Goal: Information Seeking & Learning: Find specific fact

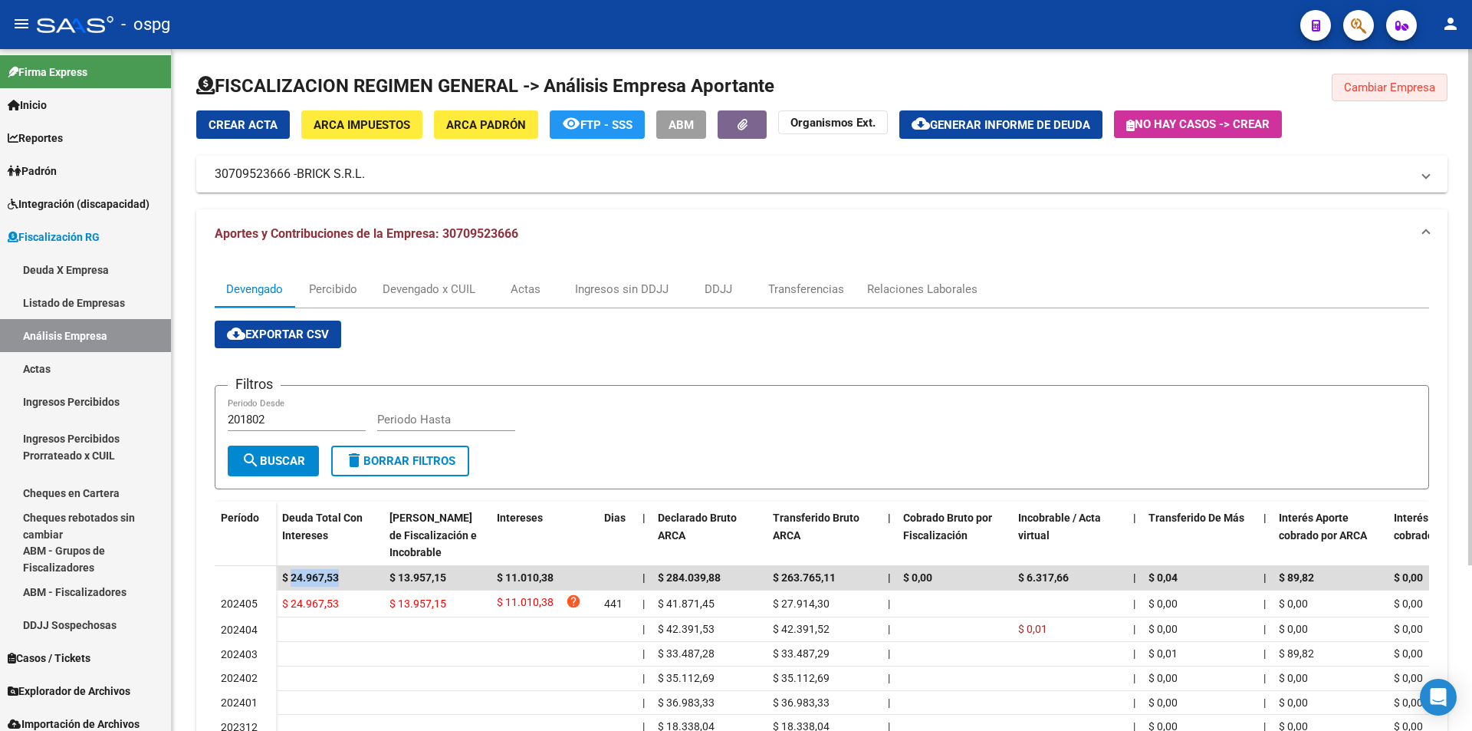
click at [1415, 84] on span "Cambiar Empresa" at bounding box center [1389, 87] width 91 height 14
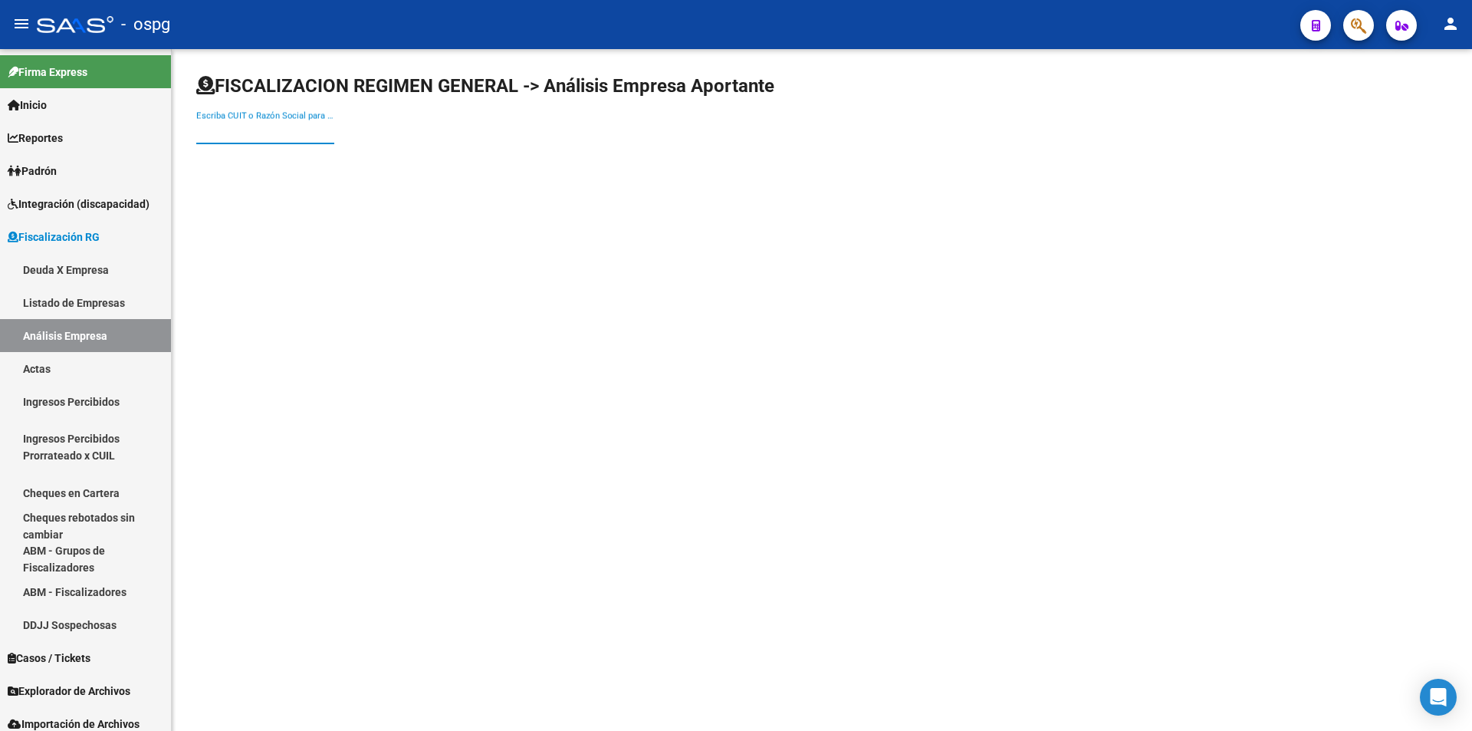
click at [266, 134] on input "Escriba CUIT o Razón Social para buscar" at bounding box center [265, 132] width 138 height 14
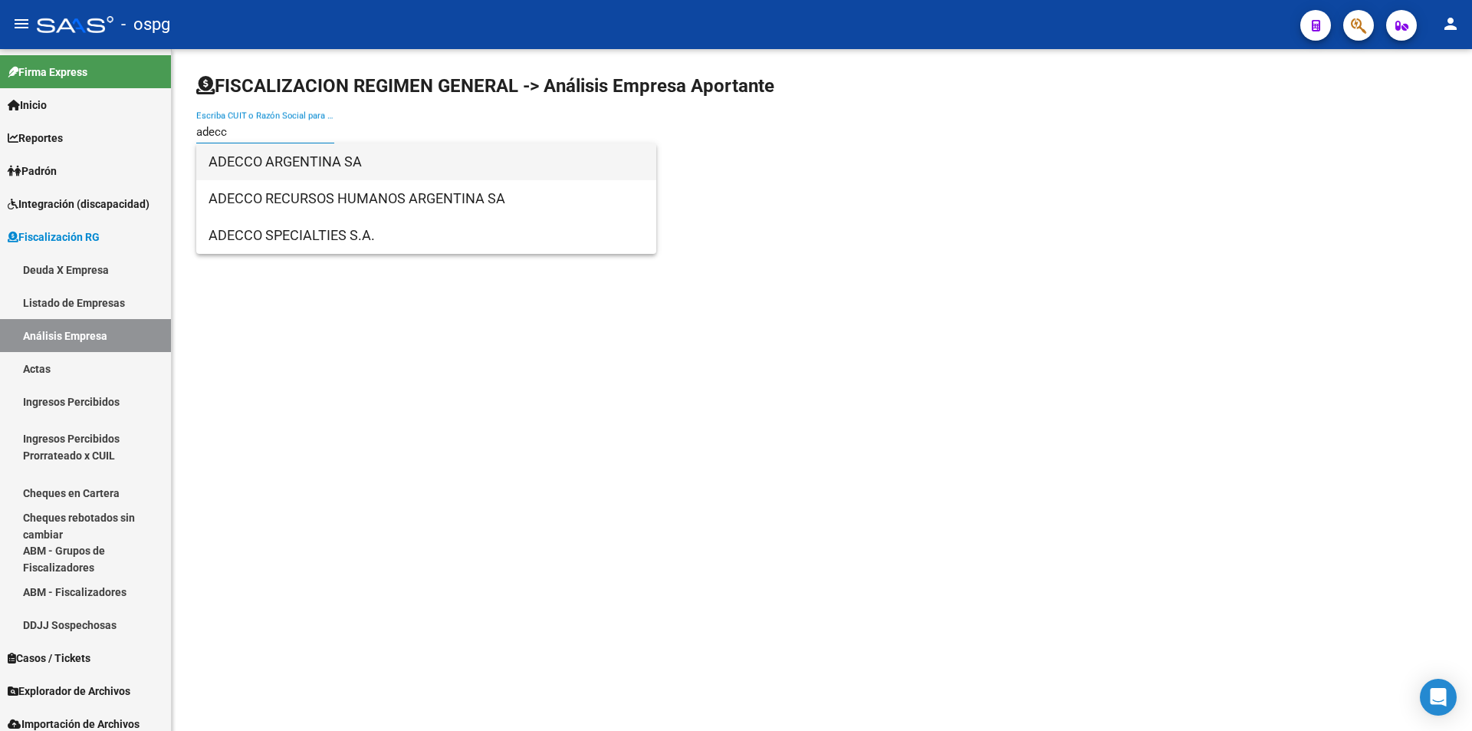
type input "adecc"
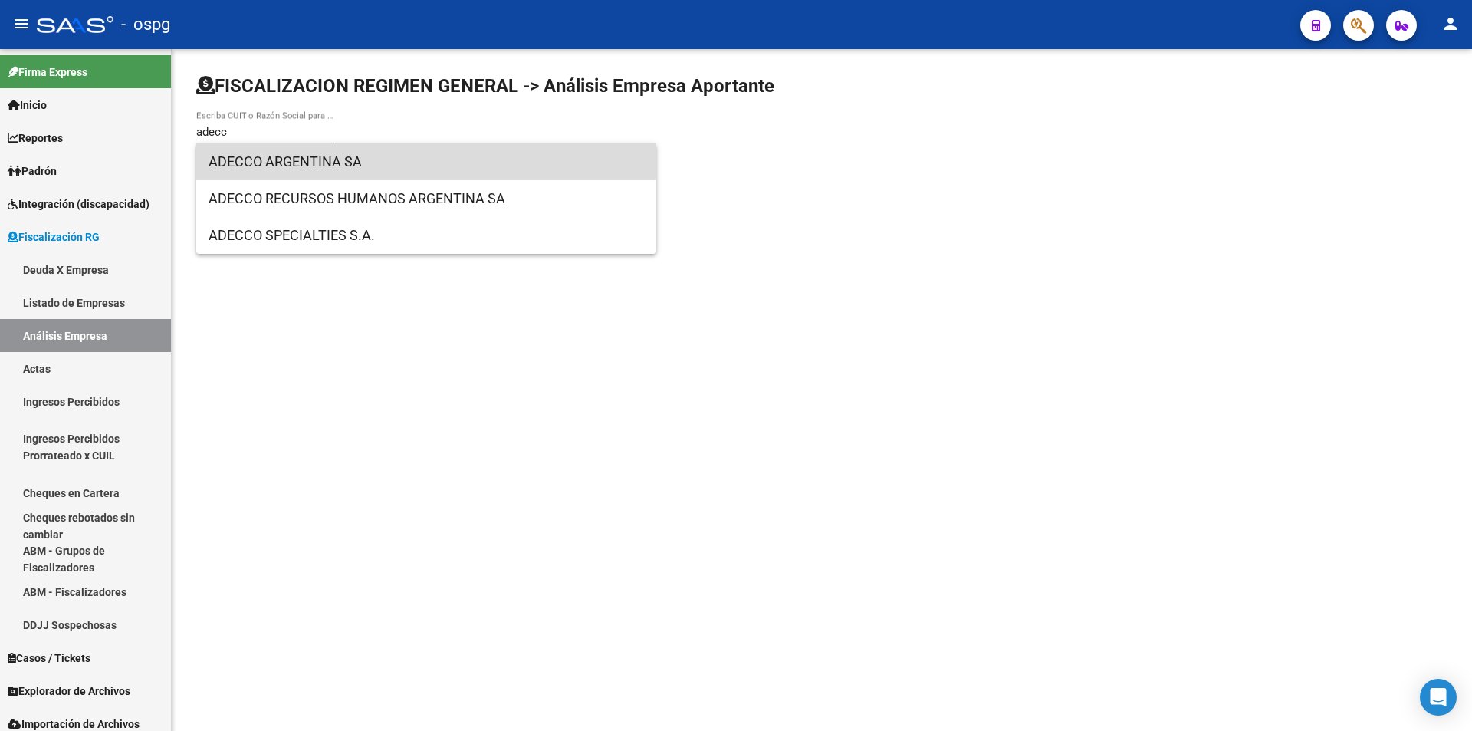
click at [311, 154] on span "ADECCO ARGENTINA SA" at bounding box center [426, 161] width 435 height 37
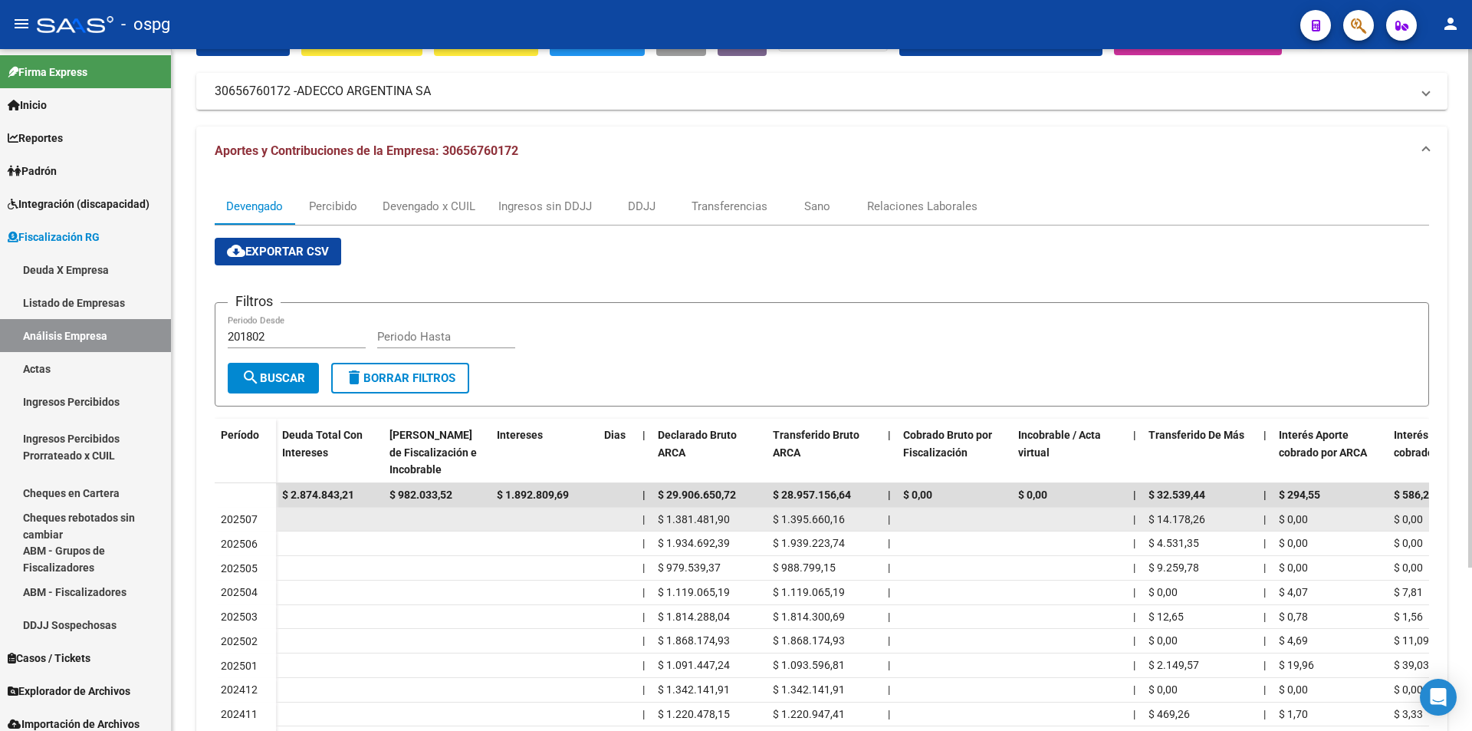
scroll to position [215, 0]
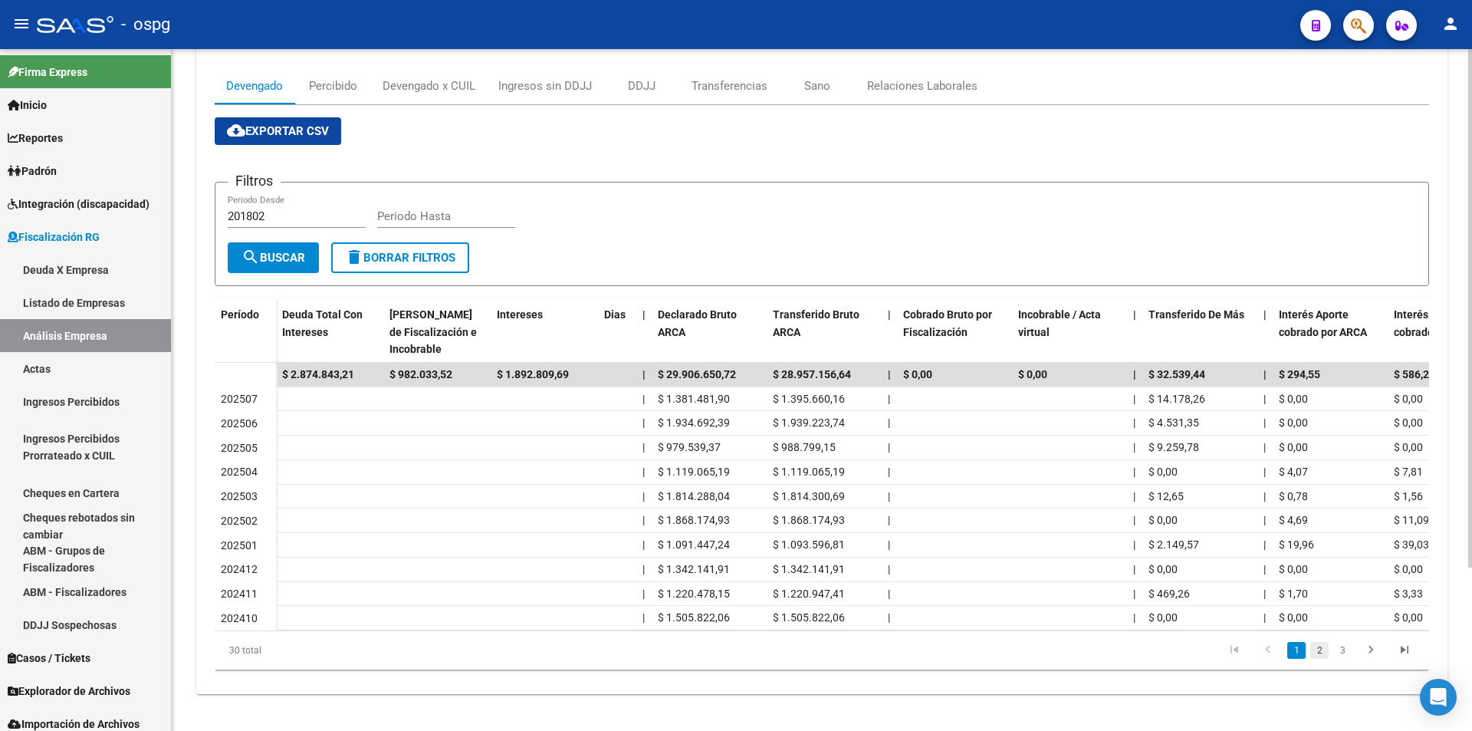
click at [1325, 651] on link "2" at bounding box center [1319, 650] width 18 height 17
click at [1344, 645] on link "3" at bounding box center [1342, 650] width 18 height 17
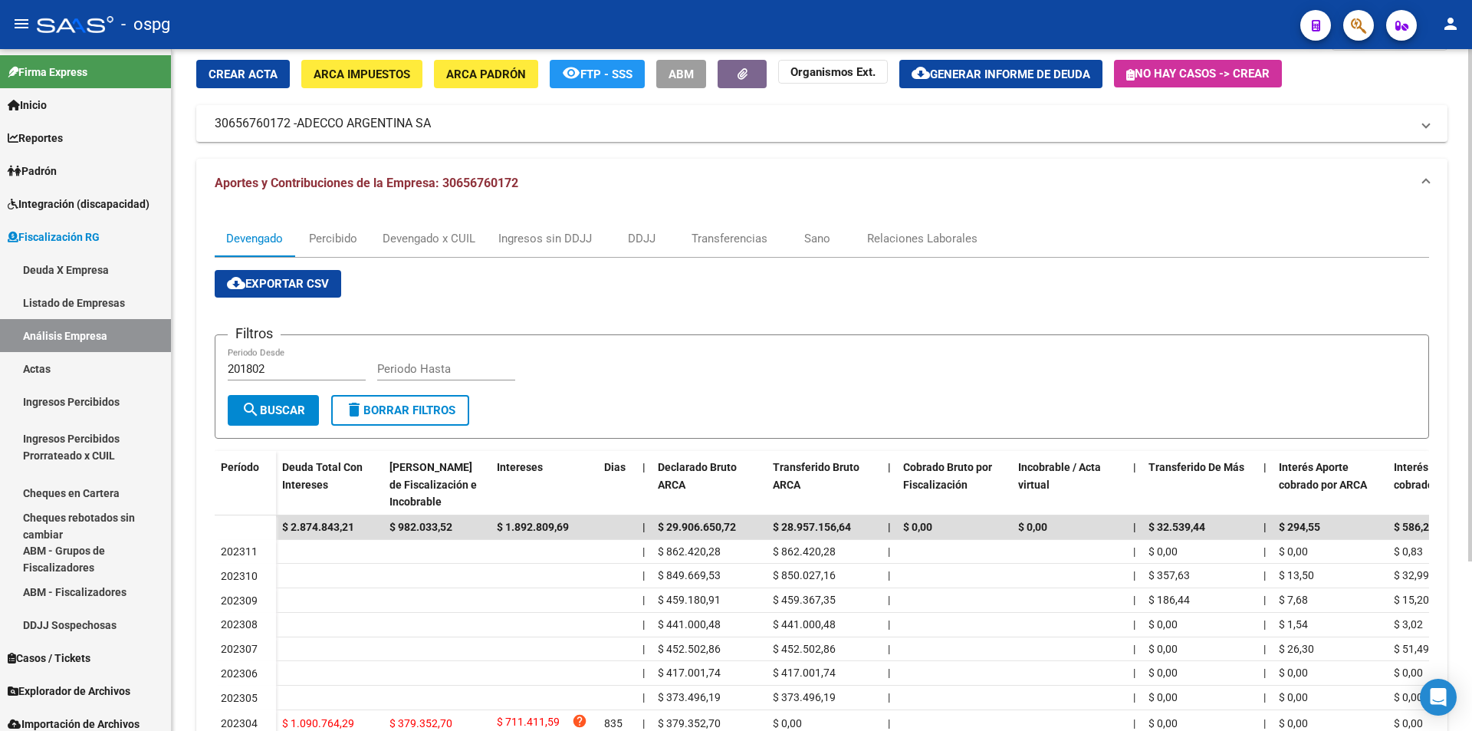
scroll to position [0, 0]
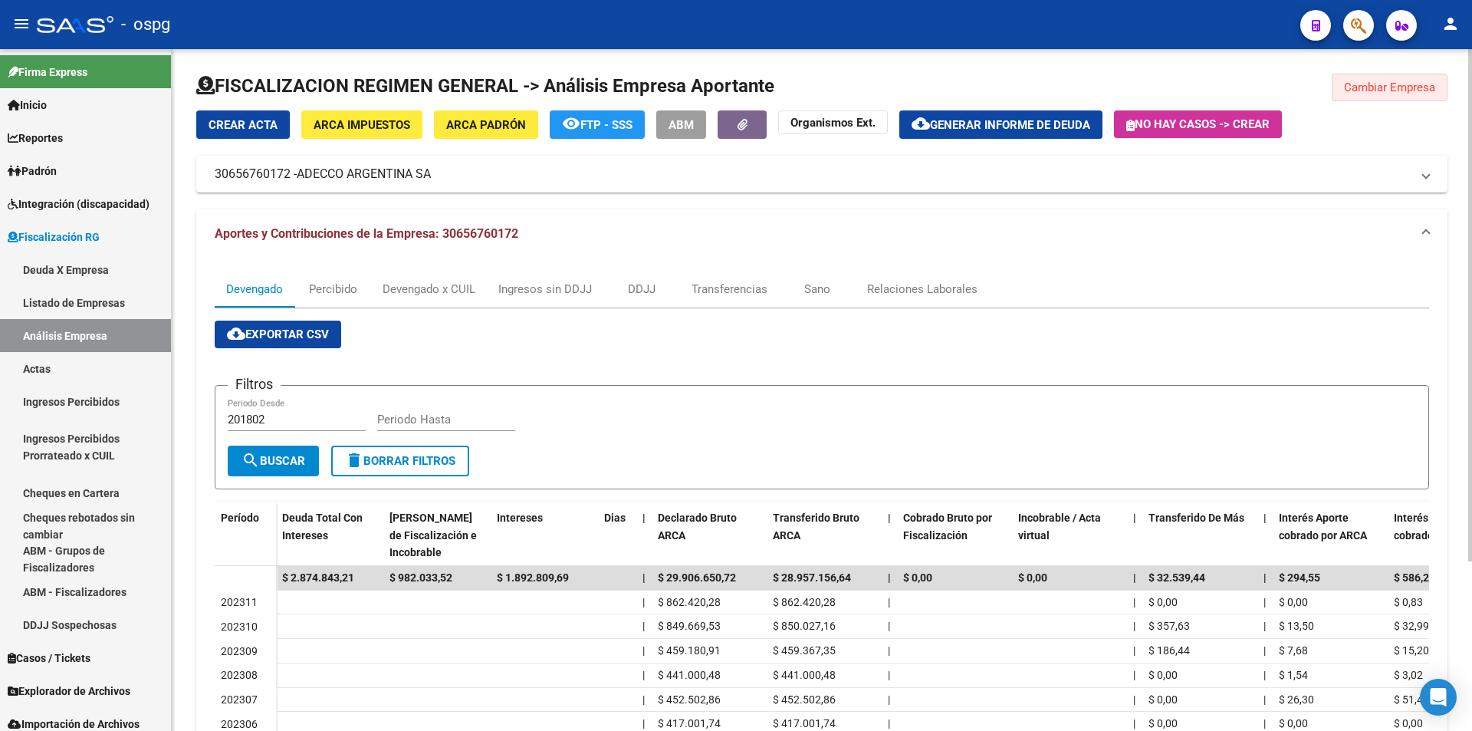
click at [1417, 85] on span "Cambiar Empresa" at bounding box center [1389, 87] width 91 height 14
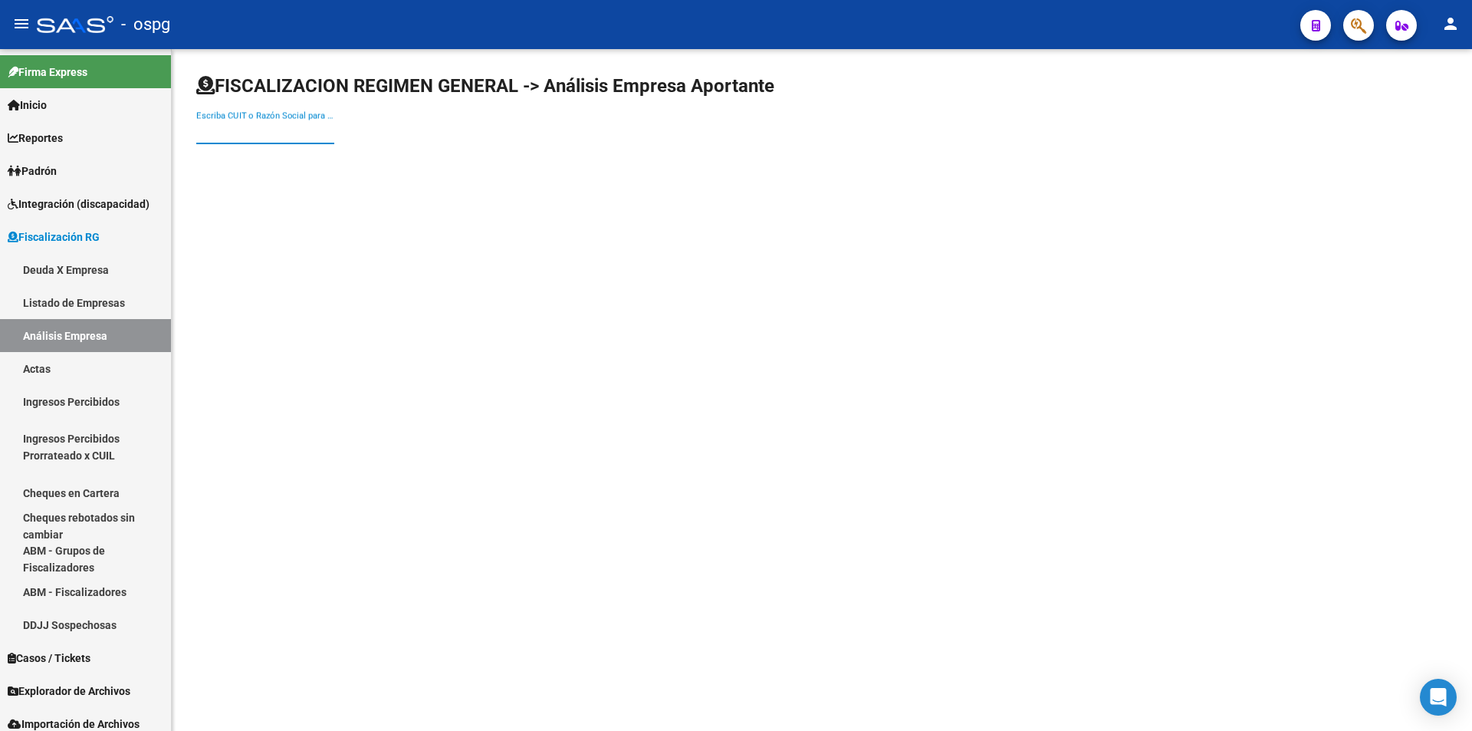
paste input "30718820312"
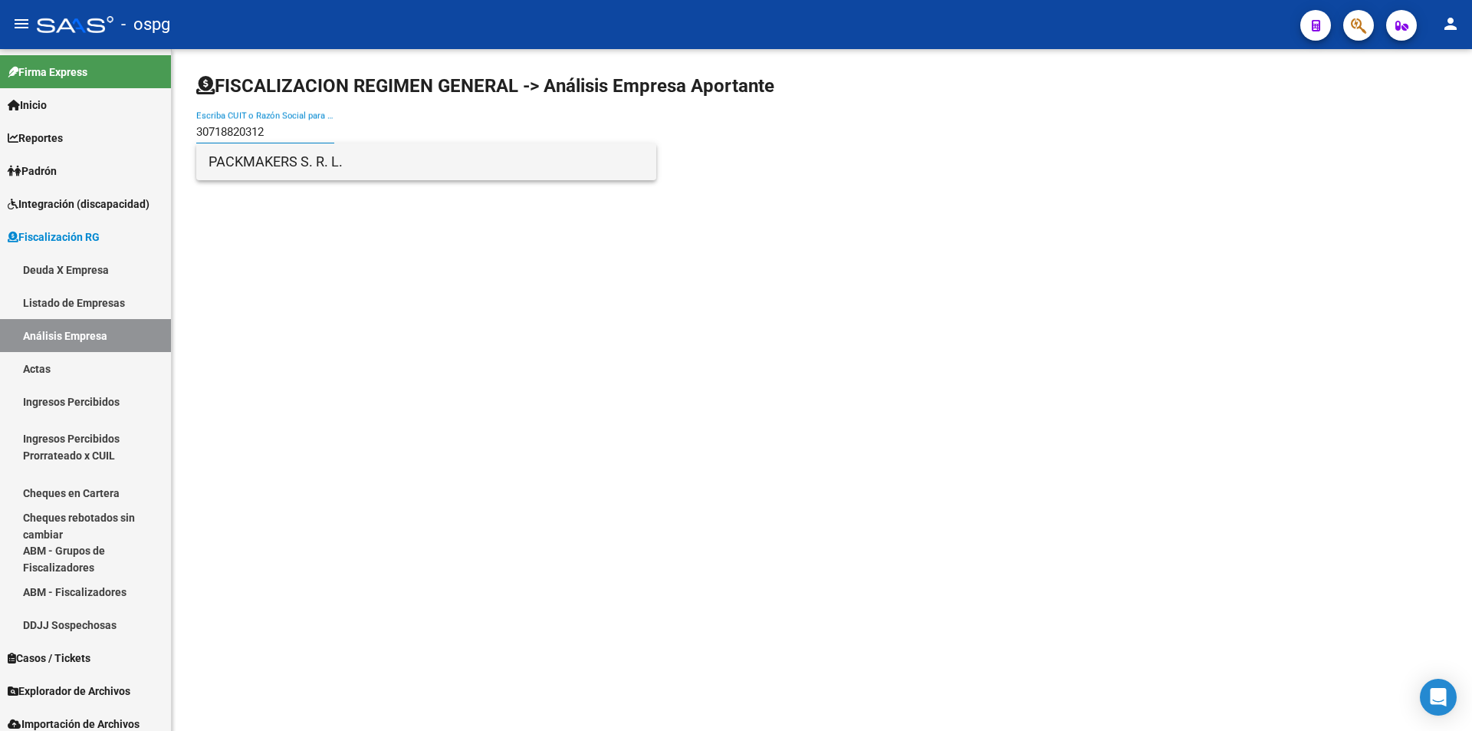
type input "30718820312"
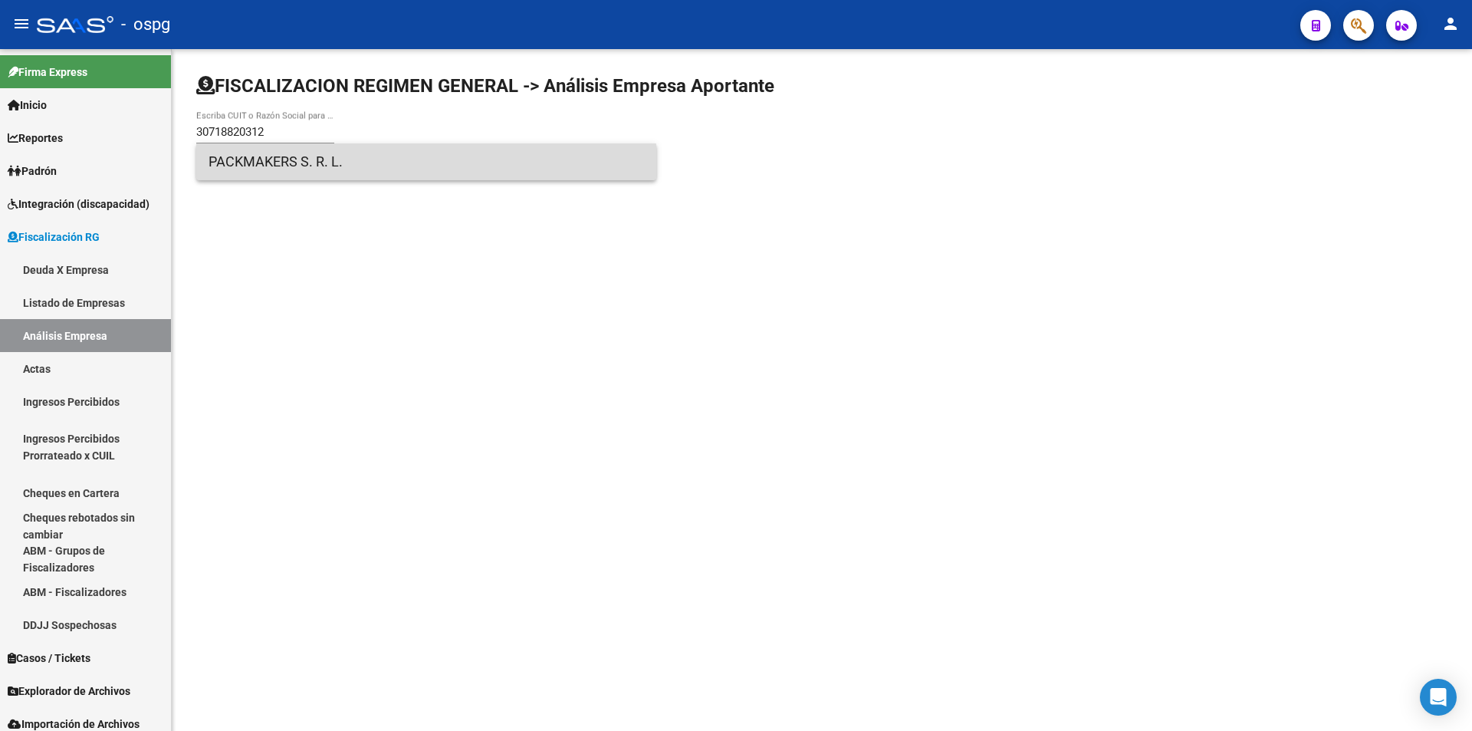
click at [299, 168] on span "PACKMAKERS S. R. L." at bounding box center [426, 161] width 435 height 37
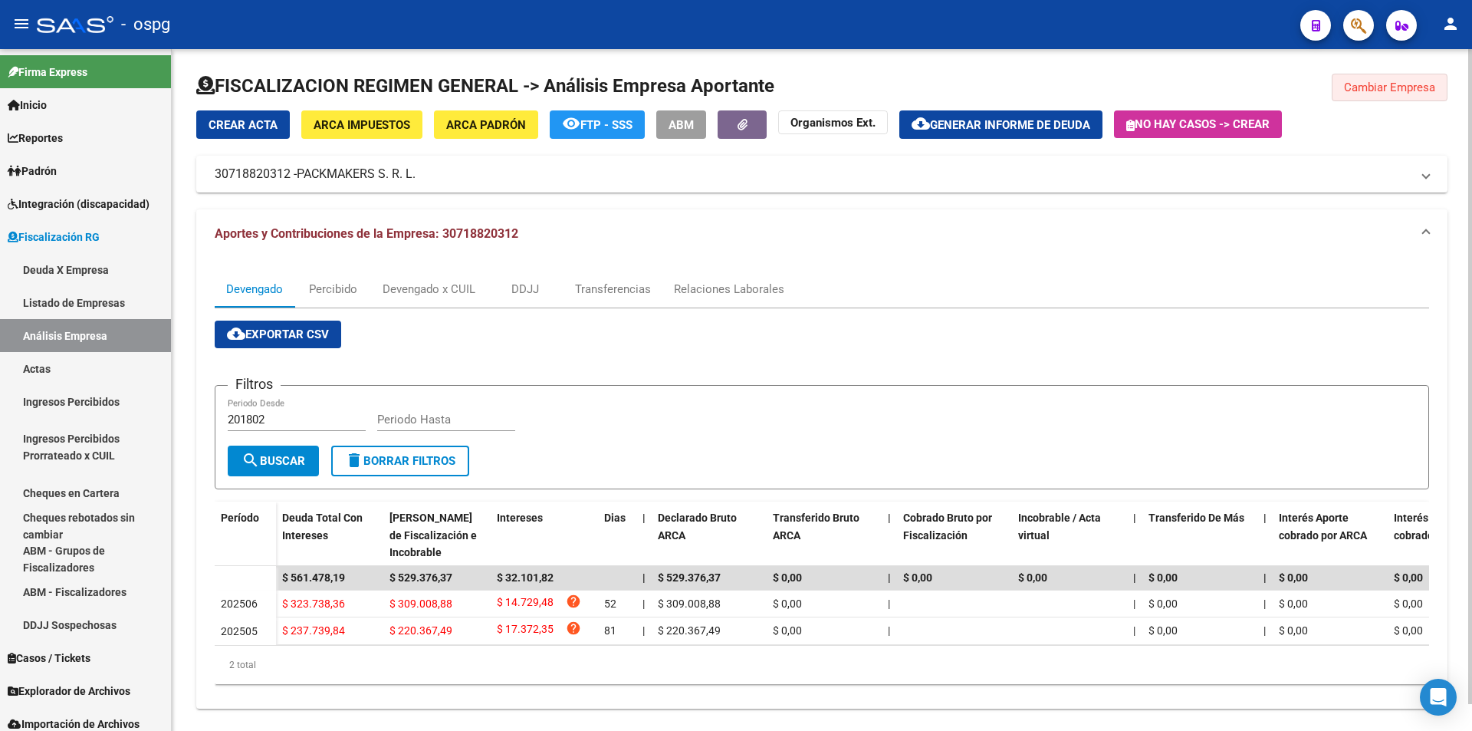
click at [1385, 90] on span "Cambiar Empresa" at bounding box center [1389, 87] width 91 height 14
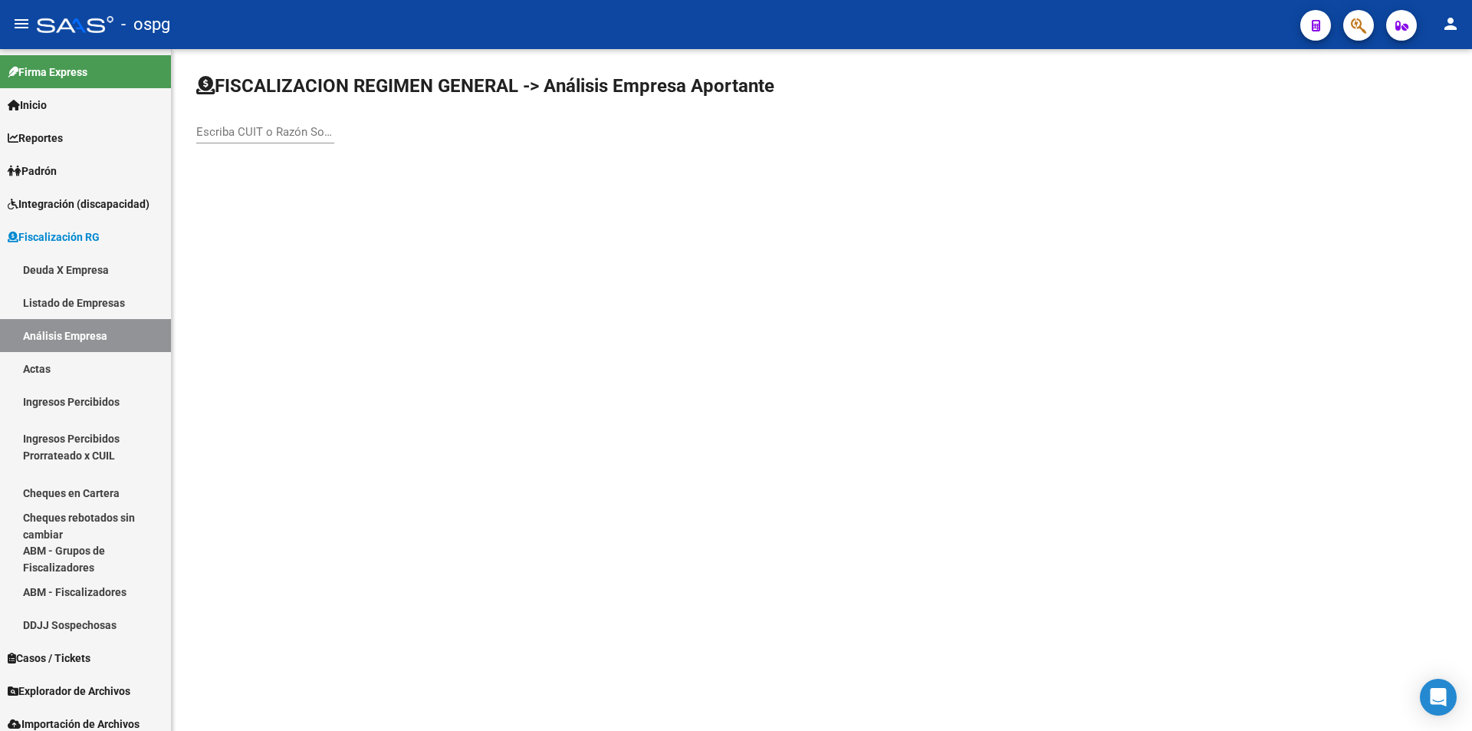
click at [294, 129] on input "Escriba CUIT o Razón Social para buscar" at bounding box center [265, 132] width 138 height 14
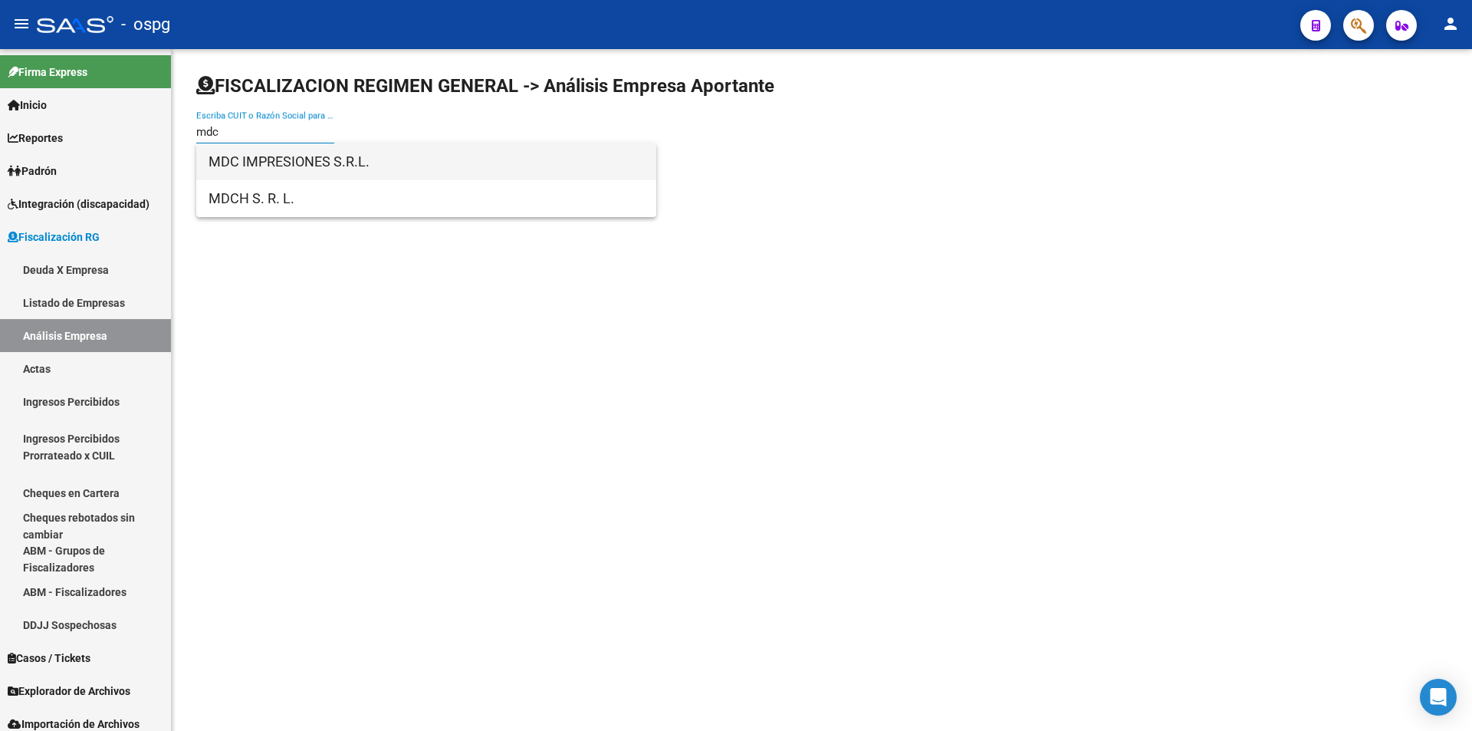
type input "mdc"
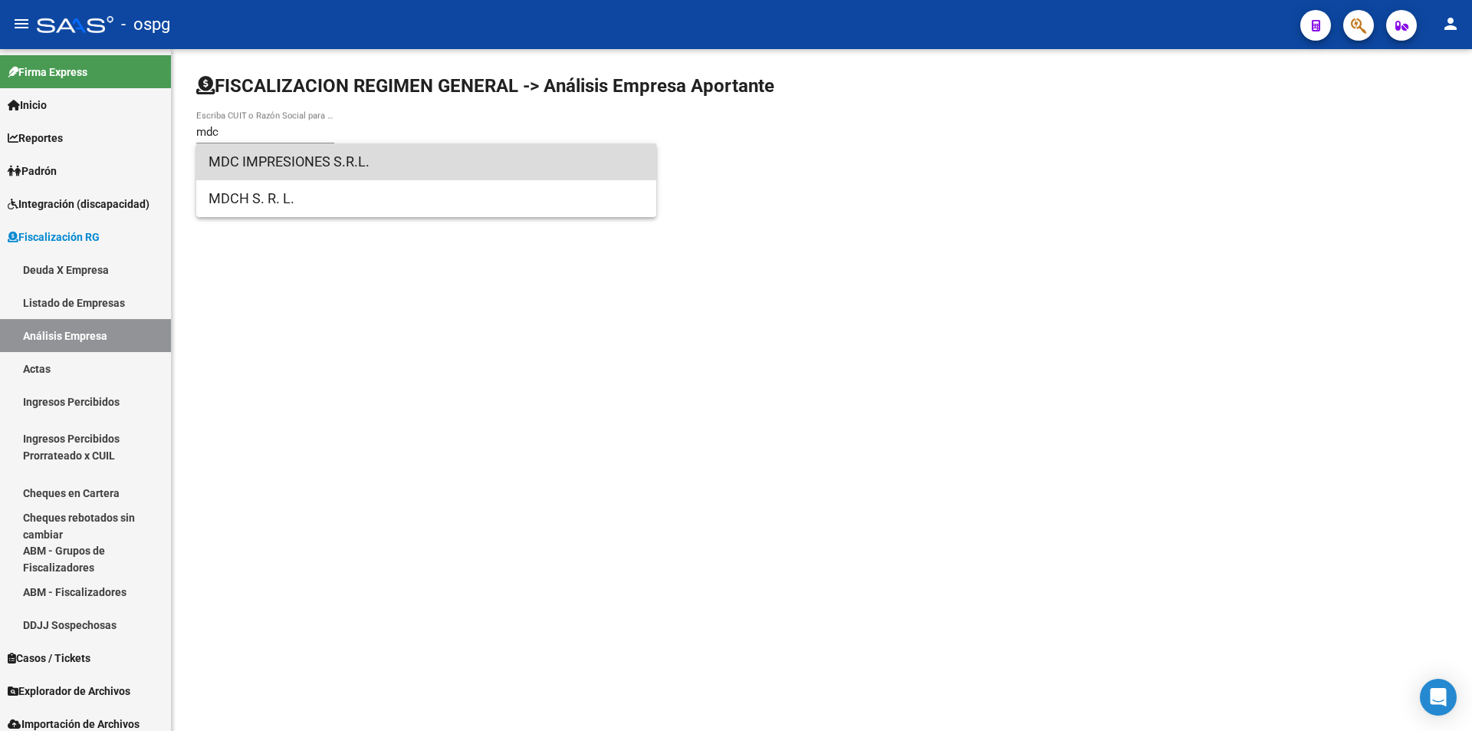
click at [310, 163] on span "MDC IMPRESIONES S.R.L." at bounding box center [426, 161] width 435 height 37
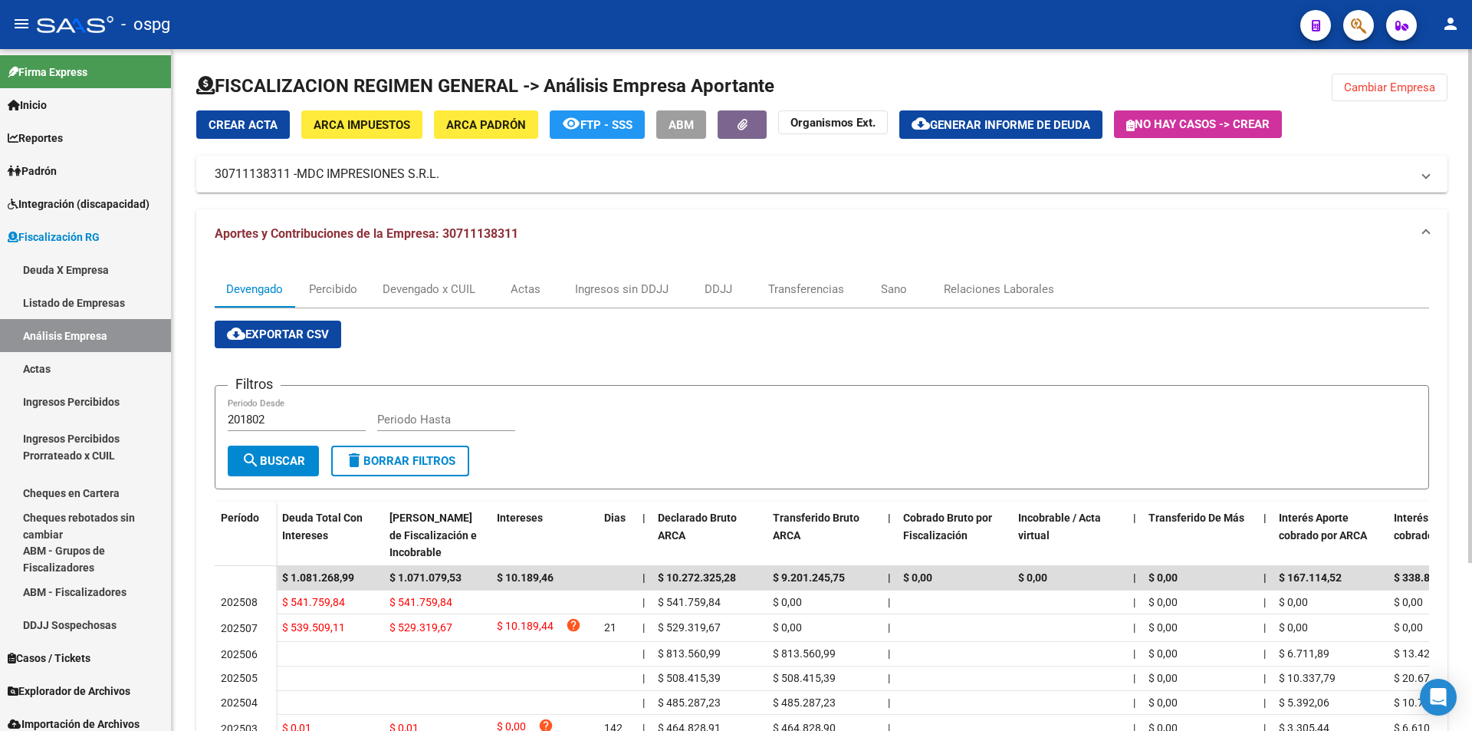
click at [471, 115] on button "ARCA Padrón" at bounding box center [486, 124] width 104 height 28
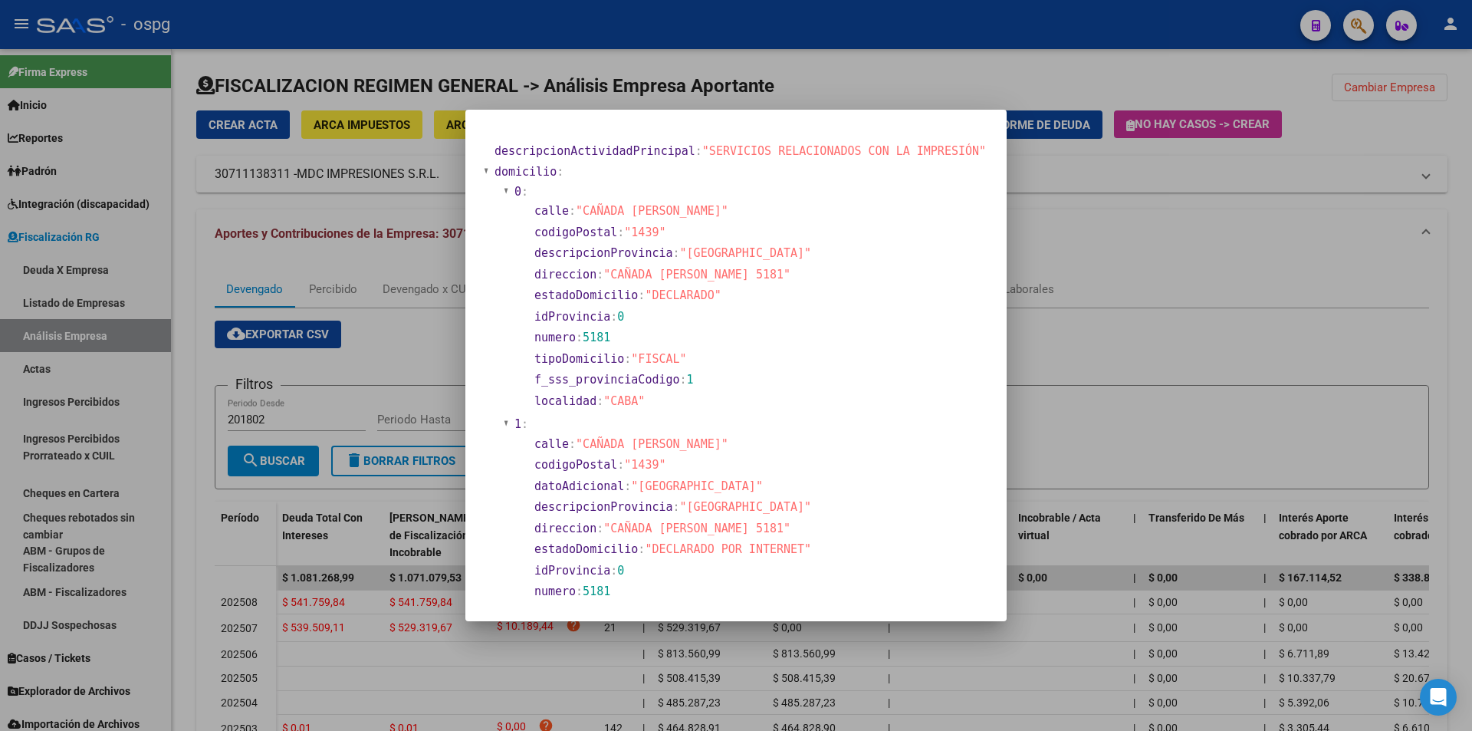
click at [1050, 332] on div at bounding box center [736, 365] width 1472 height 731
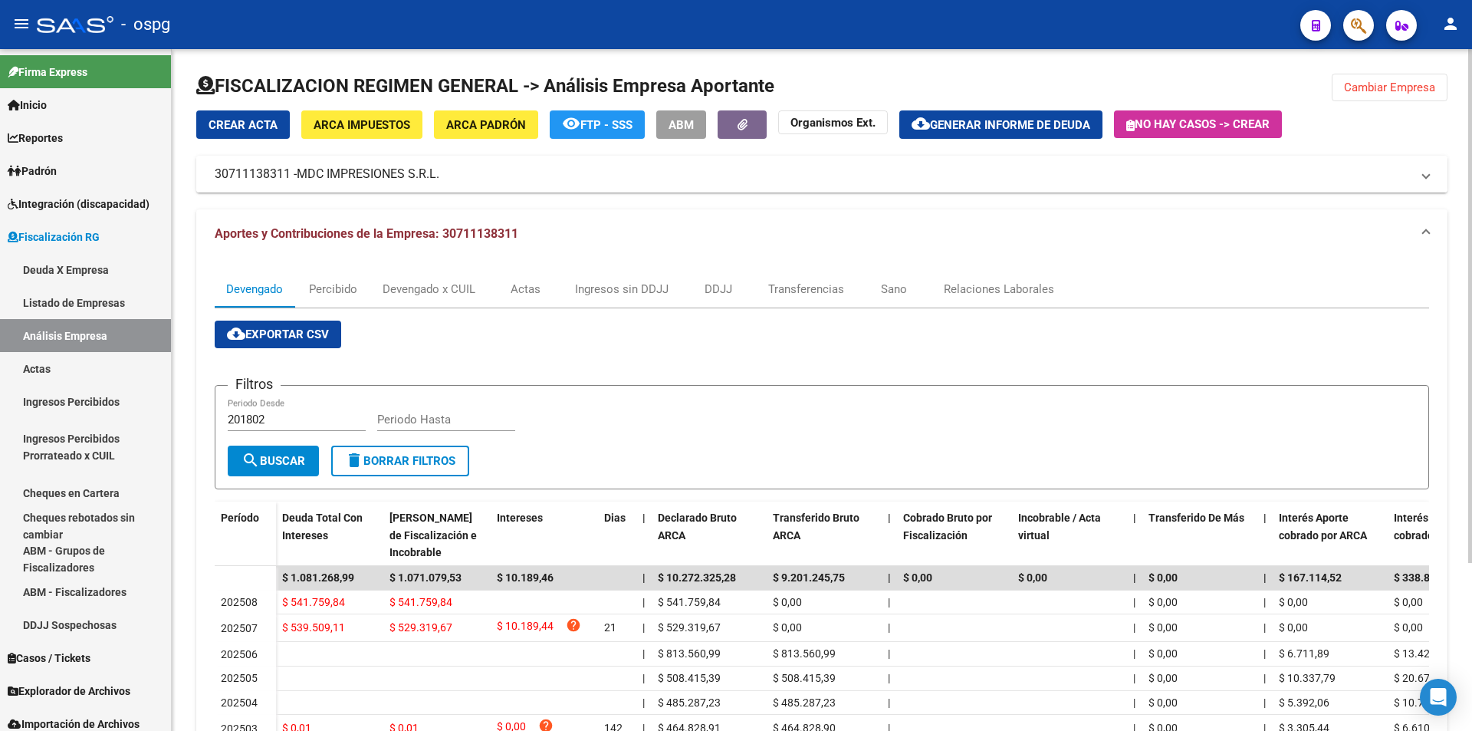
click at [280, 169] on mat-panel-title "30711138311 - MDC IMPRESIONES S.R.L." at bounding box center [813, 174] width 1196 height 17
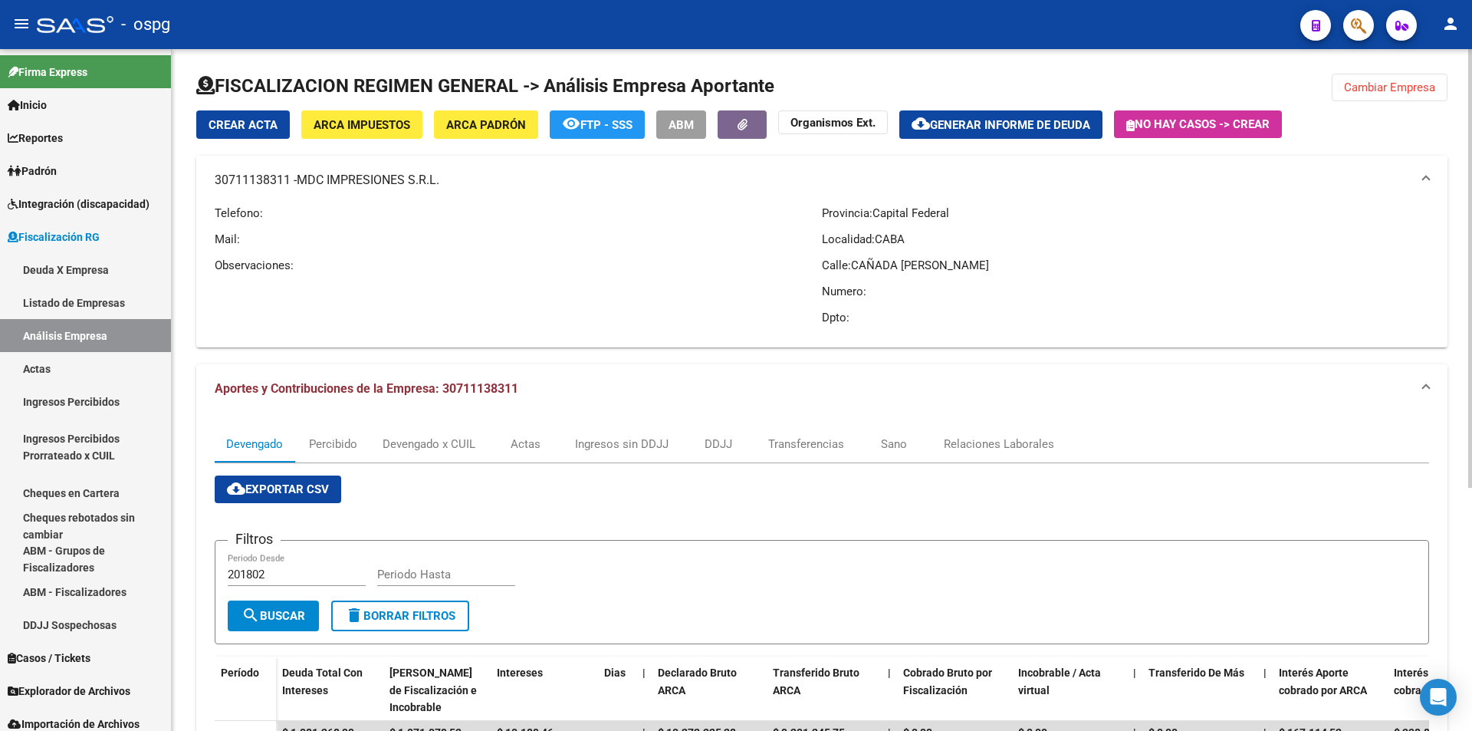
click at [288, 177] on mat-panel-title "30711138311 - MDC IMPRESIONES S.R.L." at bounding box center [813, 180] width 1196 height 17
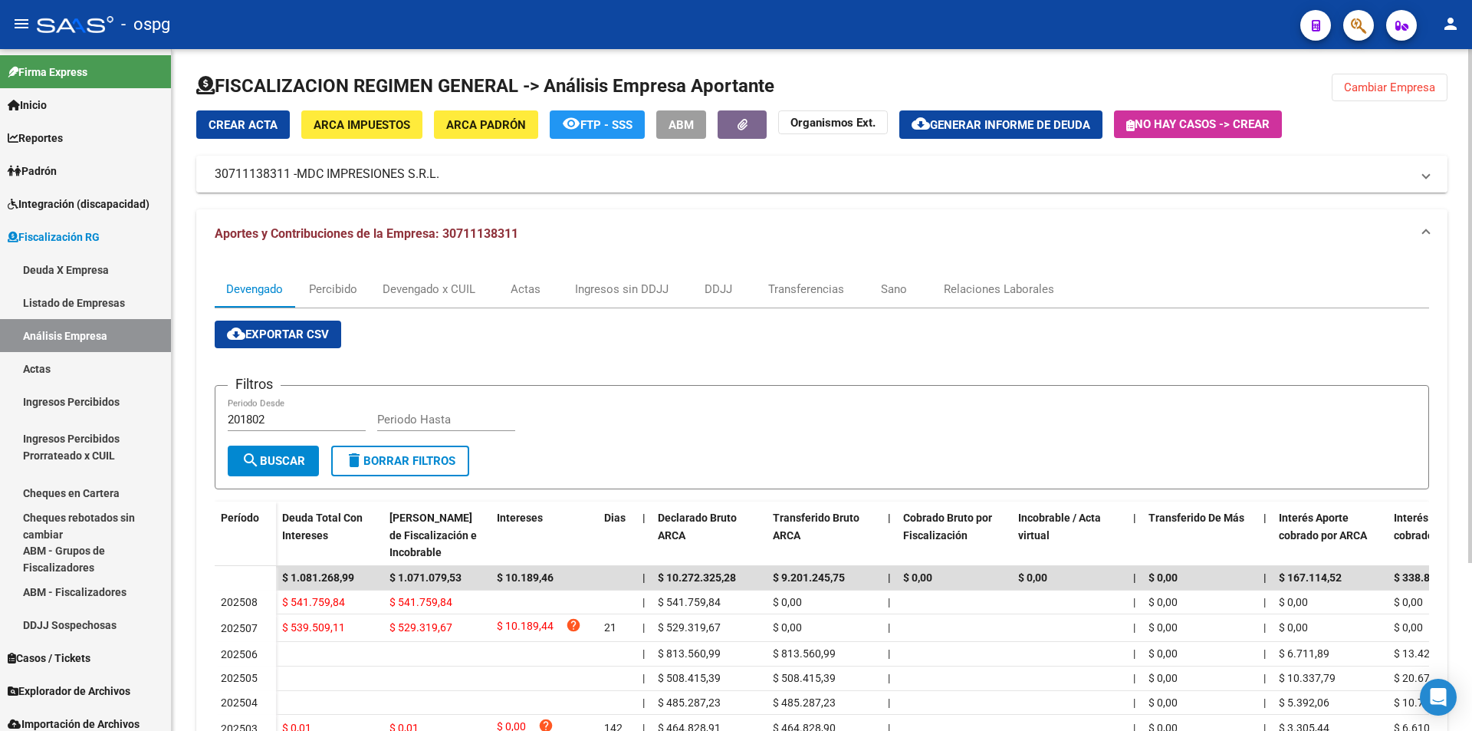
drag, startPoint x: 301, startPoint y: 171, endPoint x: 441, endPoint y: 170, distance: 139.5
click at [439, 170] on span "MDC IMPRESIONES S.R.L." at bounding box center [368, 174] width 143 height 17
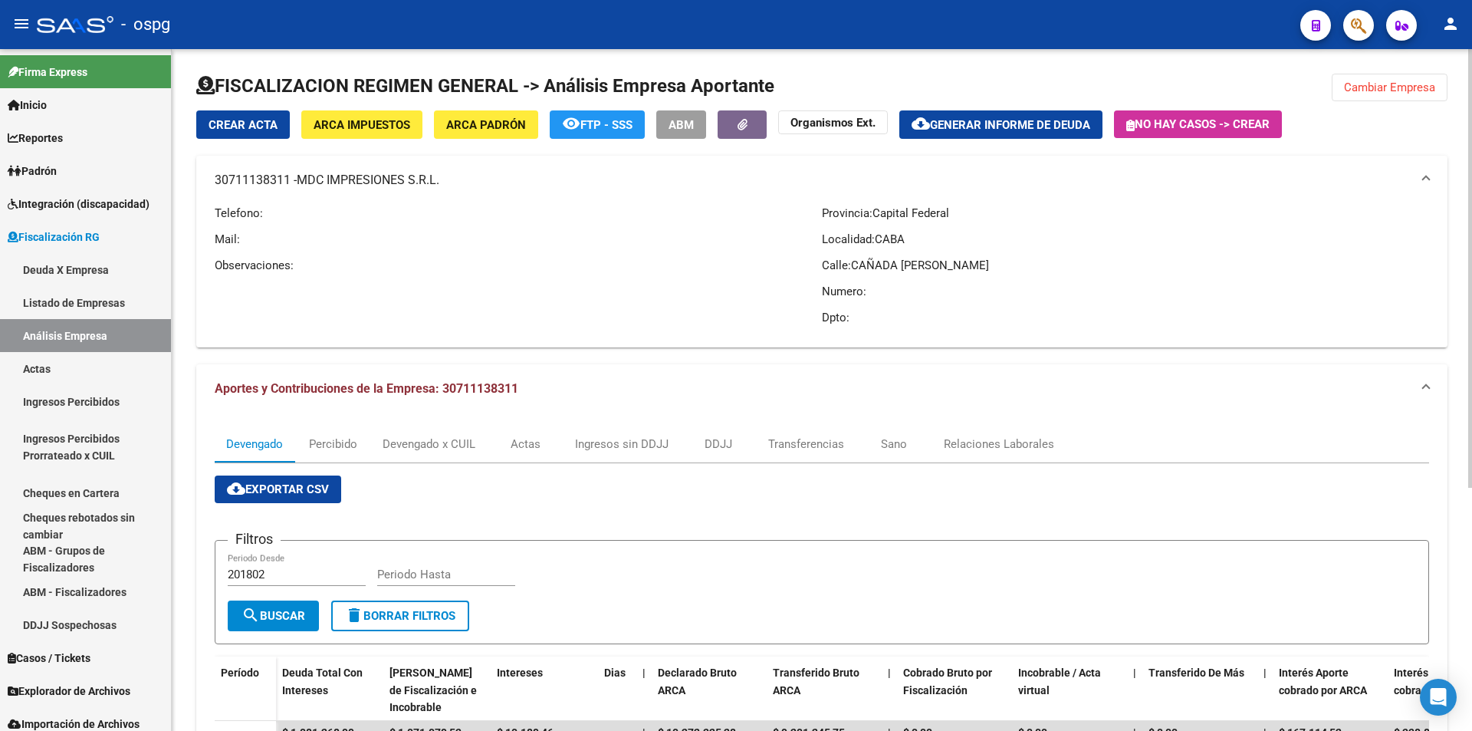
click at [649, 297] on div "Telefono: Mail: Observaciones:" at bounding box center [518, 270] width 607 height 130
click at [1413, 74] on button "Cambiar Empresa" at bounding box center [1390, 88] width 116 height 28
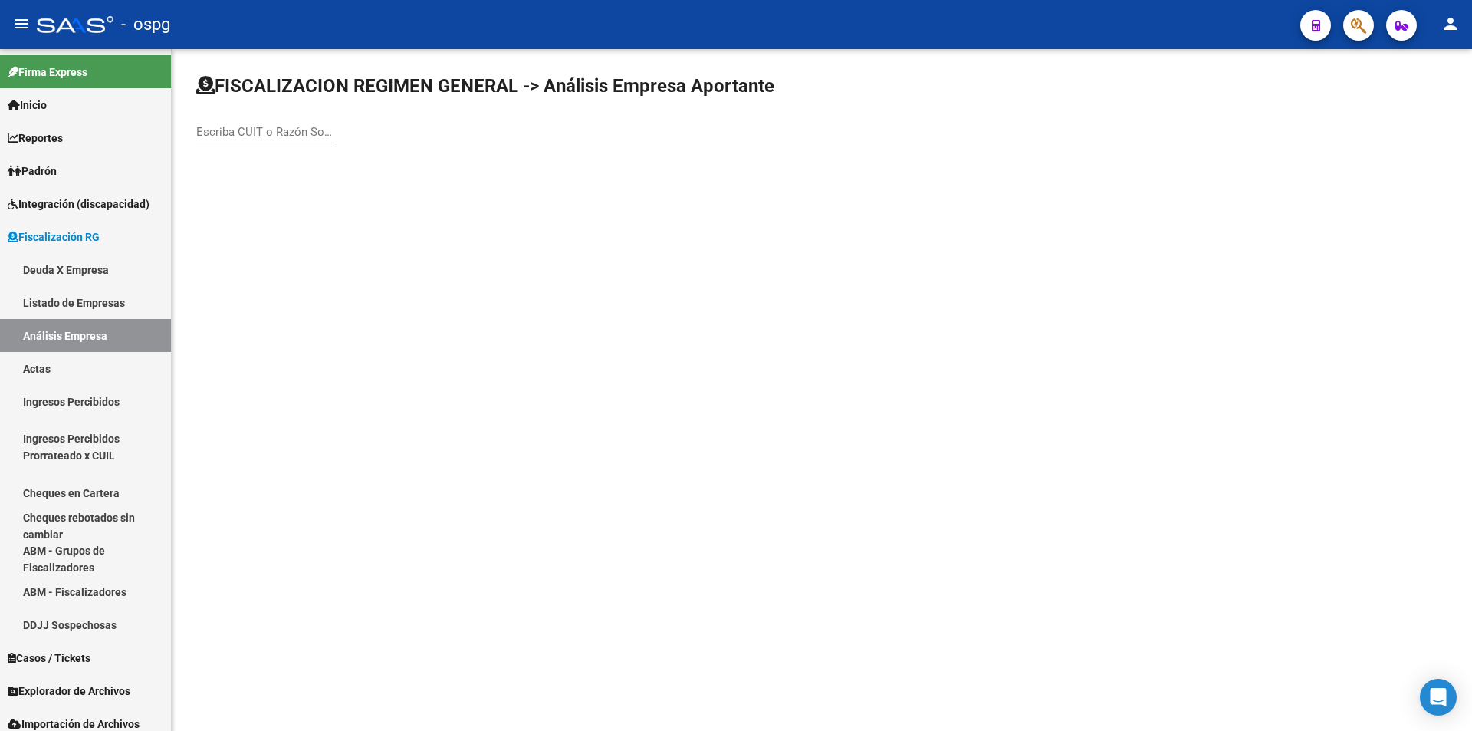
click at [248, 133] on input "Escriba CUIT o Razón Social para buscar" at bounding box center [265, 132] width 138 height 14
type input "[PERSON_NAME]"
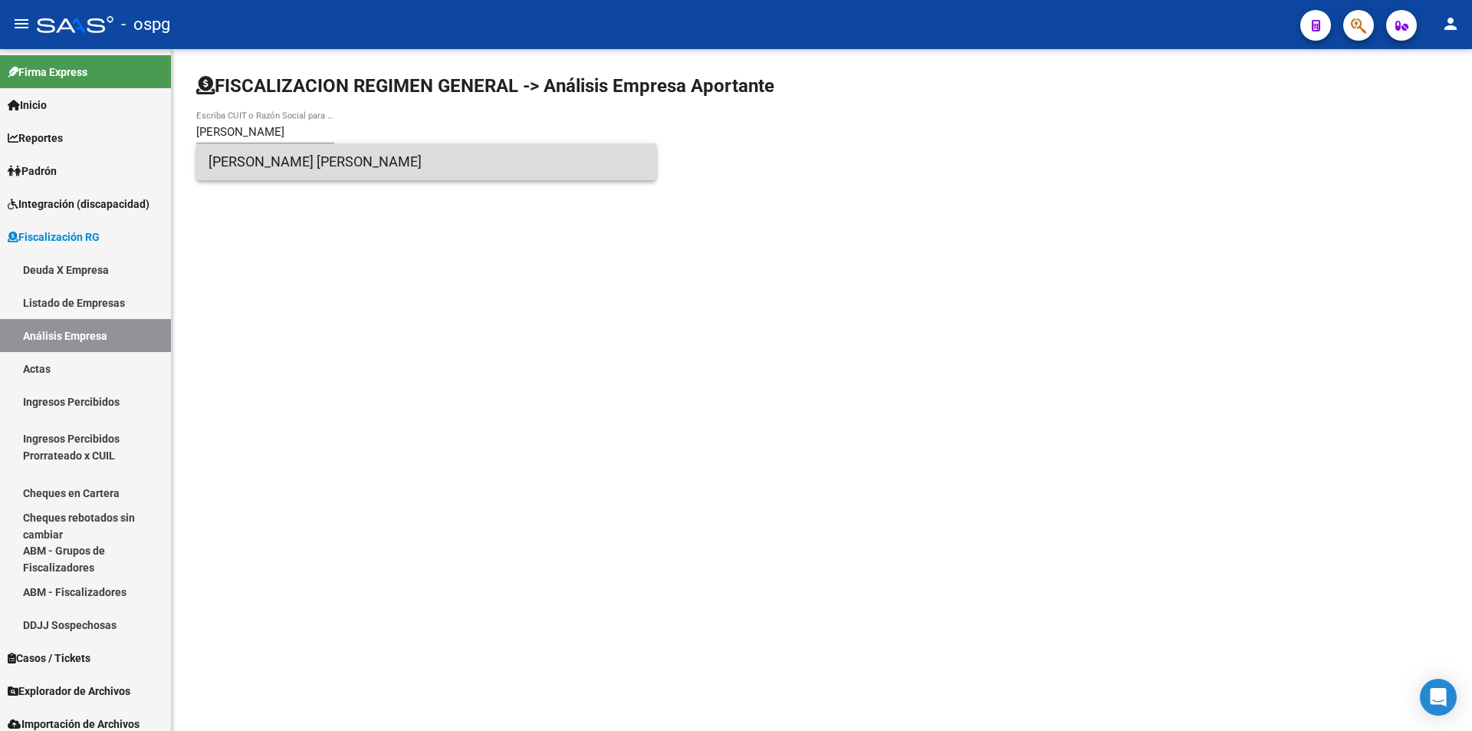
click at [361, 165] on span "[PERSON_NAME] [PERSON_NAME]" at bounding box center [426, 161] width 435 height 37
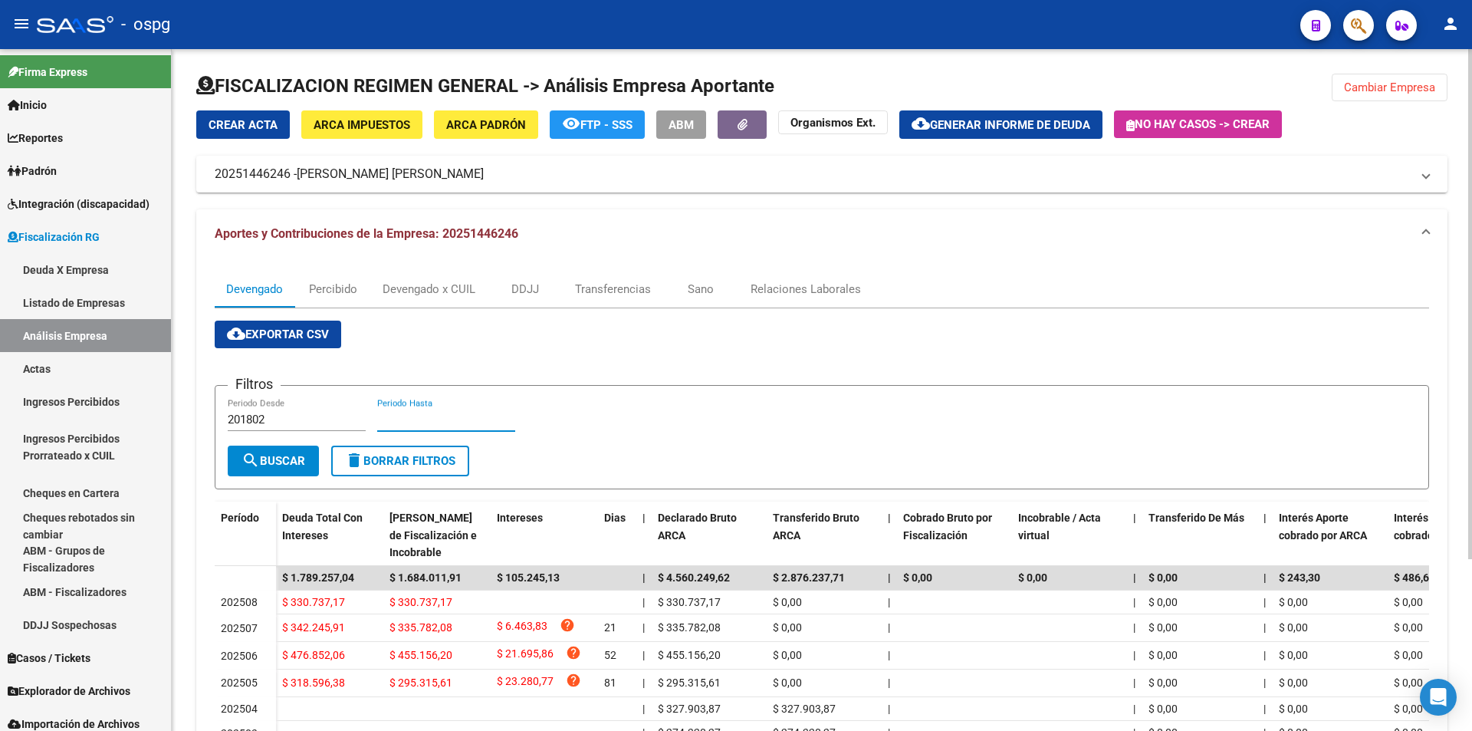
click at [456, 425] on input "Periodo Hasta" at bounding box center [446, 419] width 138 height 14
type input "202507"
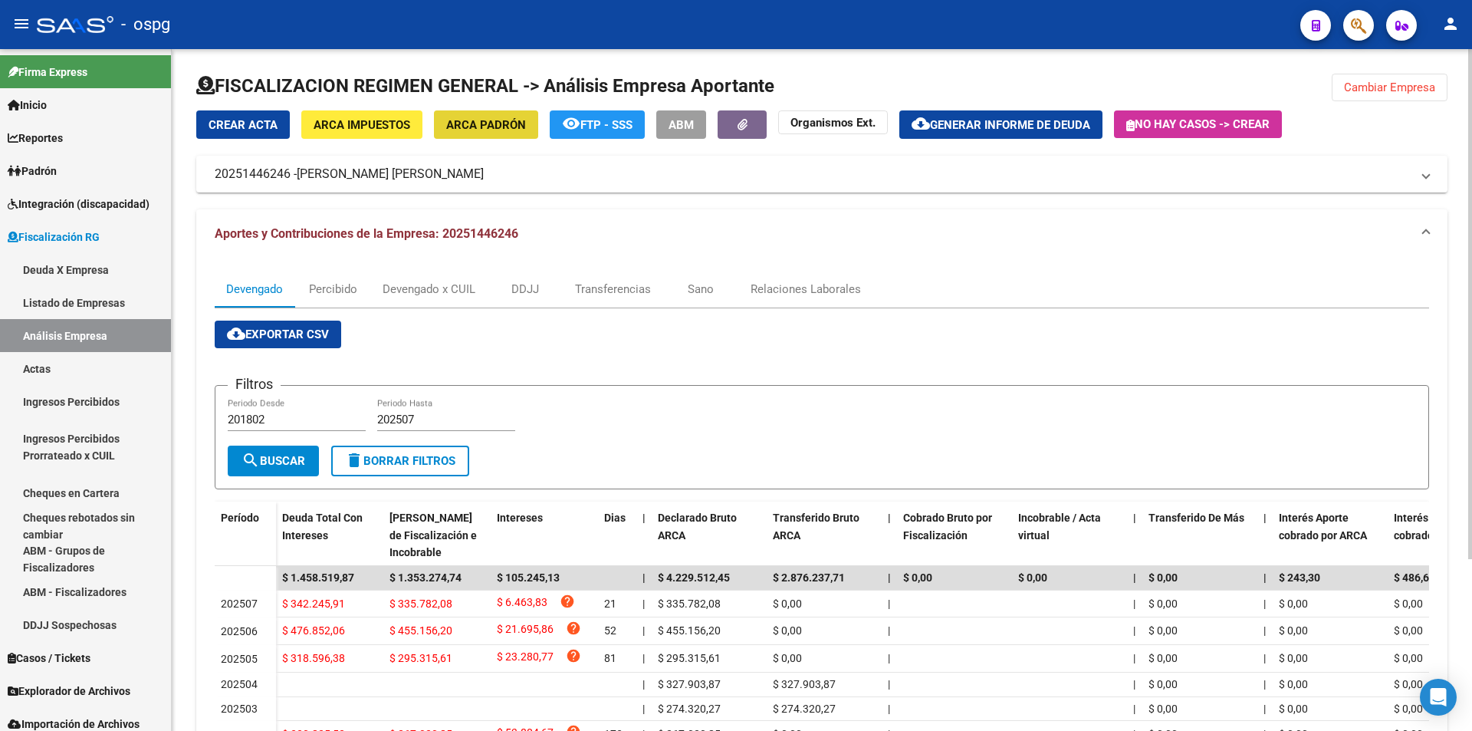
click at [495, 119] on span "ARCA Padrón" at bounding box center [486, 125] width 80 height 14
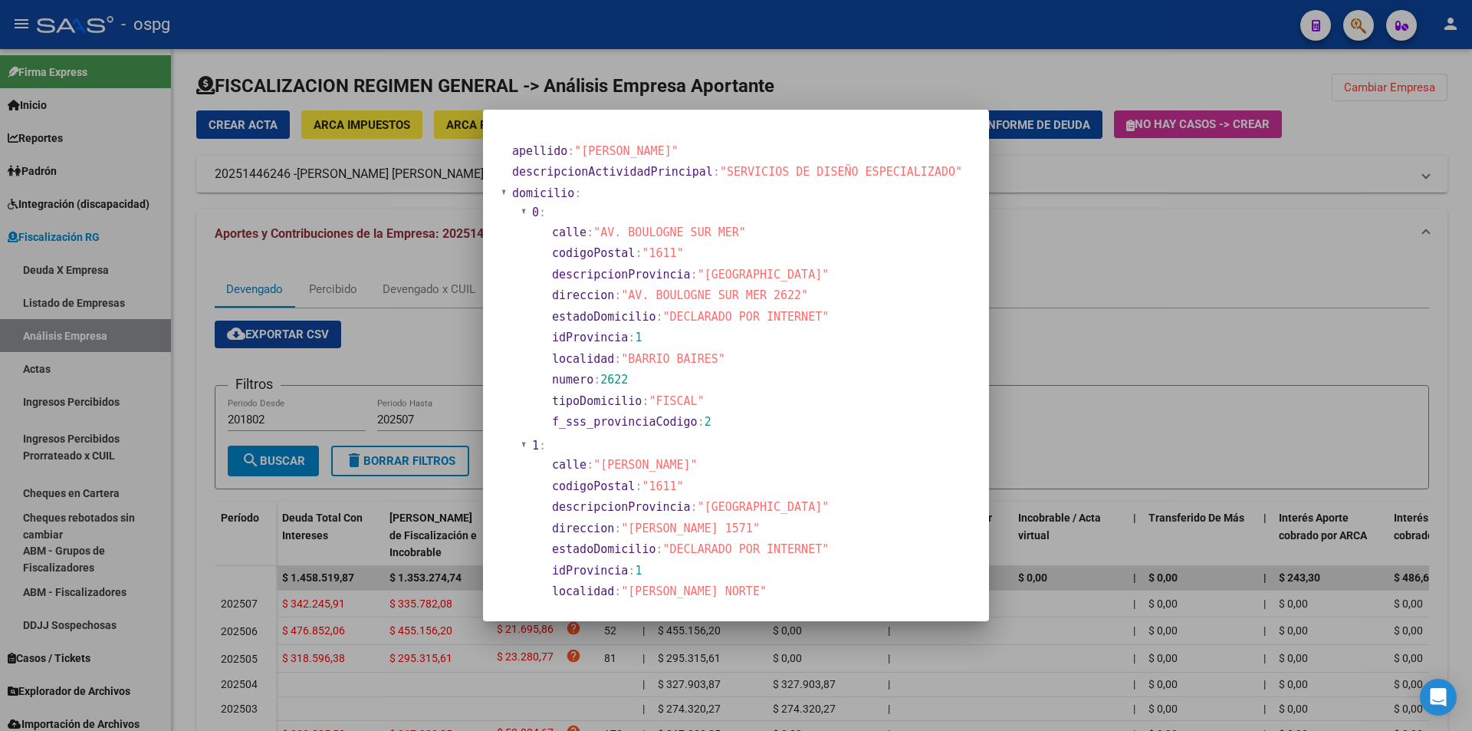
click at [1145, 318] on div at bounding box center [736, 365] width 1472 height 731
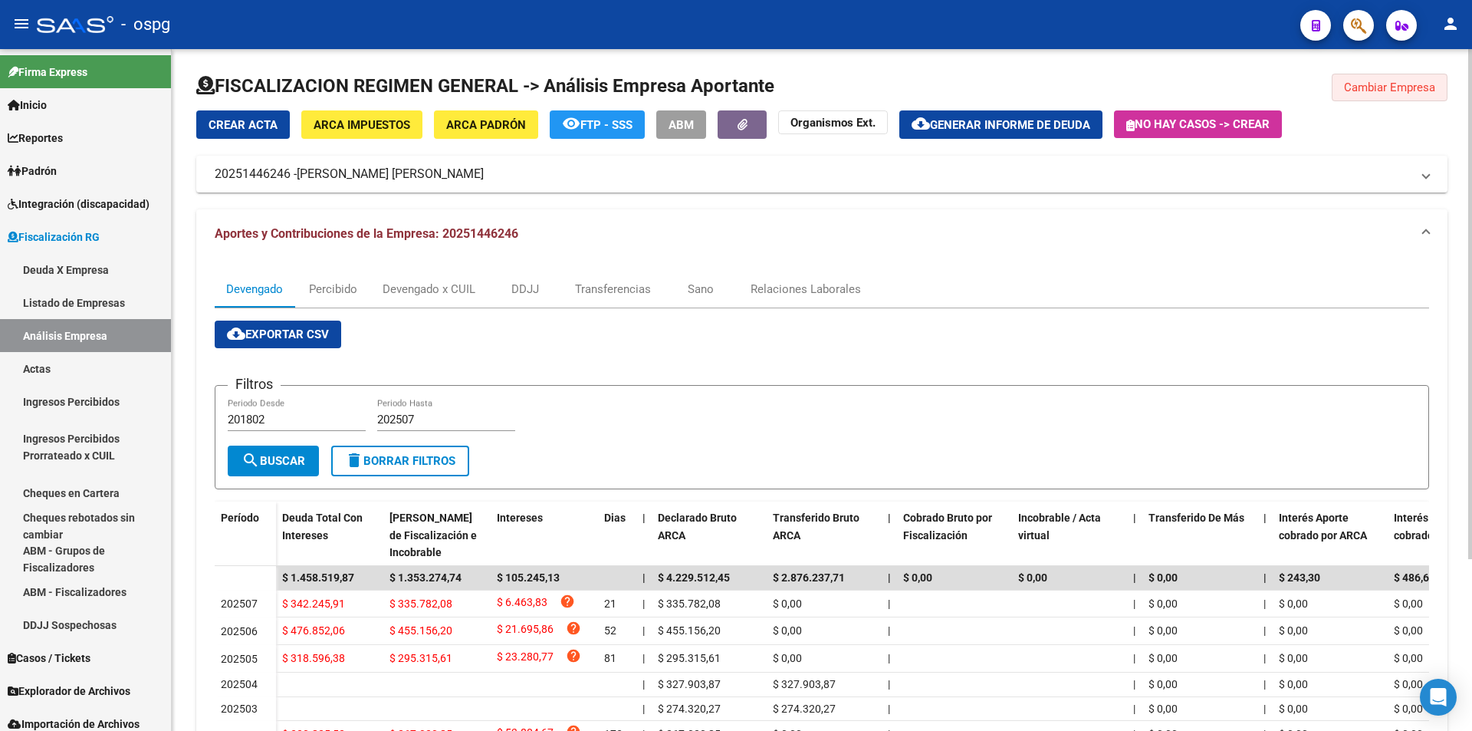
click at [1381, 84] on span "Cambiar Empresa" at bounding box center [1389, 87] width 91 height 14
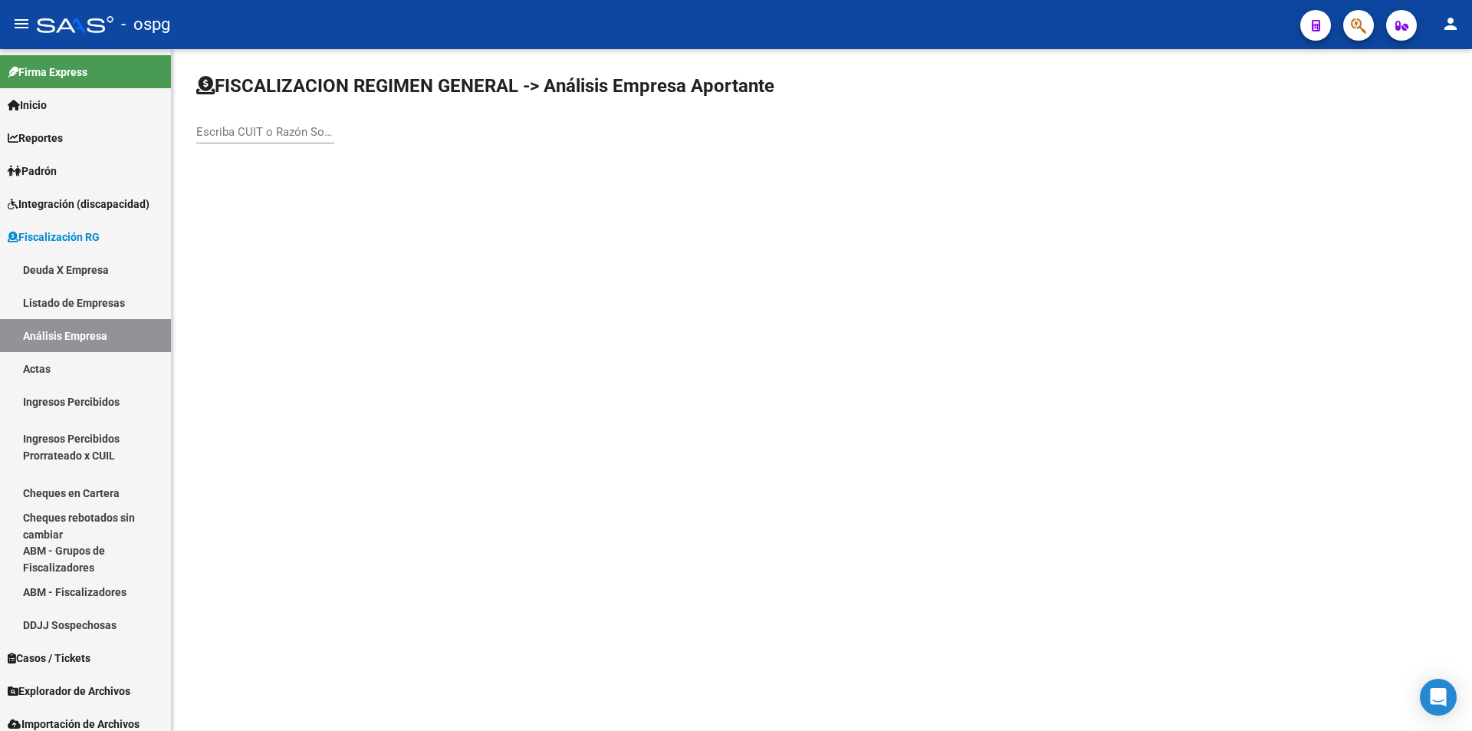
click at [320, 133] on input "Escriba CUIT o Razón Social para buscar" at bounding box center [265, 132] width 138 height 14
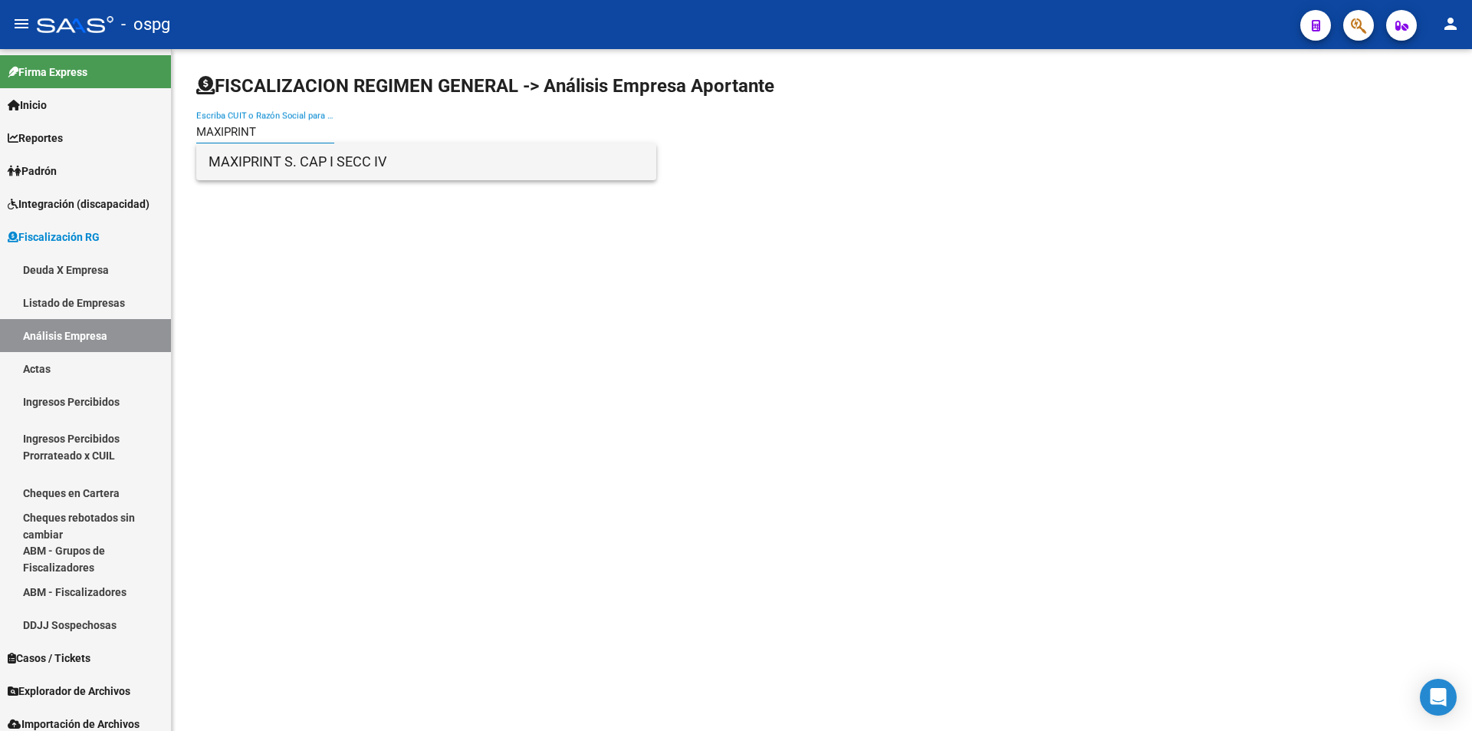
type input "MAXIPRINT"
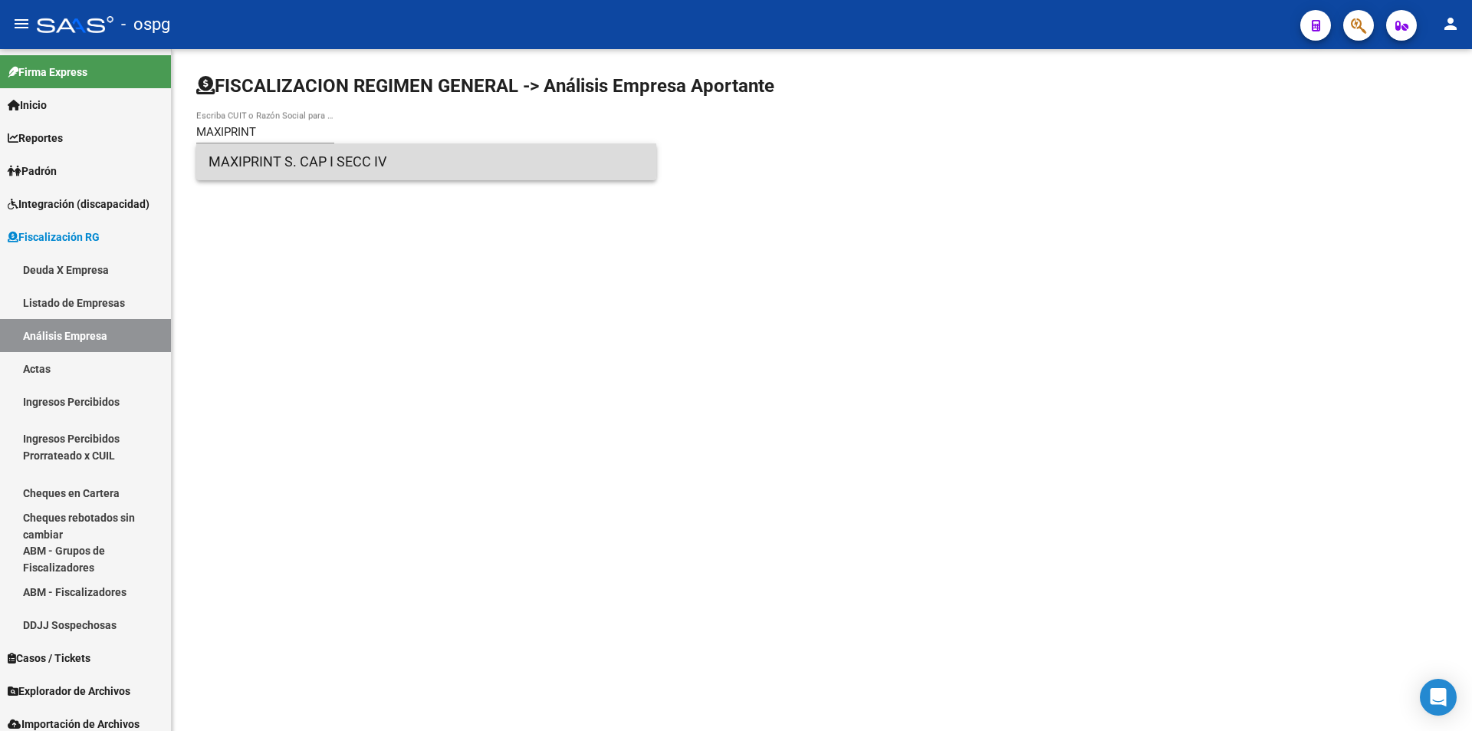
click at [338, 156] on span "MAXIPRINT S. CAP I SECC IV" at bounding box center [426, 161] width 435 height 37
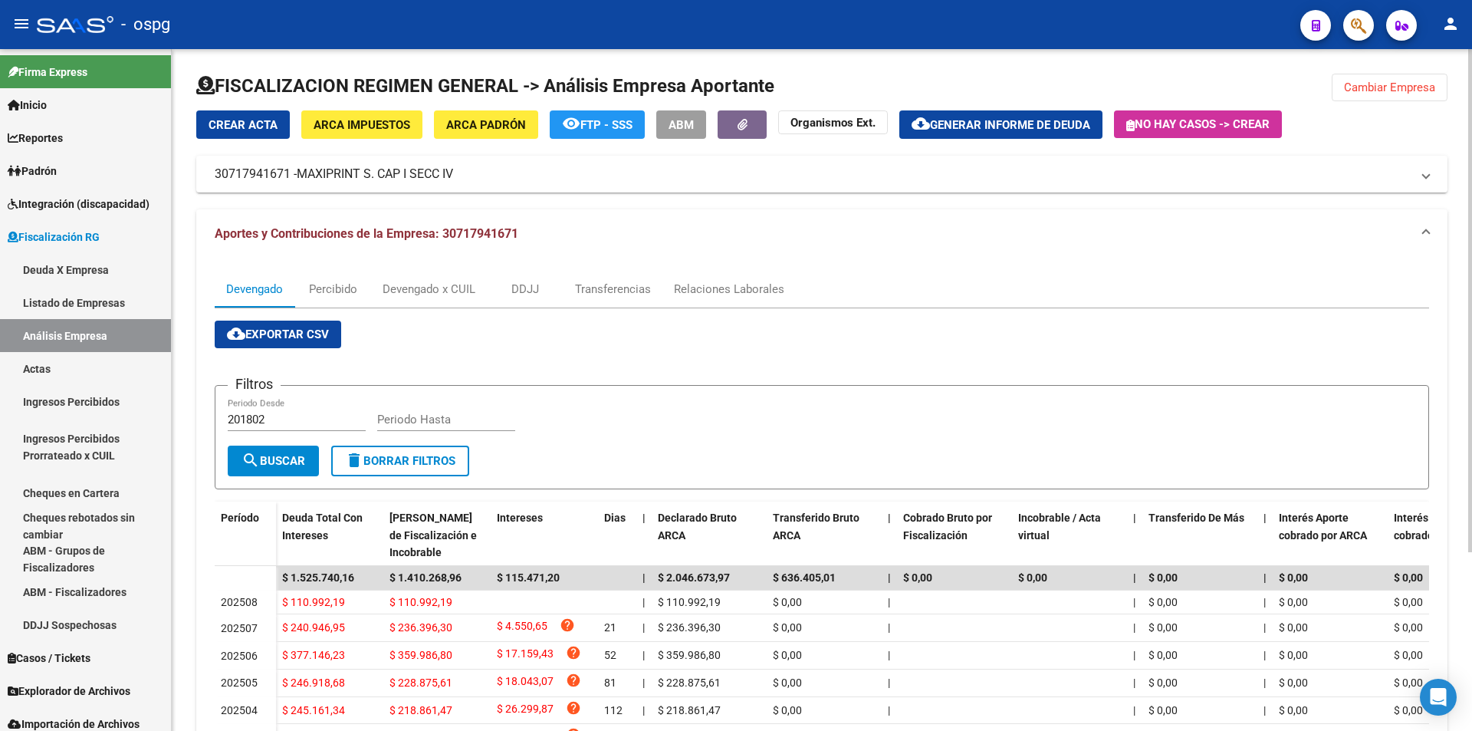
click at [424, 415] on input "Periodo Hasta" at bounding box center [446, 419] width 138 height 14
type input "202507"
click at [297, 463] on span "search Buscar" at bounding box center [273, 461] width 64 height 14
click at [502, 123] on span "ARCA Padrón" at bounding box center [486, 125] width 80 height 14
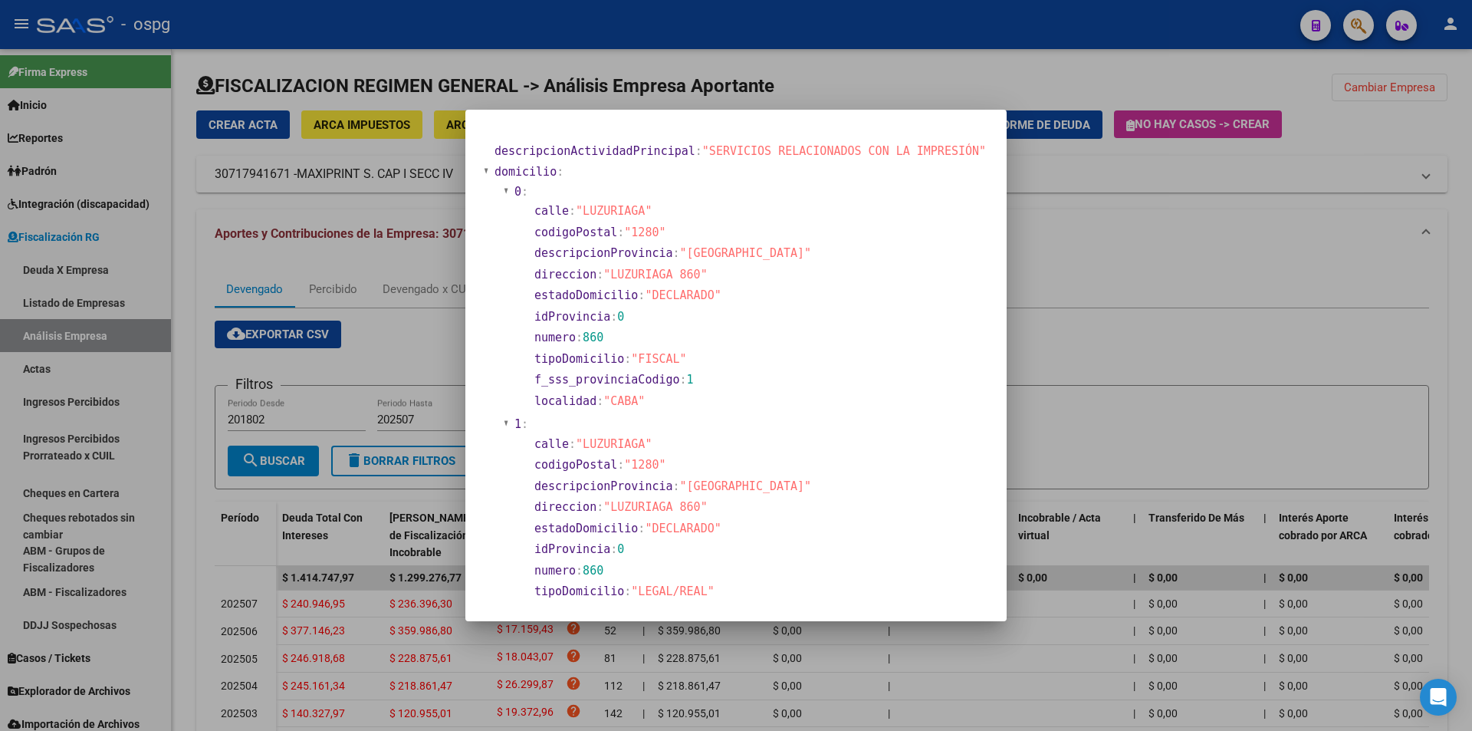
click at [1138, 348] on div at bounding box center [736, 365] width 1472 height 731
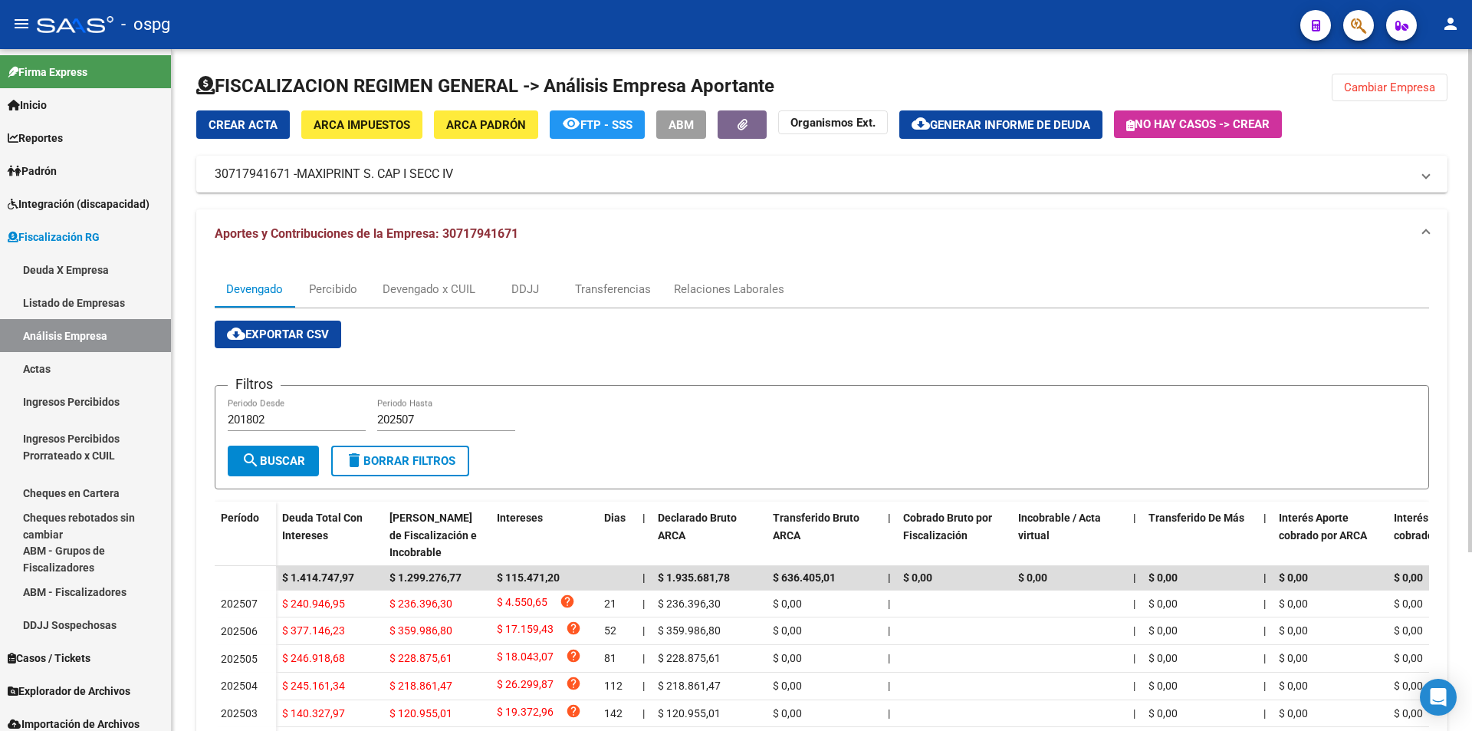
click at [1413, 87] on span "Cambiar Empresa" at bounding box center [1389, 87] width 91 height 14
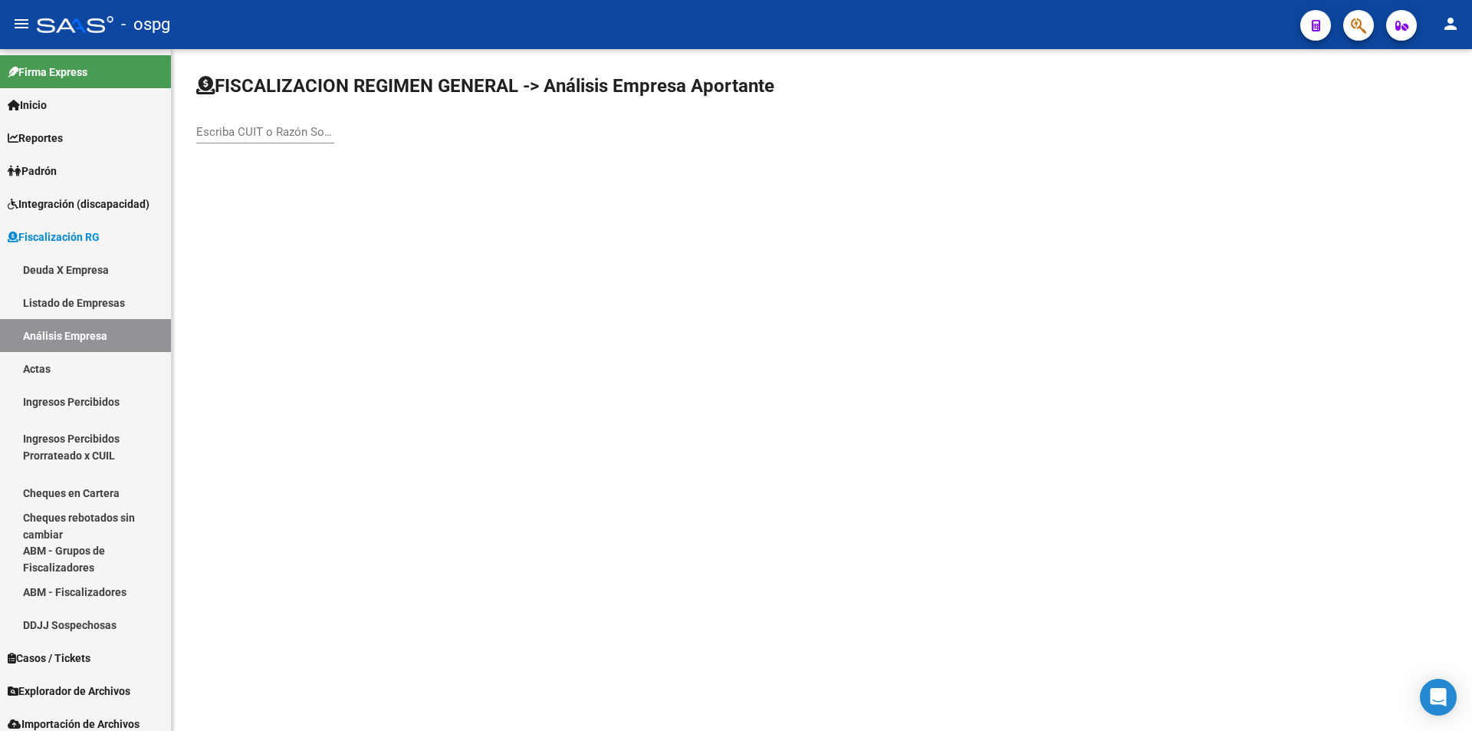
click at [277, 133] on input "Escriba CUIT o Razón Social para buscar" at bounding box center [265, 132] width 138 height 14
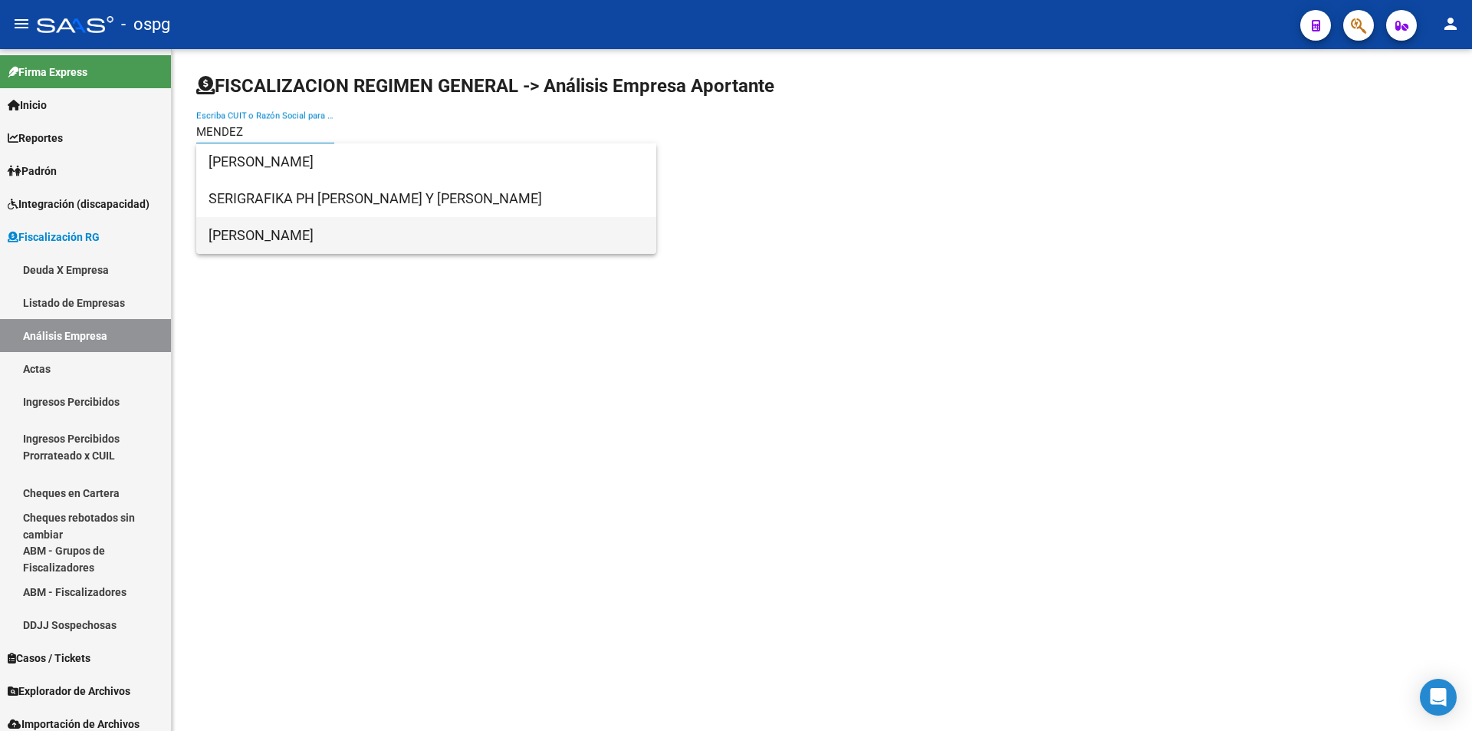
type input "MENDEZ"
click at [356, 238] on span "[PERSON_NAME]" at bounding box center [426, 235] width 435 height 37
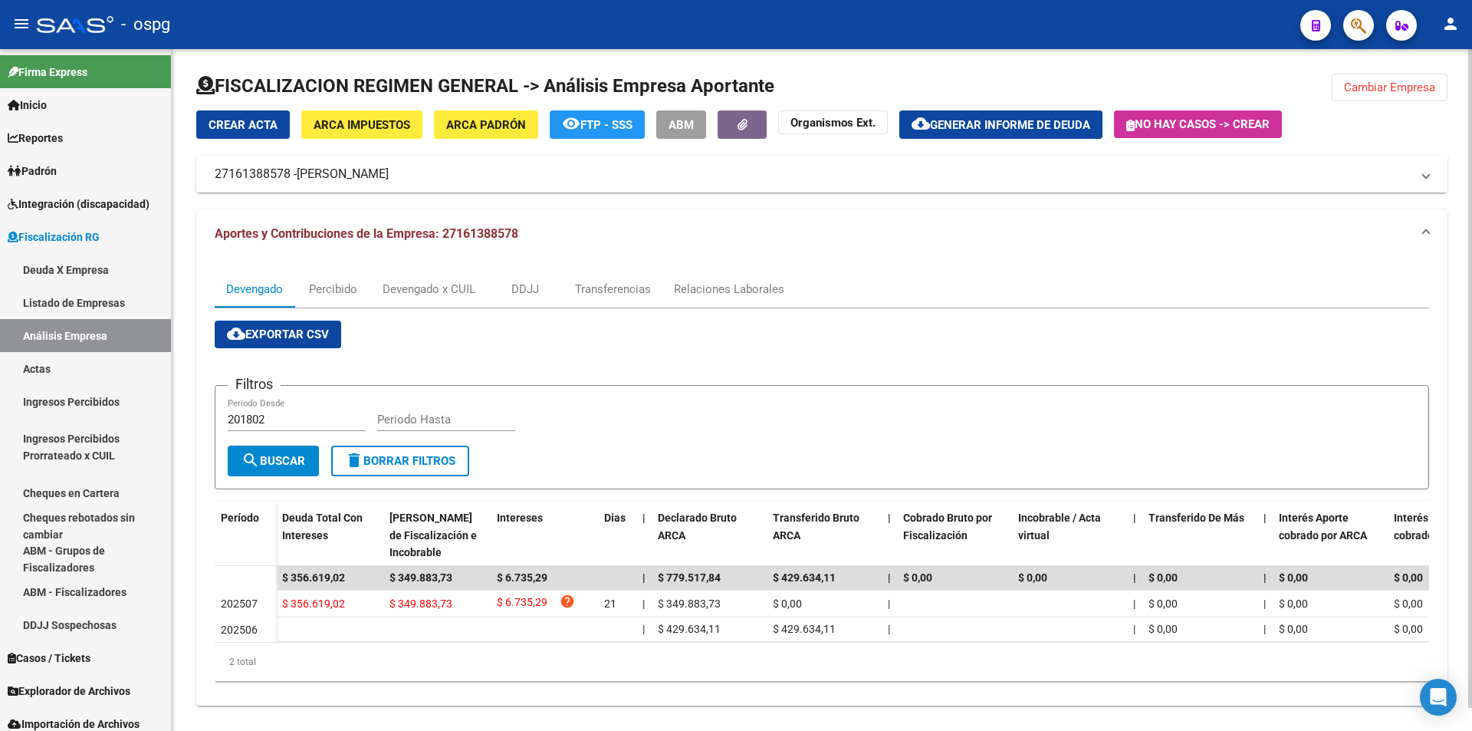
click at [1378, 82] on span "Cambiar Empresa" at bounding box center [1389, 87] width 91 height 14
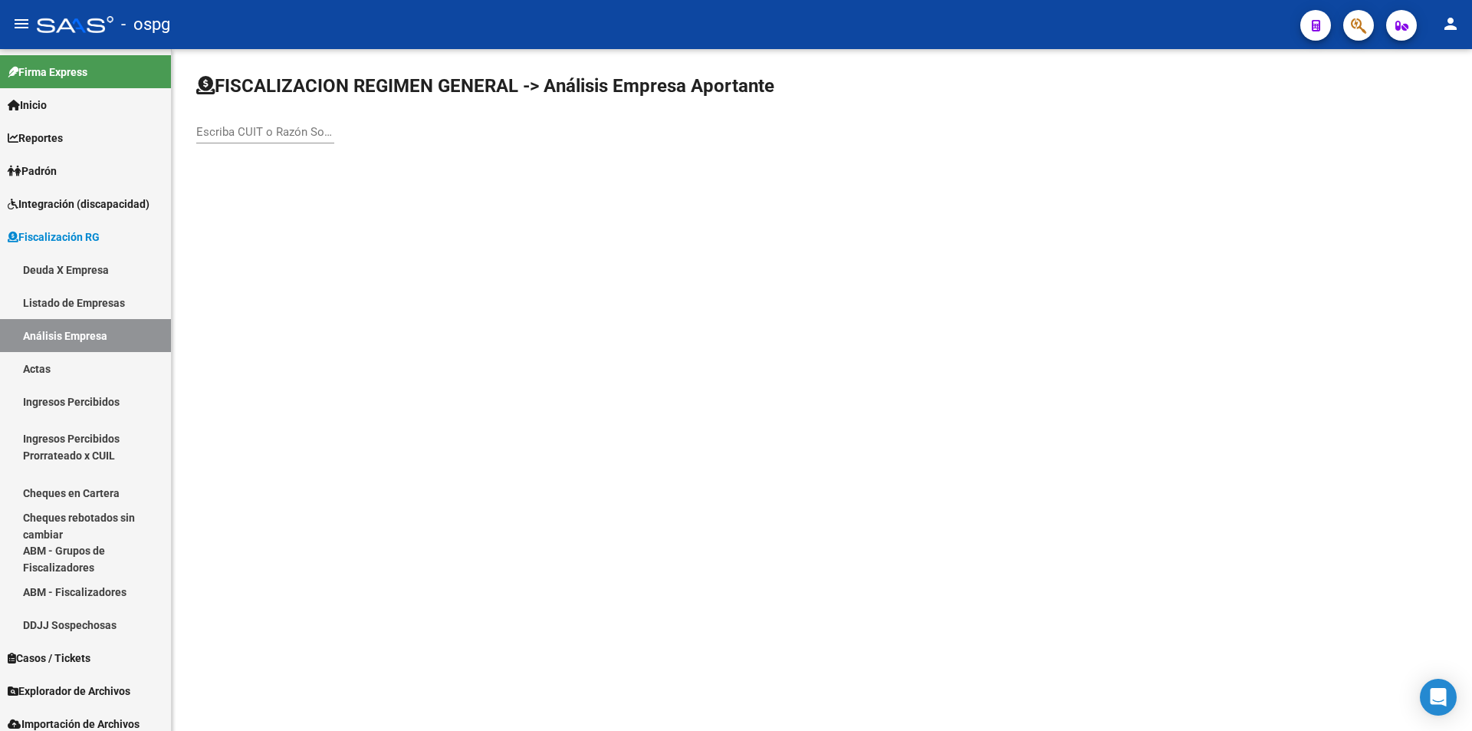
click at [241, 140] on div "Escriba CUIT o Razón Social para buscar" at bounding box center [265, 126] width 138 height 33
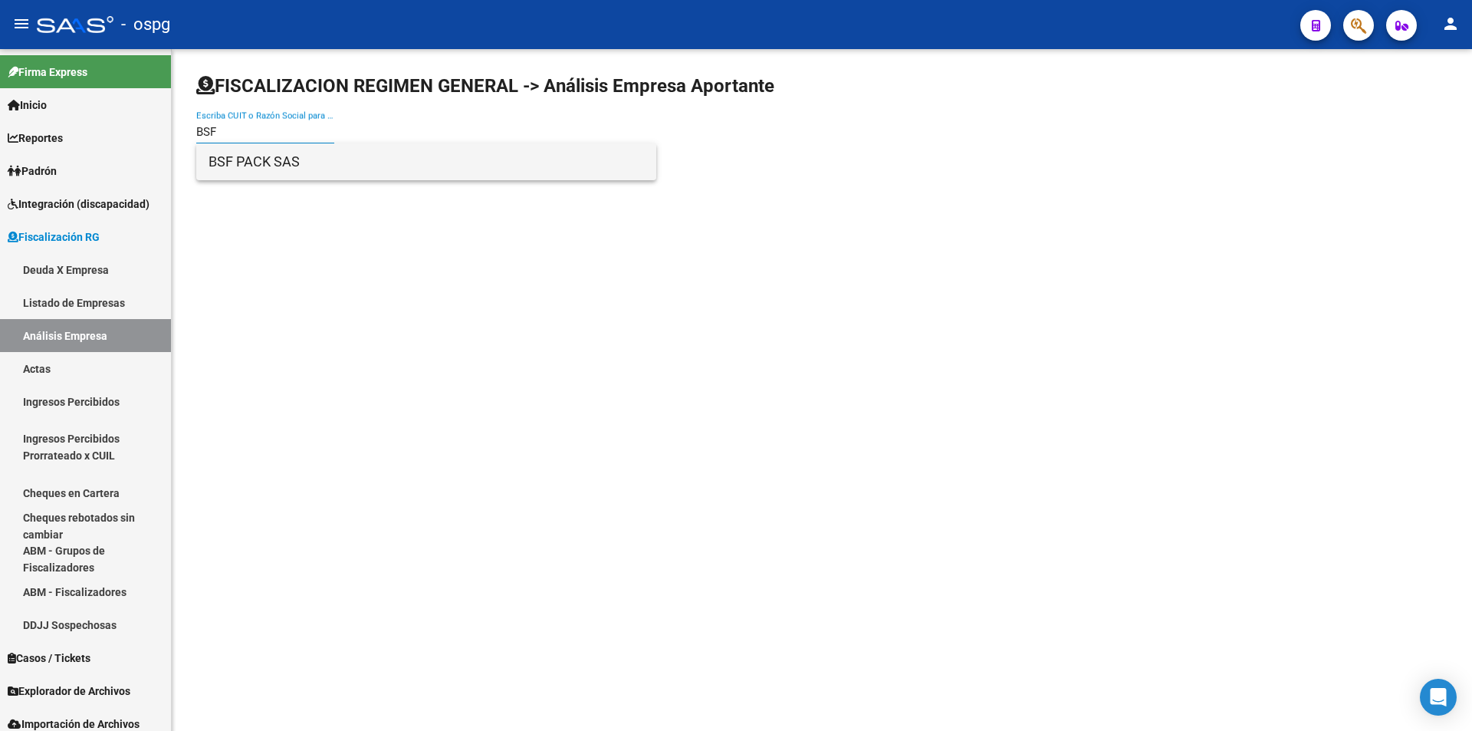
type input "BSF"
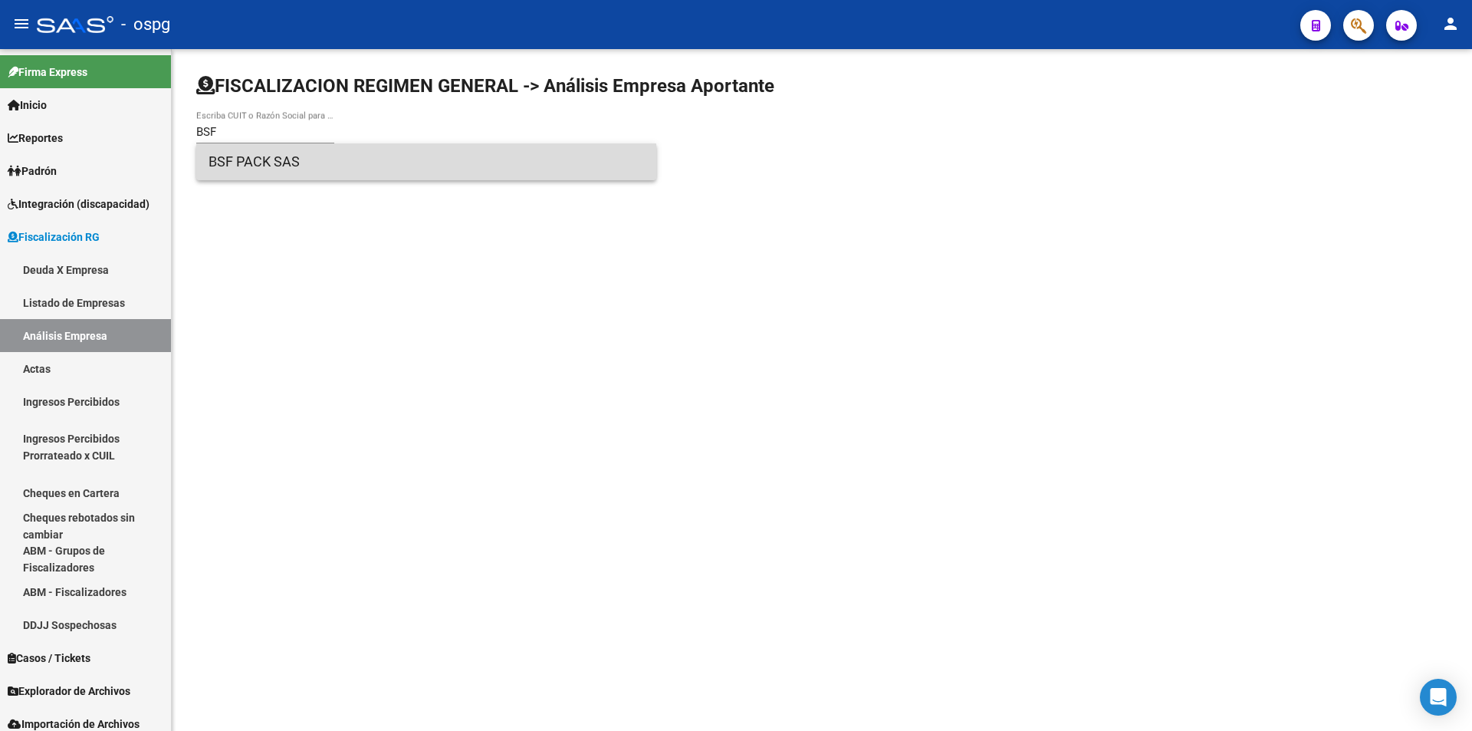
click at [255, 163] on span "BSF PACK SAS" at bounding box center [426, 161] width 435 height 37
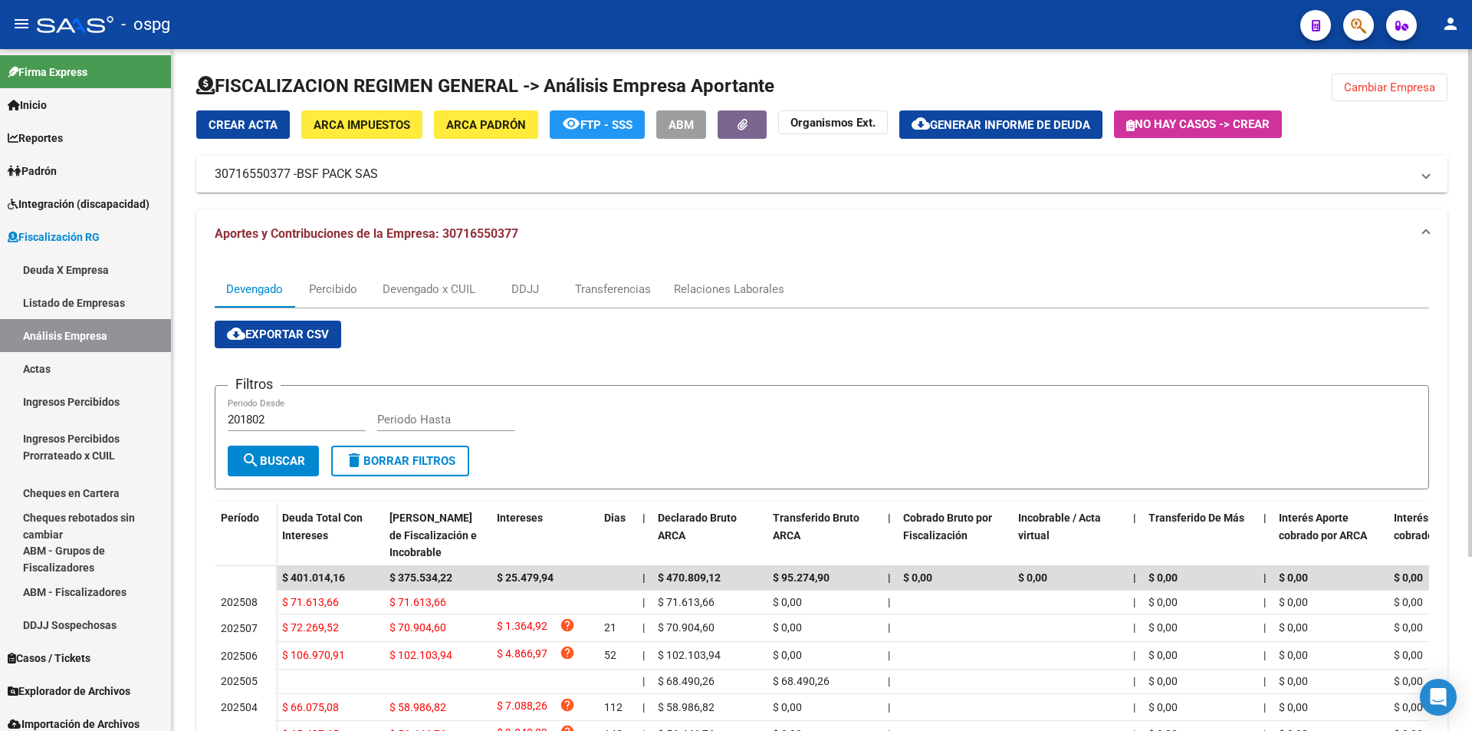
click at [455, 416] on input "Periodo Hasta" at bounding box center [446, 419] width 138 height 14
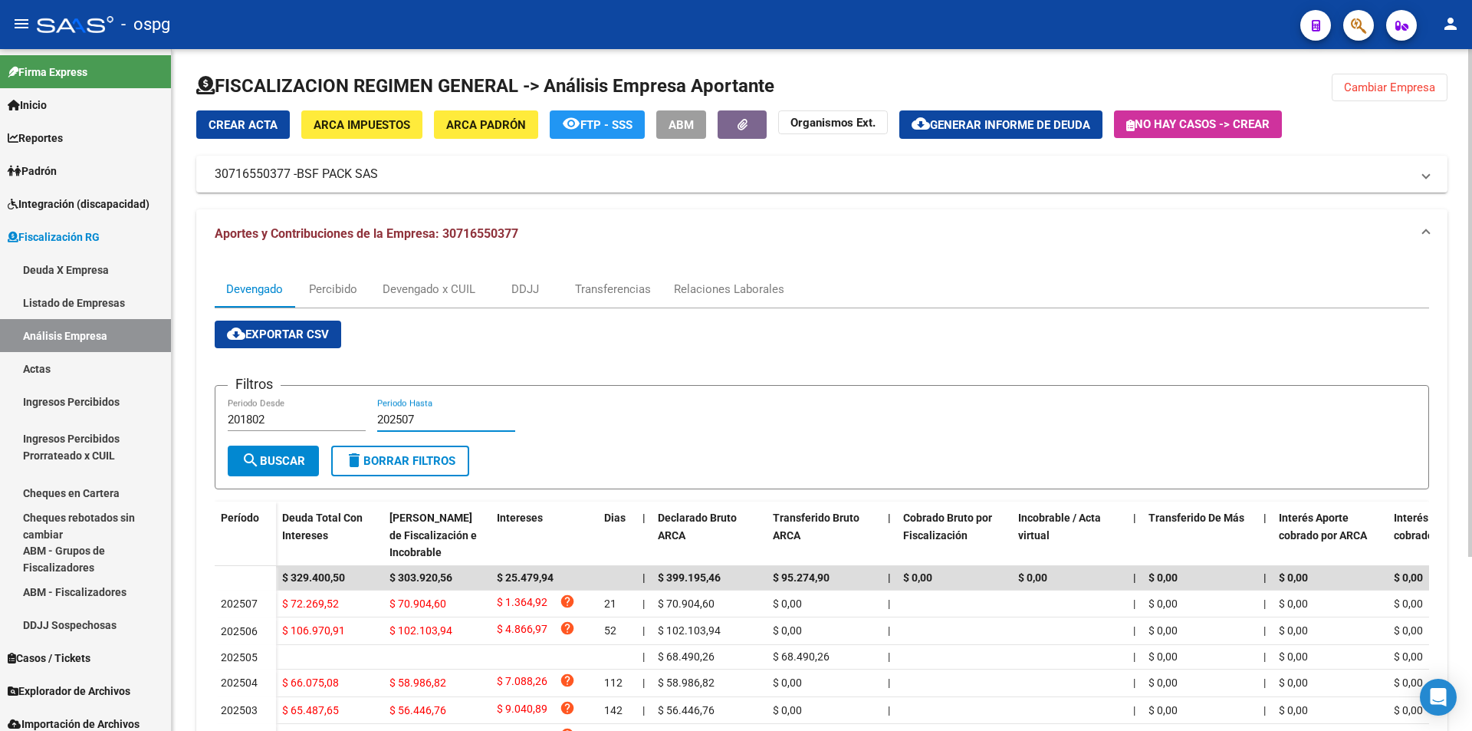
type input "202507"
click at [496, 122] on span "ARCA Padrón" at bounding box center [486, 125] width 80 height 14
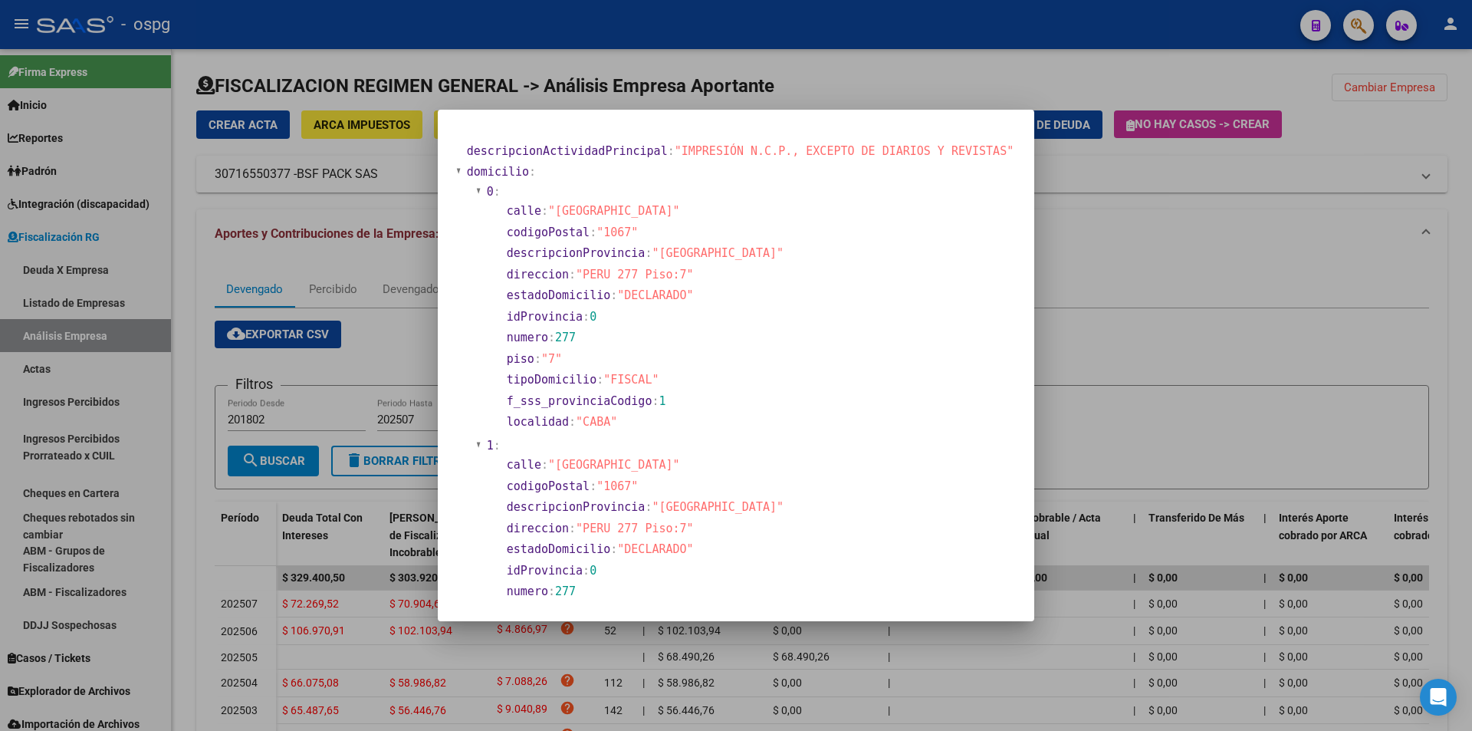
click at [1122, 376] on div at bounding box center [736, 365] width 1472 height 731
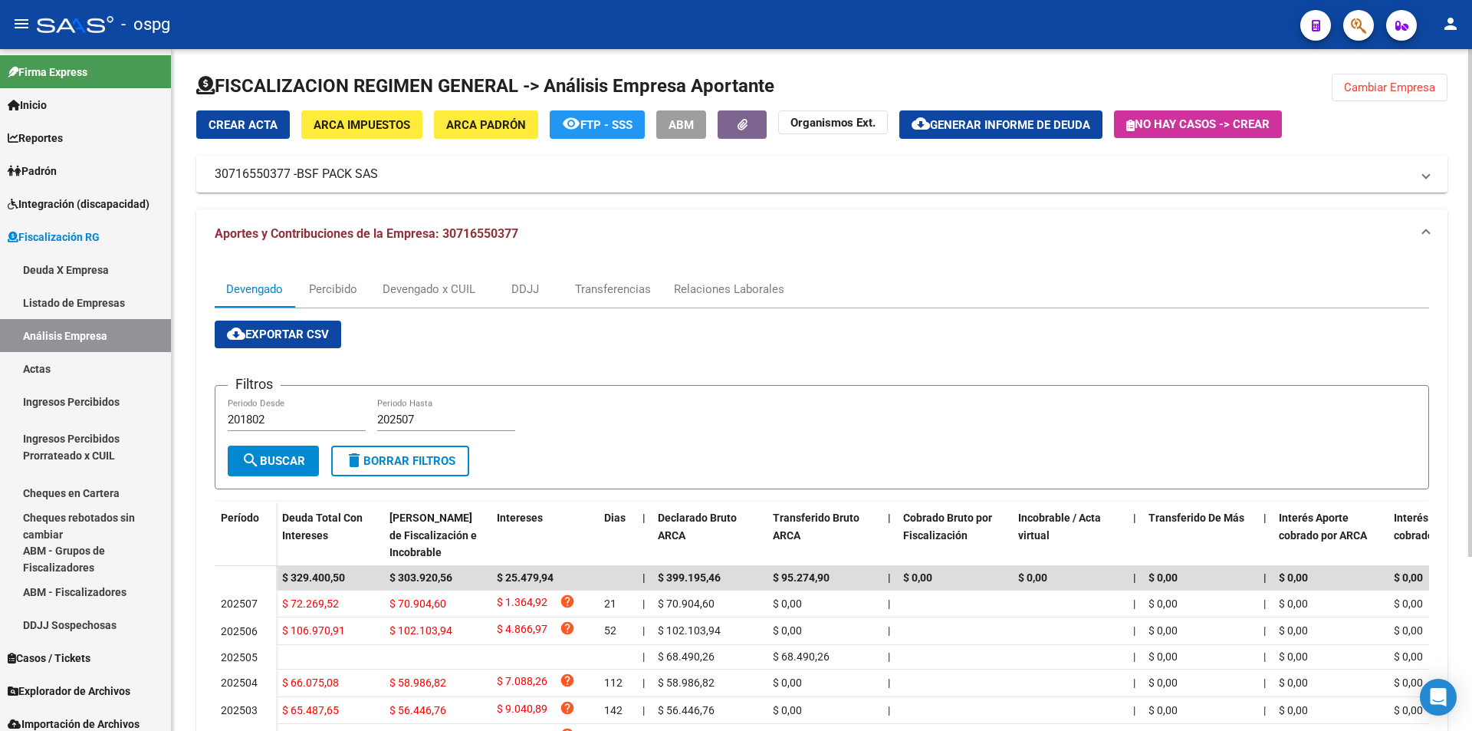
drag, startPoint x: 216, startPoint y: 169, endPoint x: 290, endPoint y: 176, distance: 73.9
click at [290, 176] on mat-panel-title "30716550377 - BSF PACK SAS" at bounding box center [813, 174] width 1196 height 17
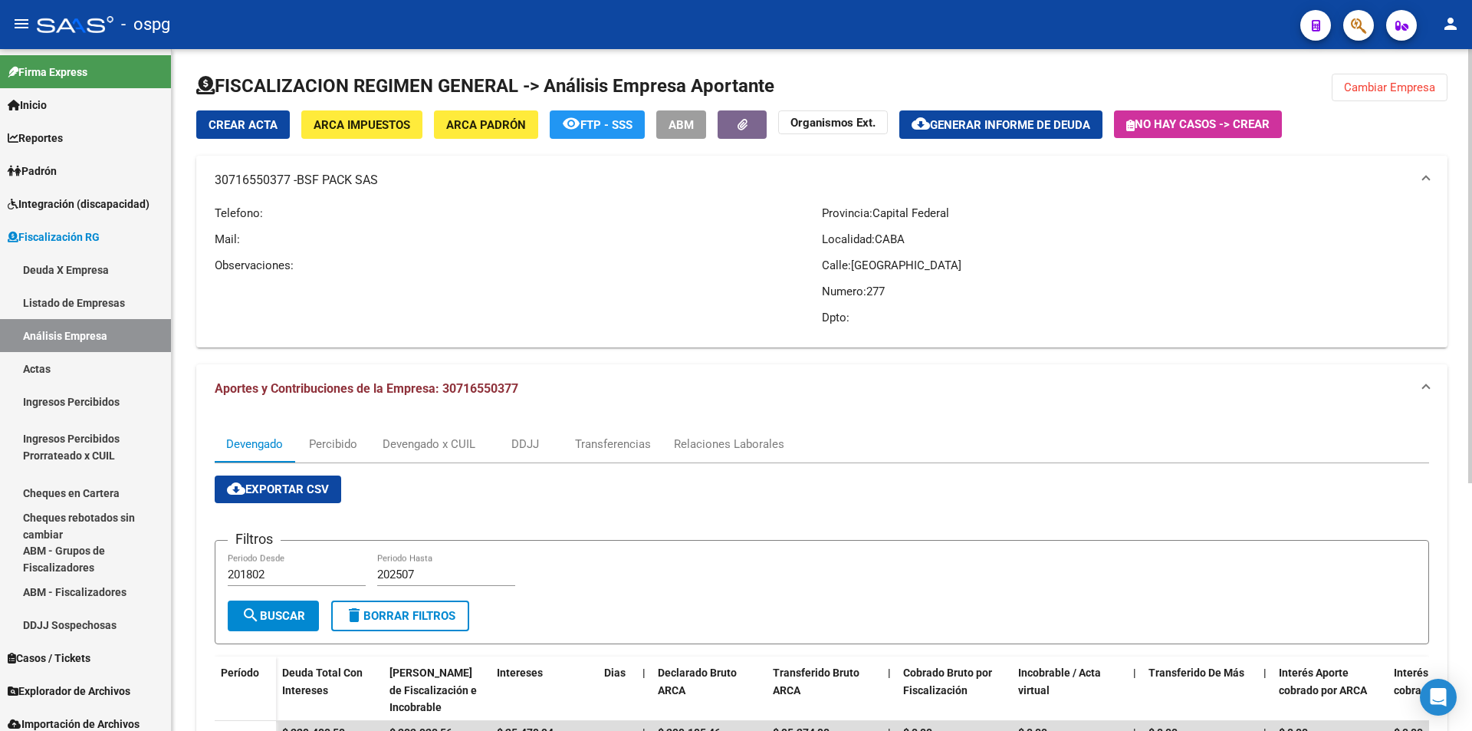
copy mat-panel-title "30716550377"
click at [1368, 87] on span "Cambiar Empresa" at bounding box center [1389, 87] width 91 height 14
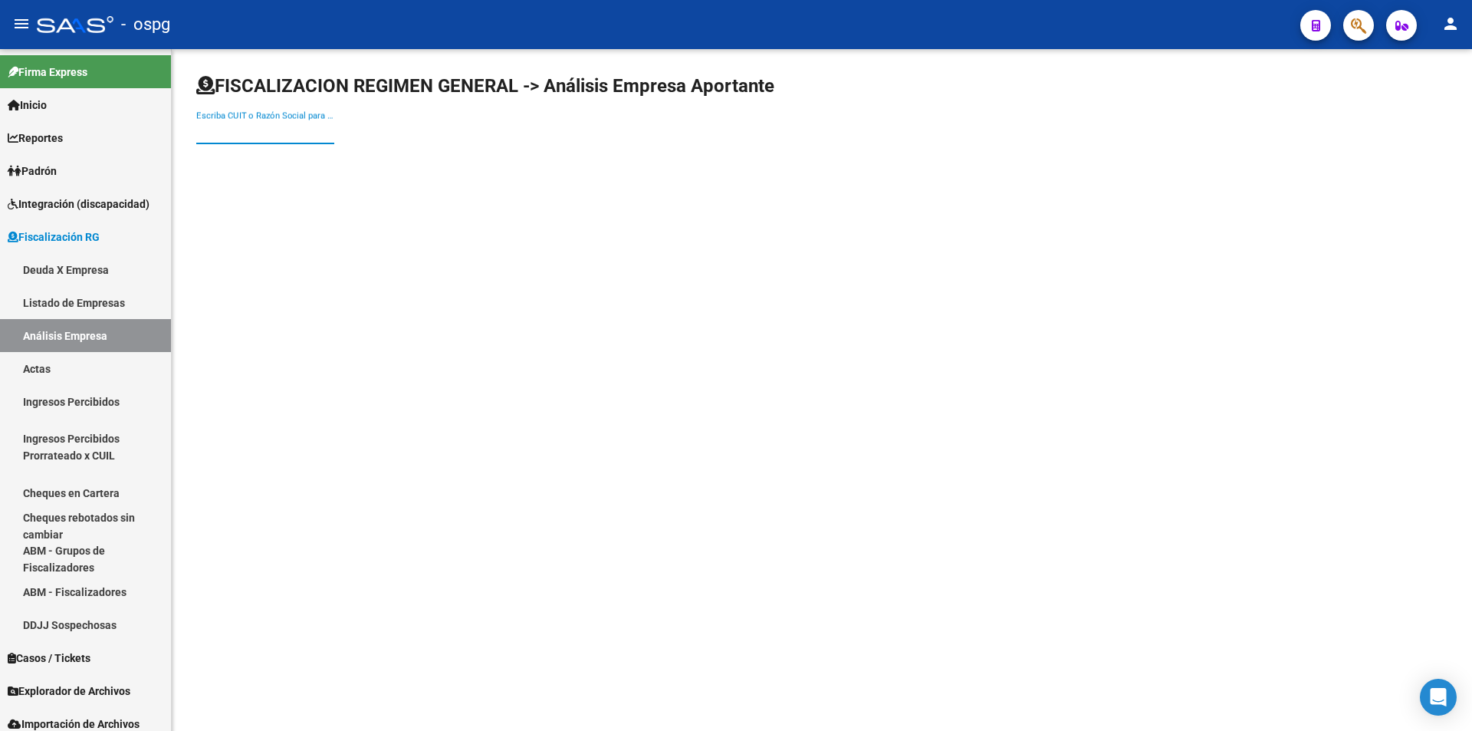
paste input "30716550377"
type input "30716550377"
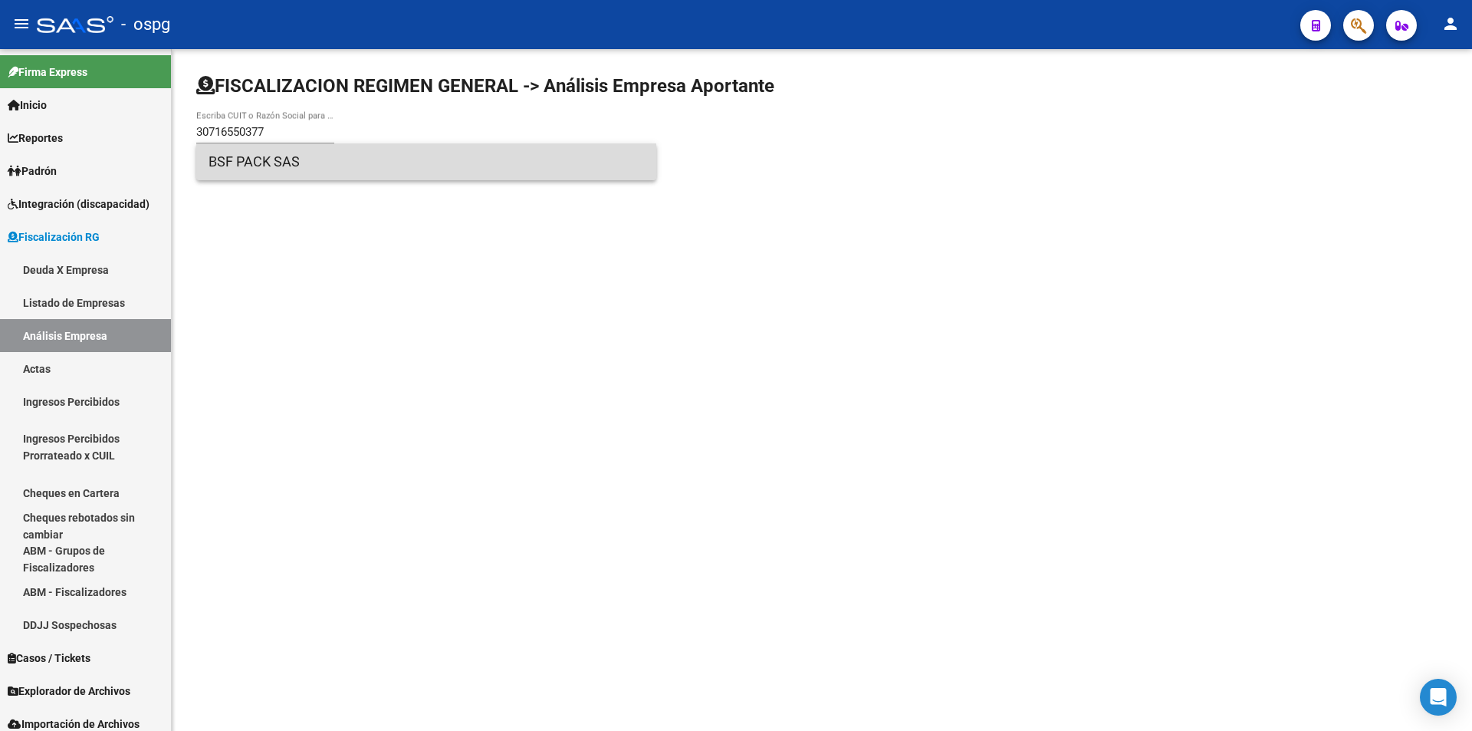
click at [319, 156] on span "BSF PACK SAS" at bounding box center [426, 161] width 435 height 37
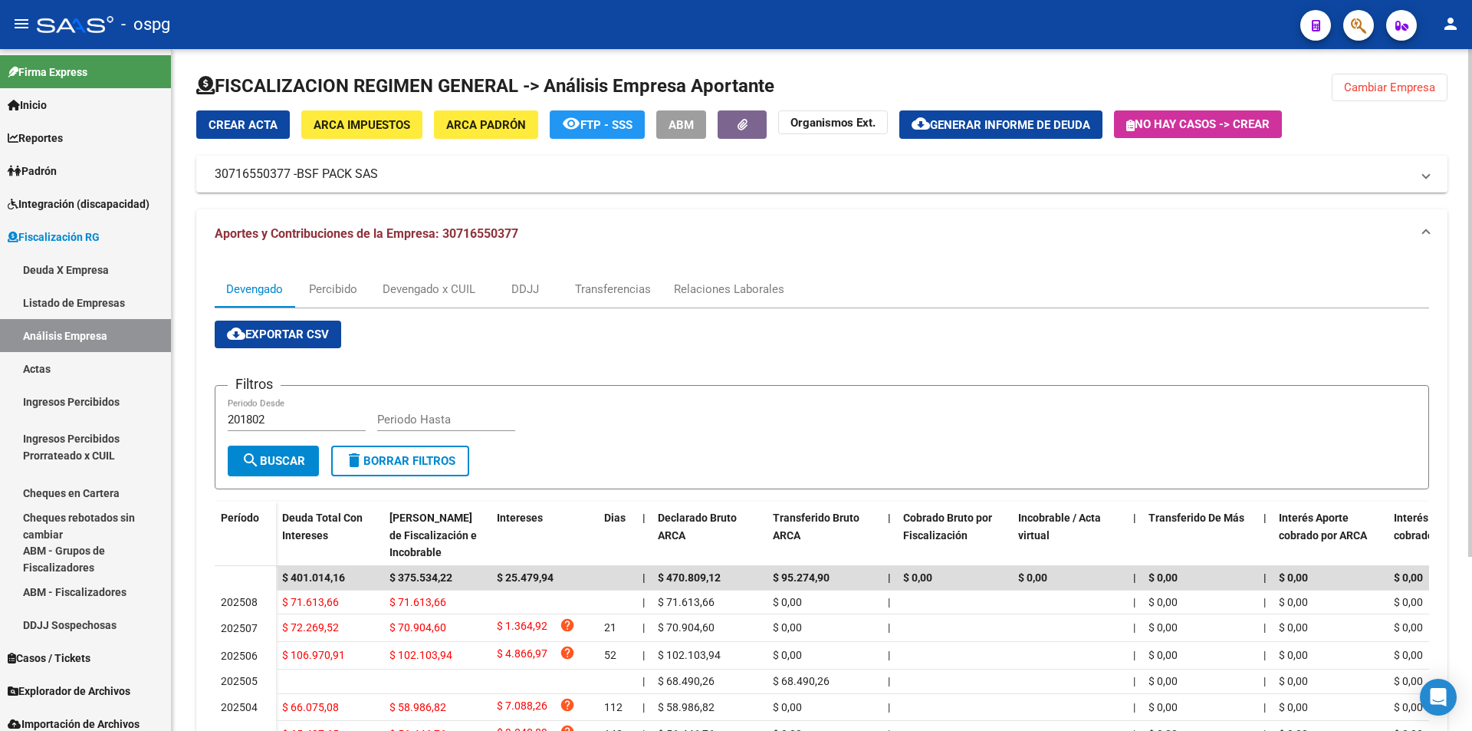
drag, startPoint x: 1410, startPoint y: 90, endPoint x: 1394, endPoint y: 124, distance: 37.1
click at [1409, 90] on span "Cambiar Empresa" at bounding box center [1389, 87] width 91 height 14
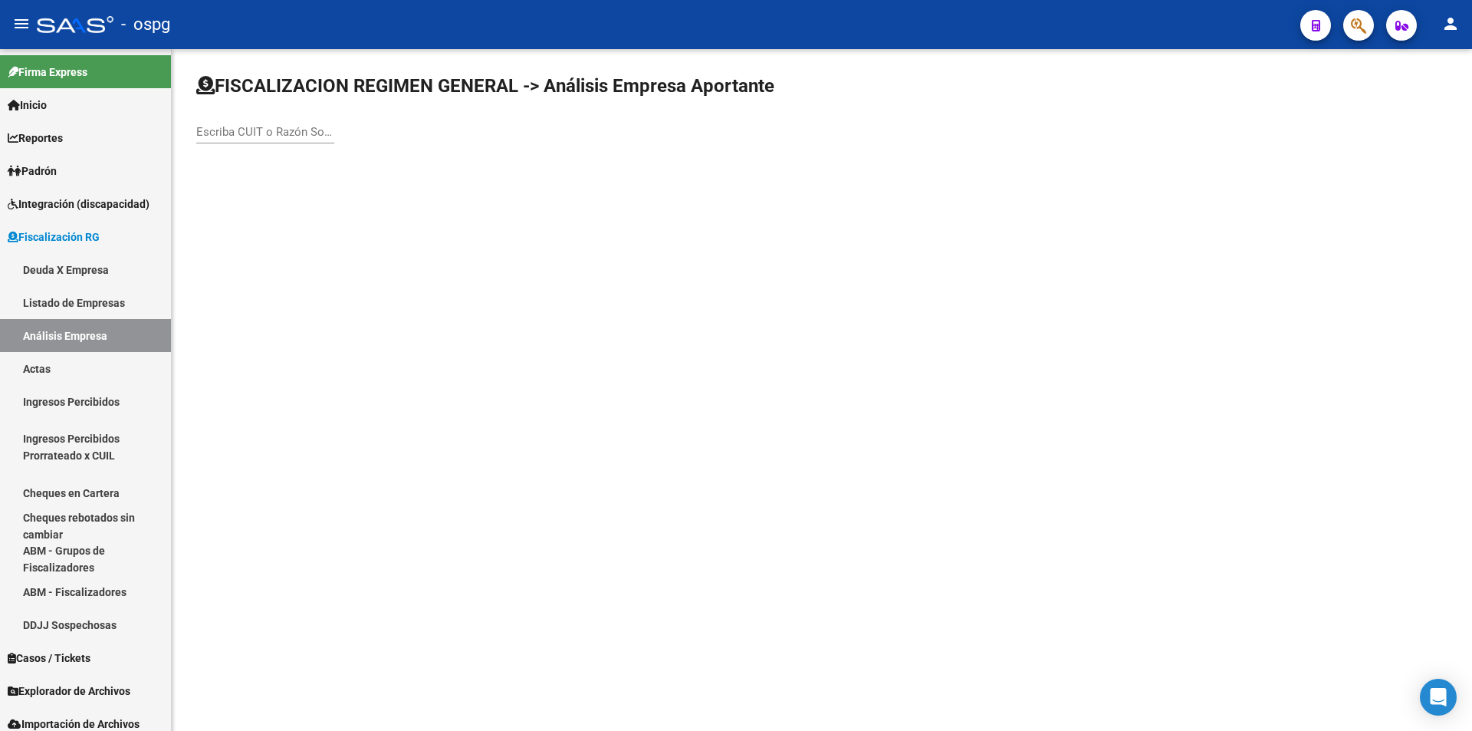
click at [301, 133] on input "Escriba CUIT o Razón Social para buscar" at bounding box center [265, 132] width 138 height 14
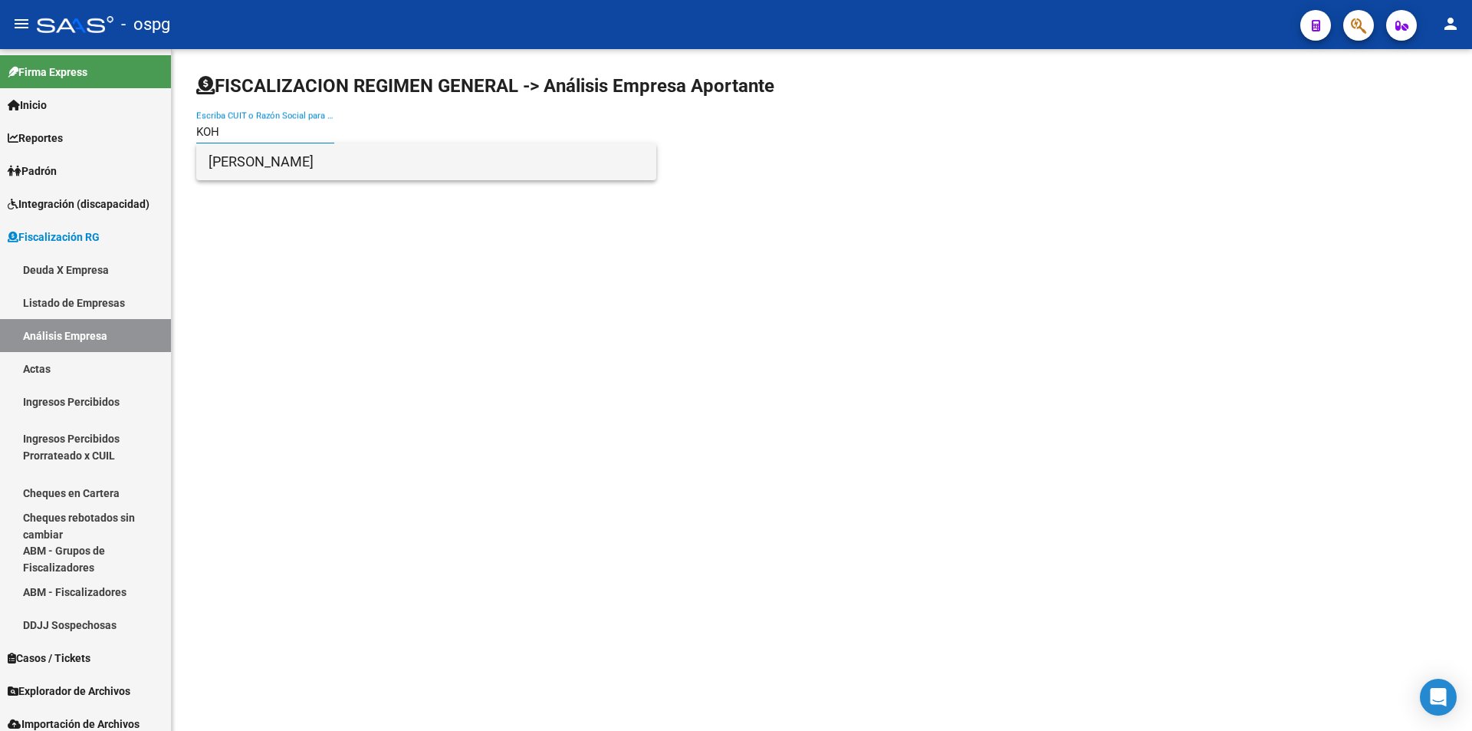
type input "KOH"
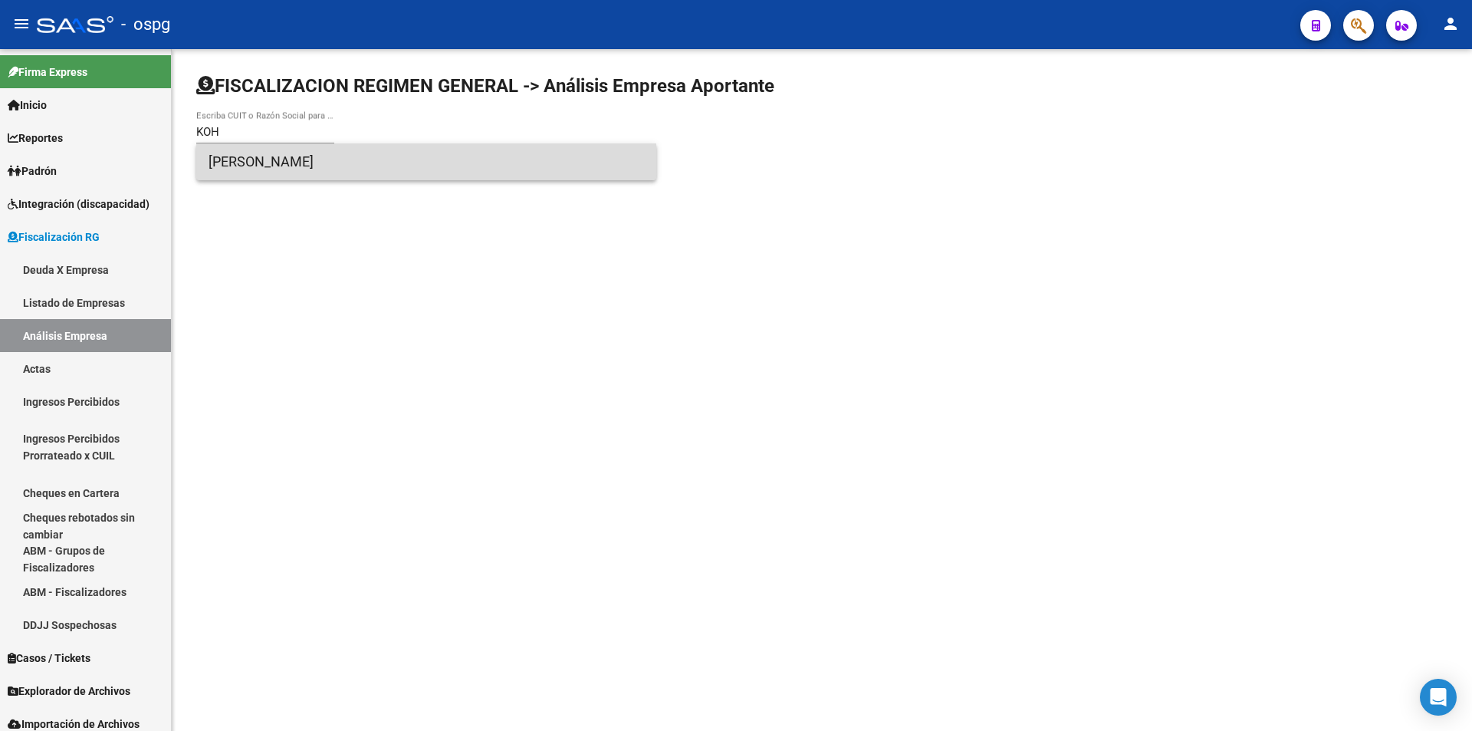
click at [337, 150] on span "[PERSON_NAME]" at bounding box center [426, 161] width 435 height 37
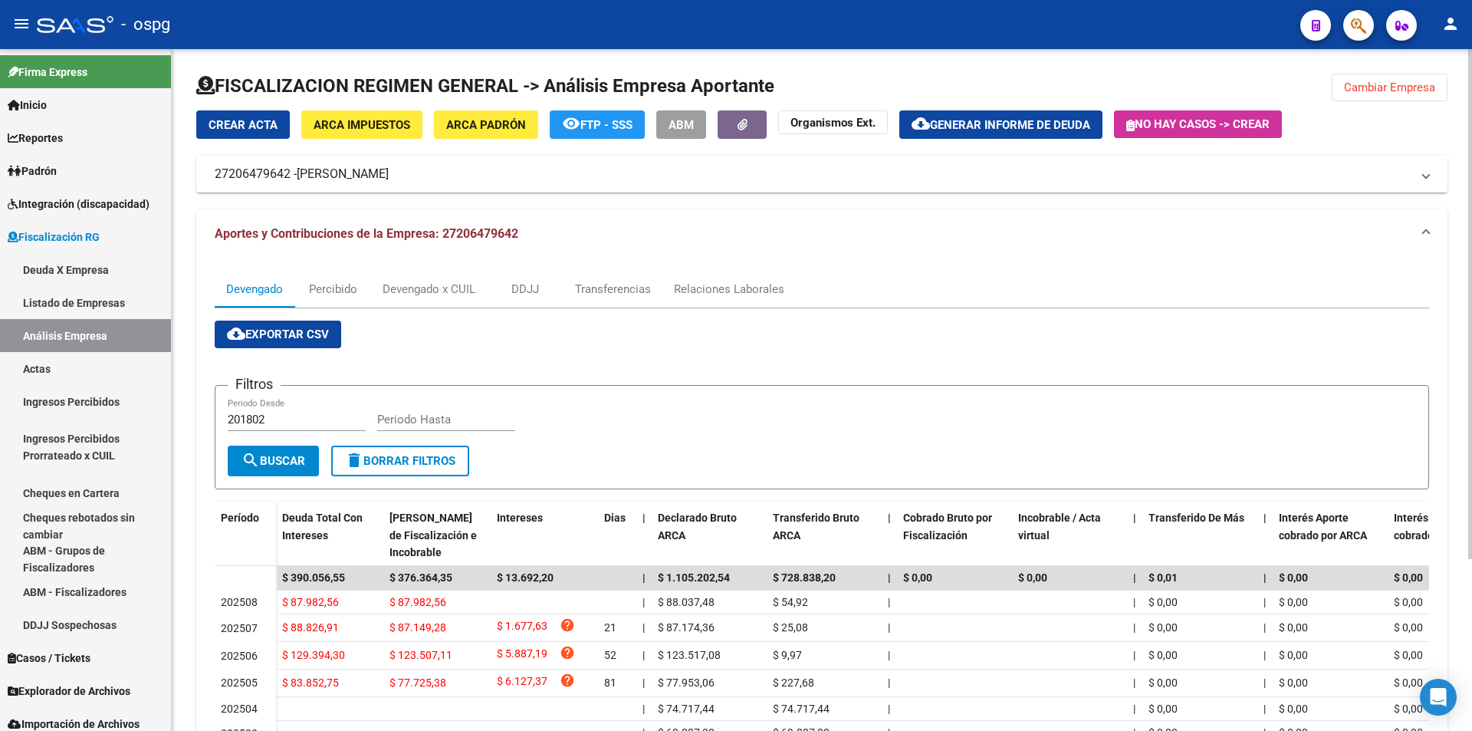
scroll to position [77, 0]
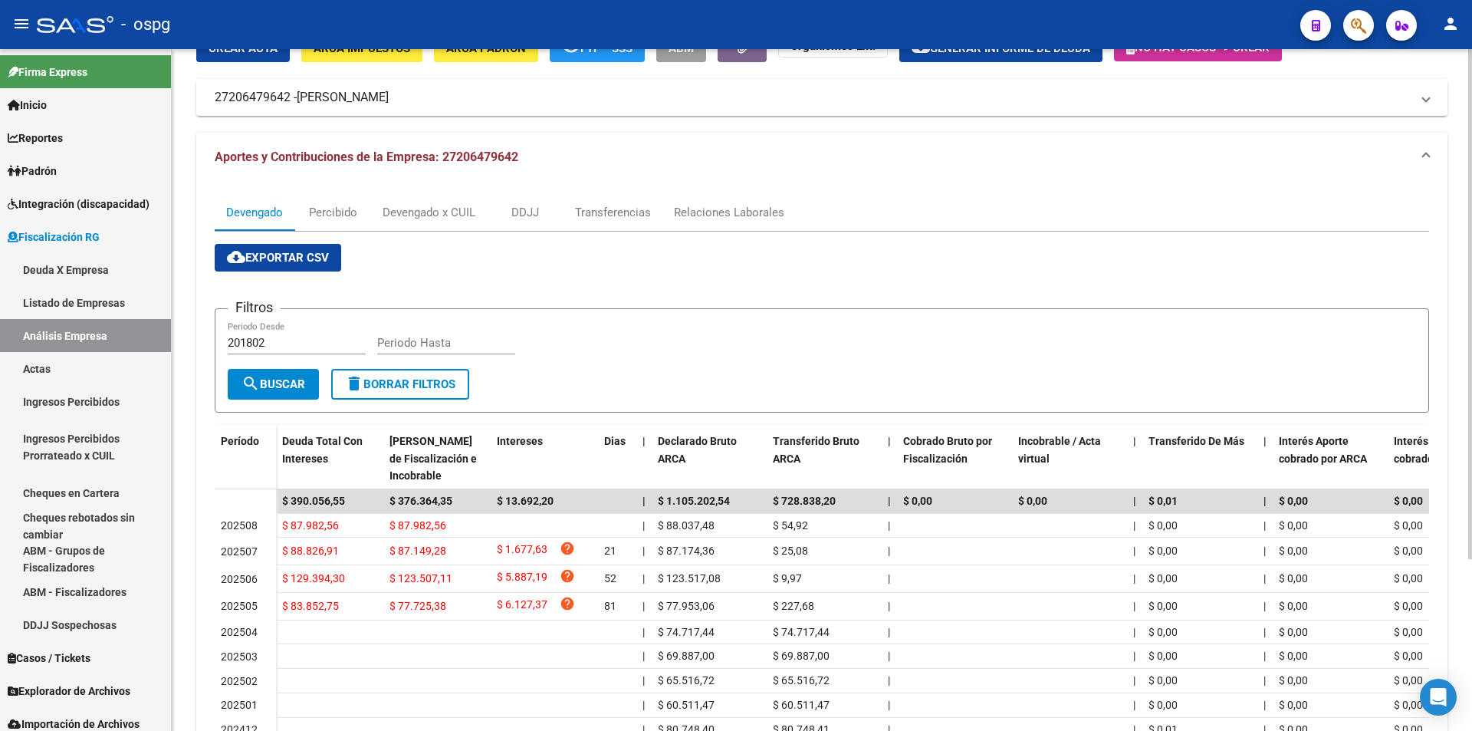
click at [446, 343] on input "Periodo Hasta" at bounding box center [446, 343] width 138 height 14
type input "202507"
click at [302, 381] on span "search Buscar" at bounding box center [273, 384] width 64 height 14
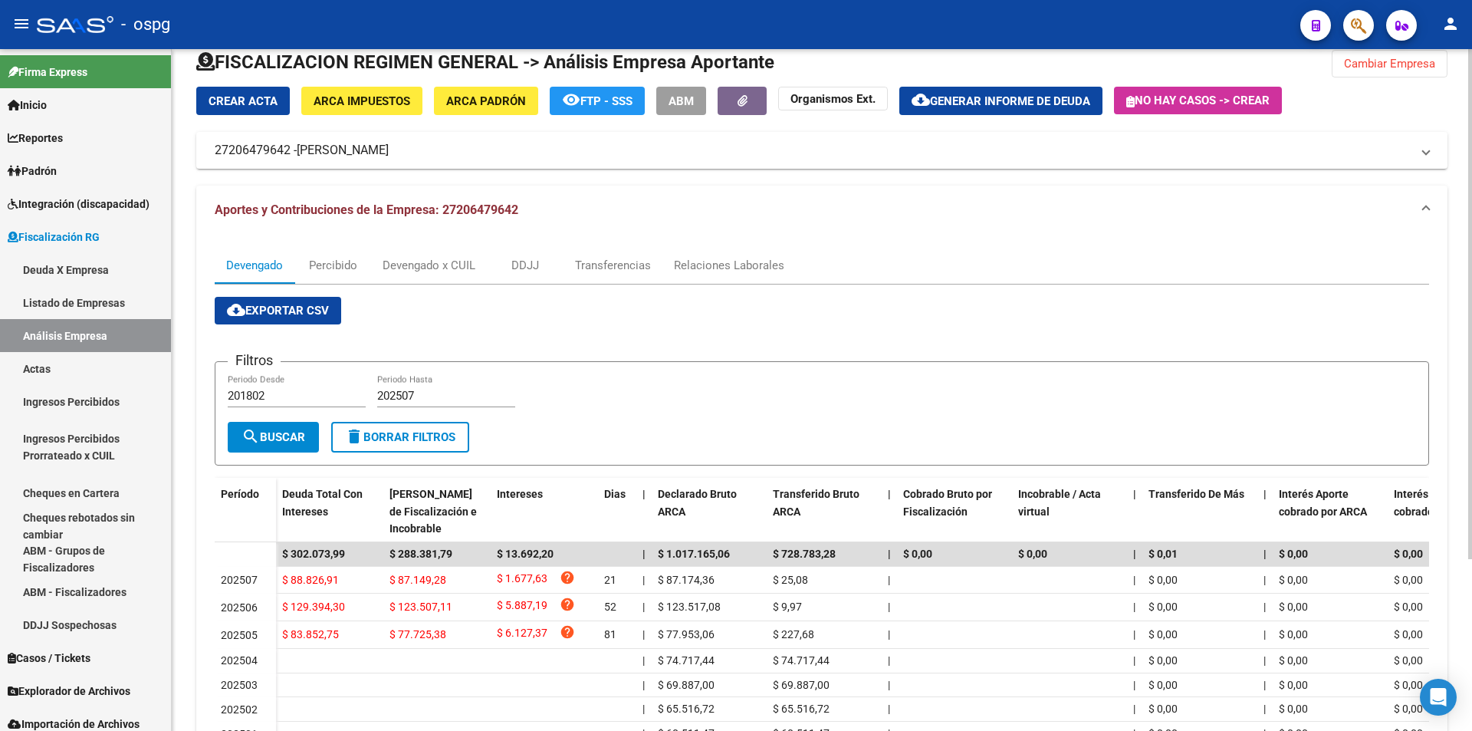
scroll to position [0, 0]
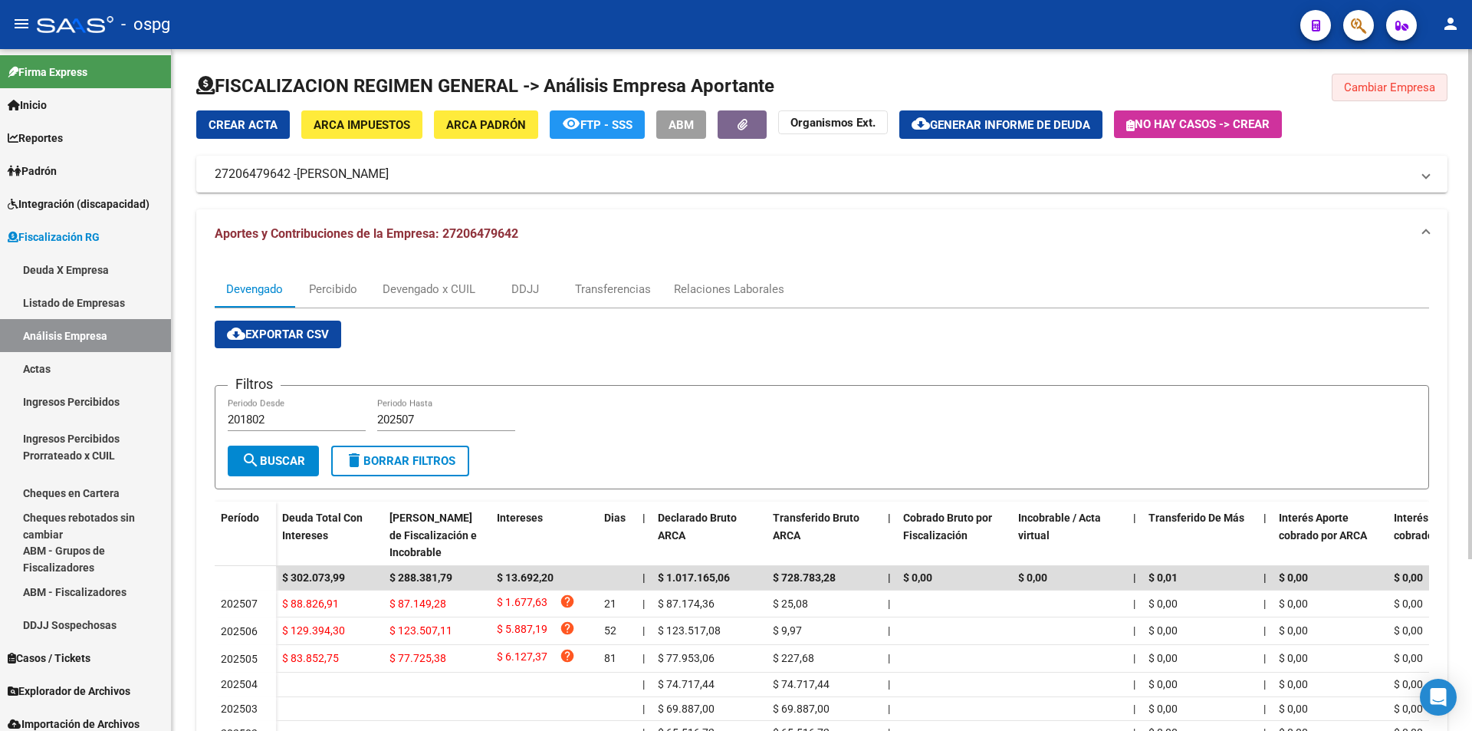
click at [1405, 88] on span "Cambiar Empresa" at bounding box center [1389, 87] width 91 height 14
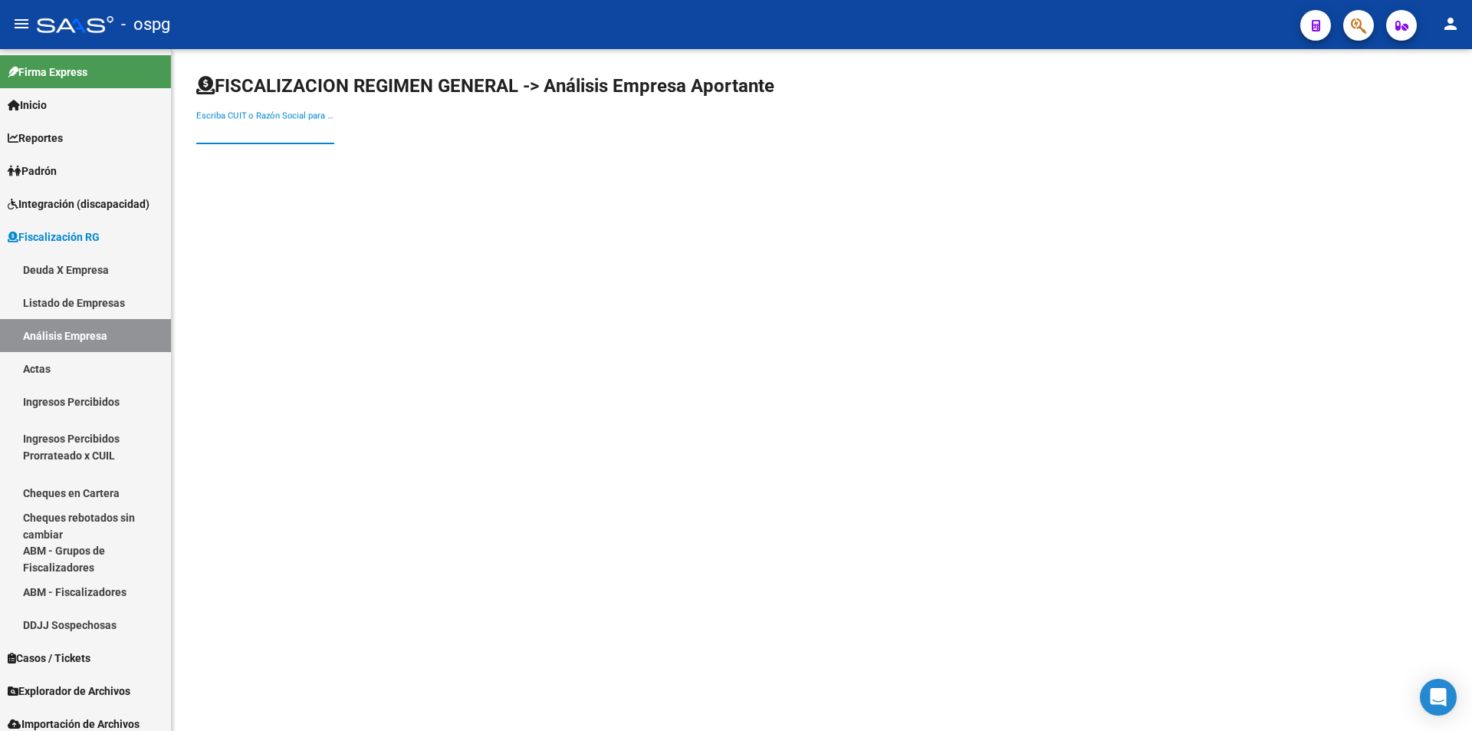
click at [251, 133] on input "Escriba CUIT o Razón Social para buscar" at bounding box center [265, 132] width 138 height 14
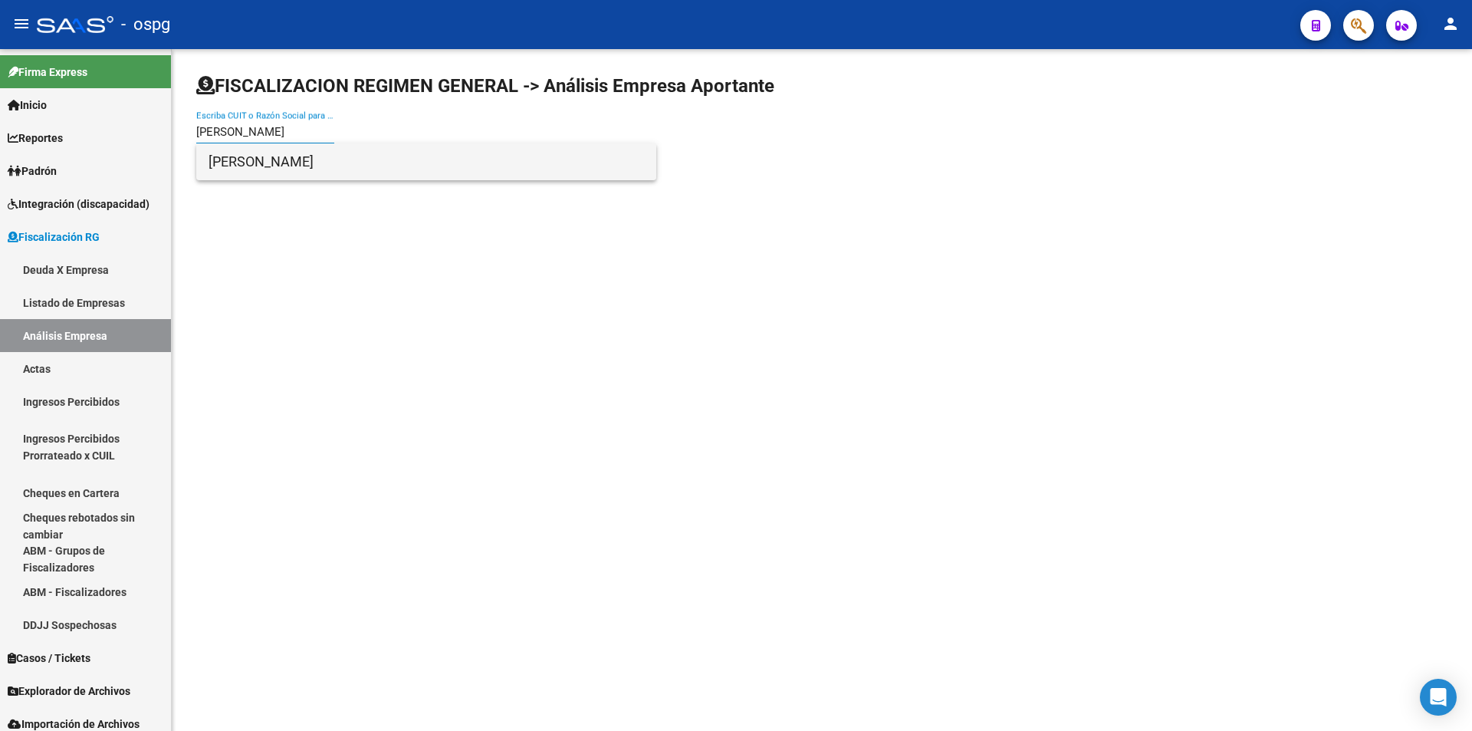
type input "[PERSON_NAME]"
click at [282, 174] on span "[PERSON_NAME]" at bounding box center [426, 161] width 435 height 37
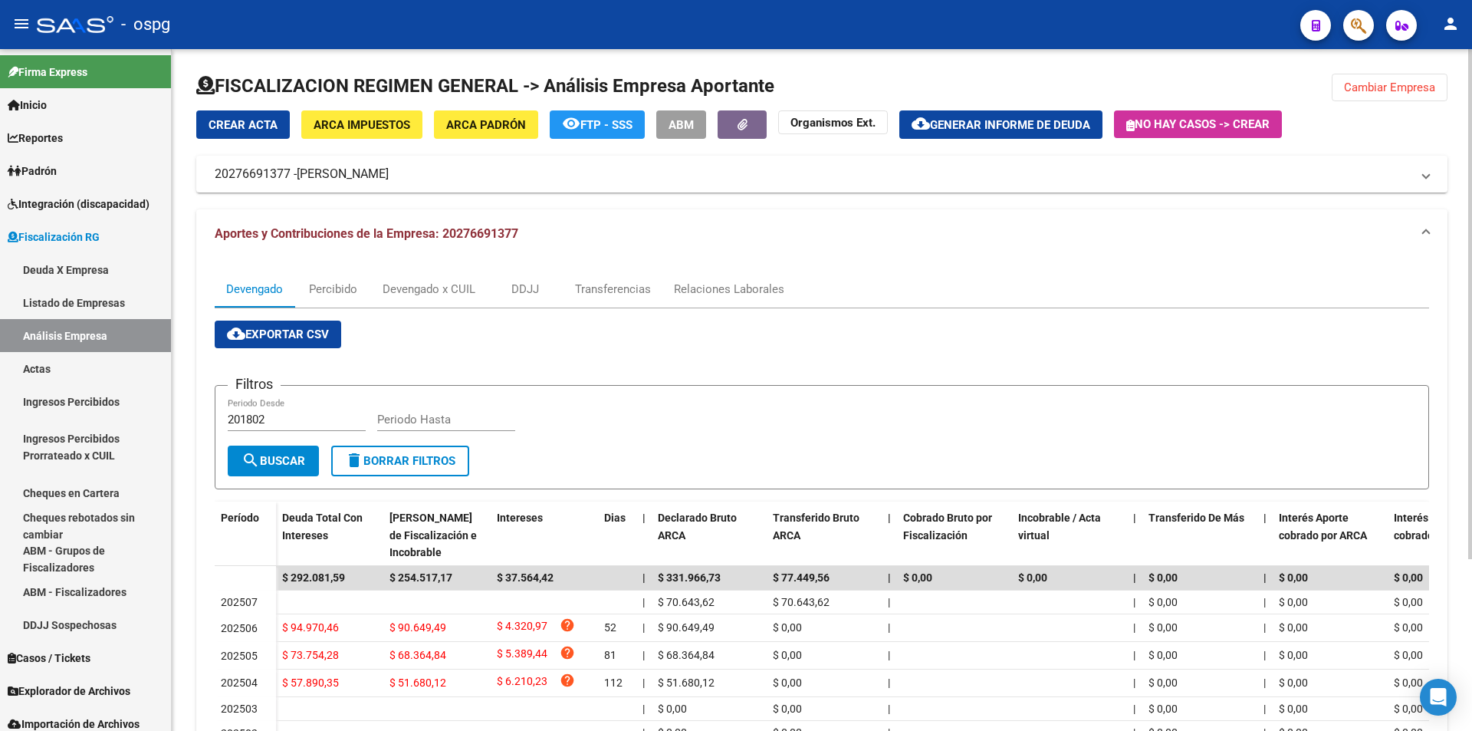
click at [491, 123] on span "ARCA Padrón" at bounding box center [486, 125] width 80 height 14
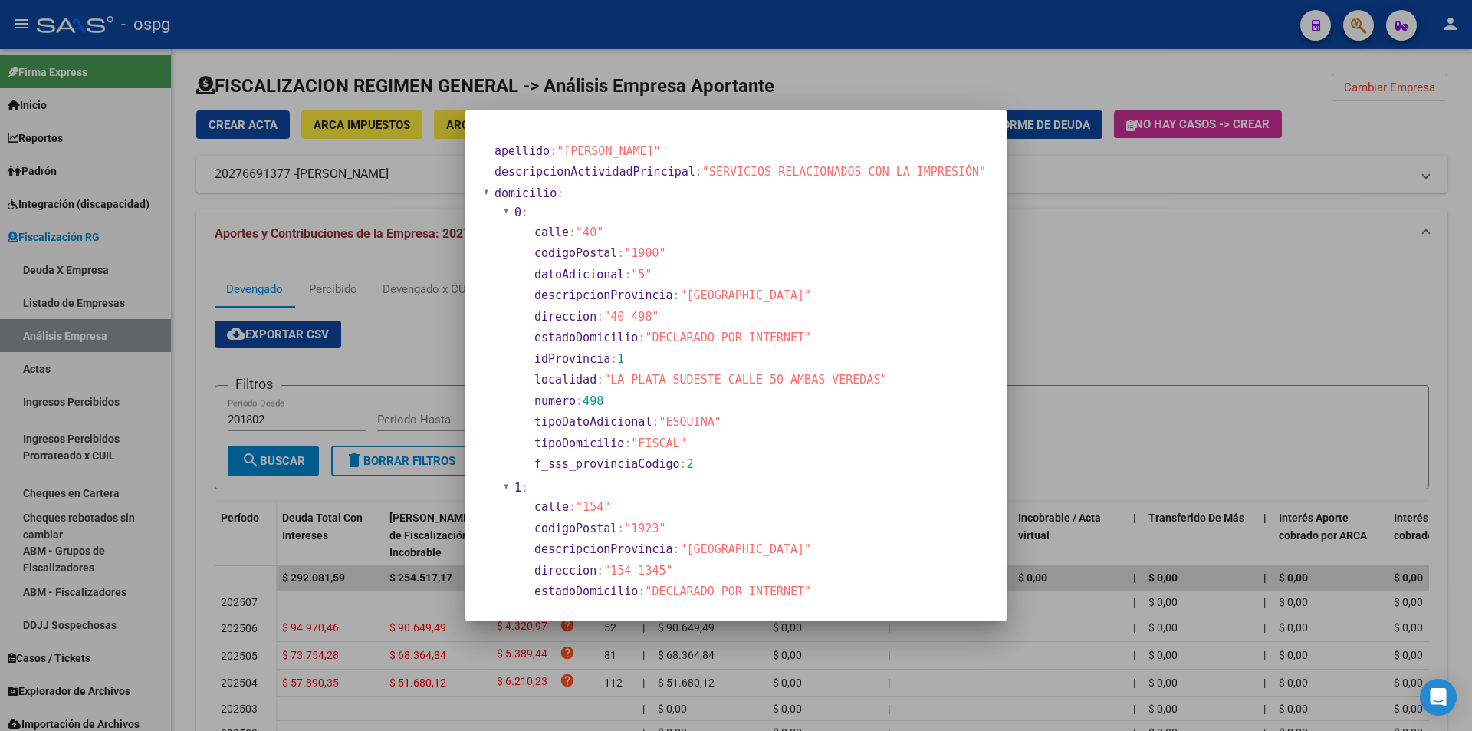
click at [1171, 341] on div at bounding box center [736, 365] width 1472 height 731
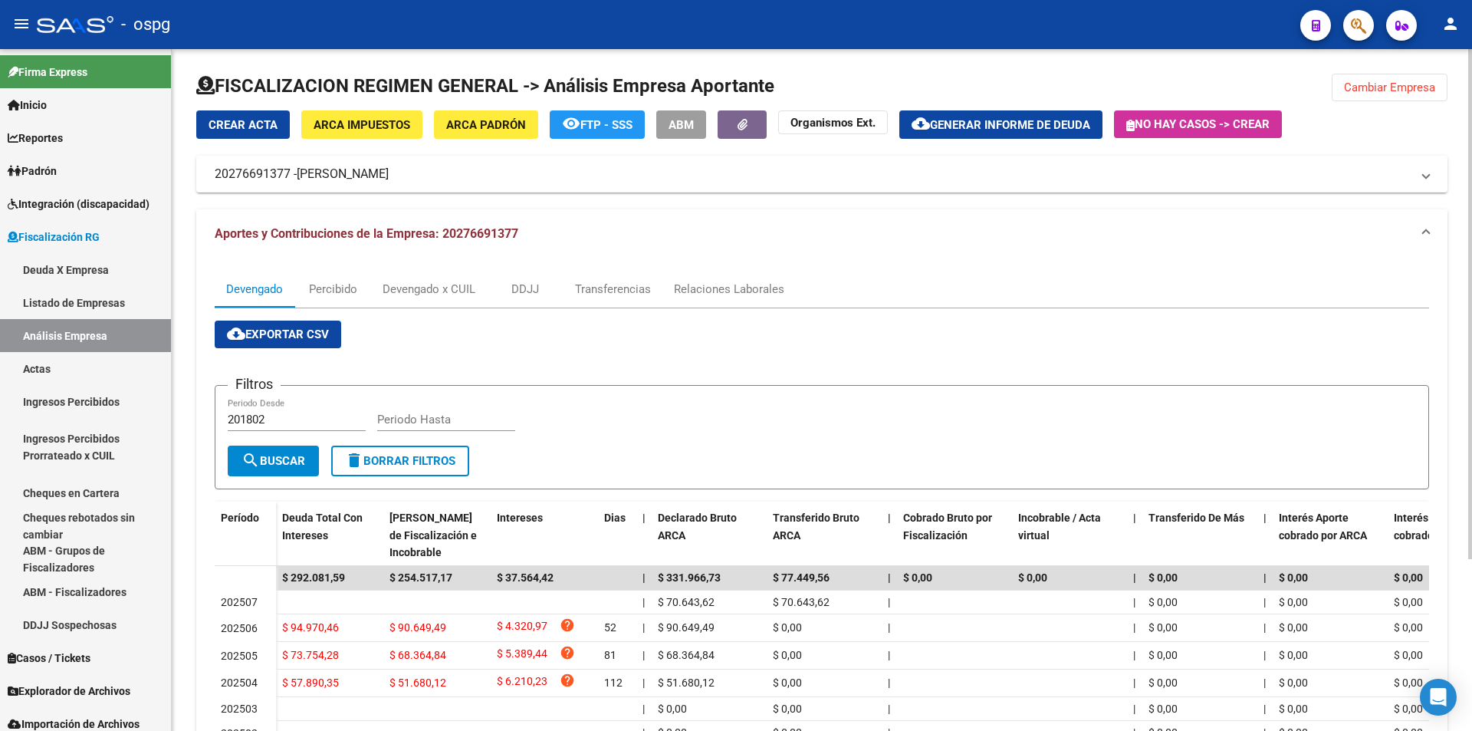
click at [1387, 101] on div at bounding box center [821, 92] width 1251 height 37
click at [1389, 88] on span "Cambiar Empresa" at bounding box center [1389, 87] width 91 height 14
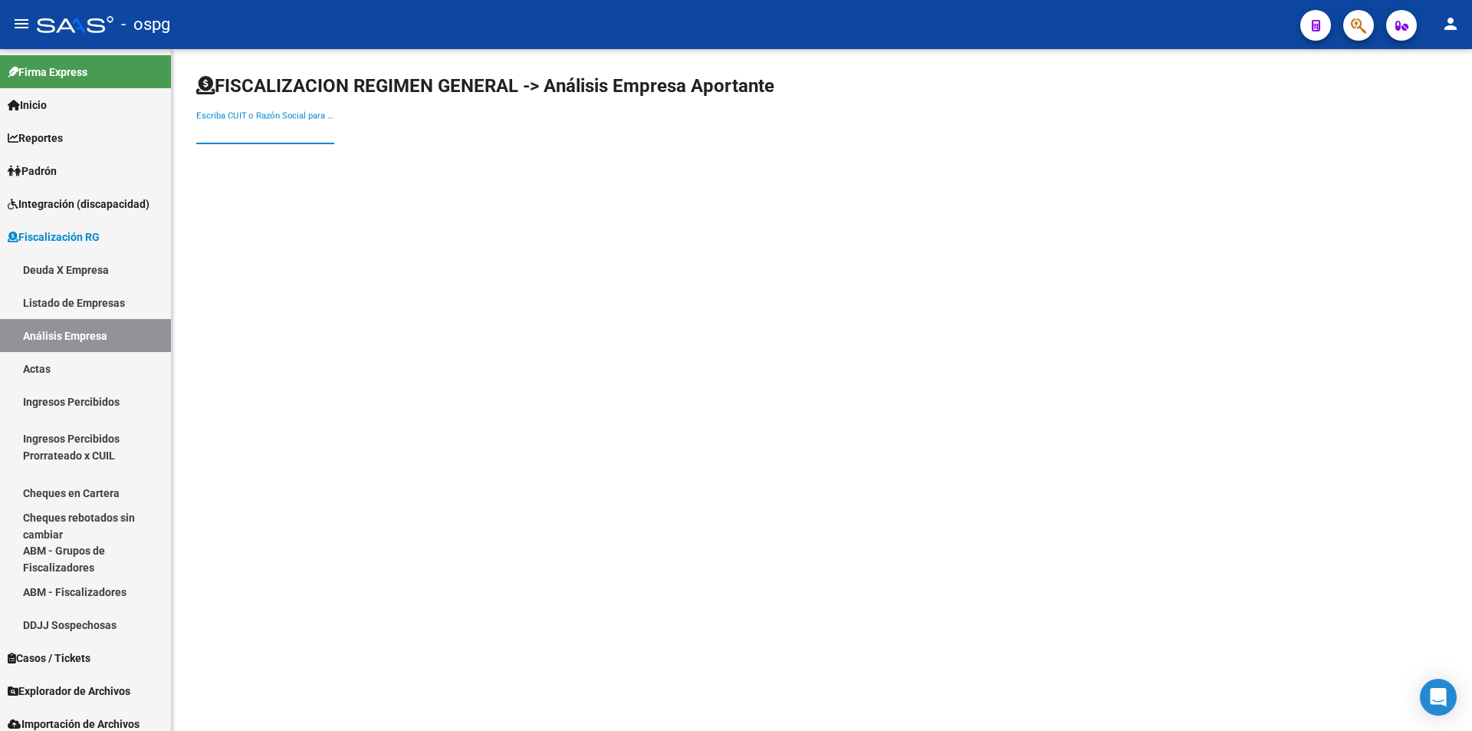
click at [282, 130] on input "Escriba CUIT o Razón Social para buscar" at bounding box center [265, 132] width 138 height 14
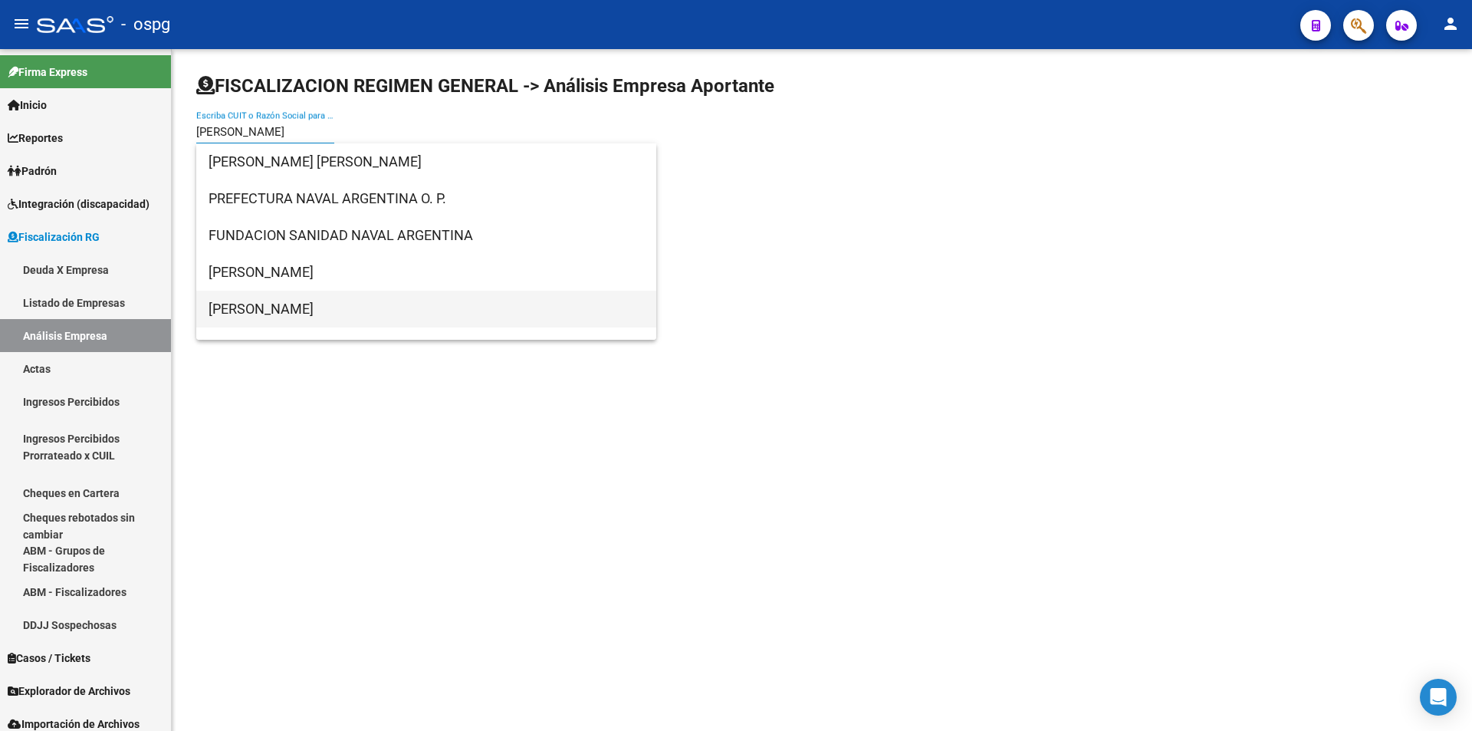
type input "[PERSON_NAME]"
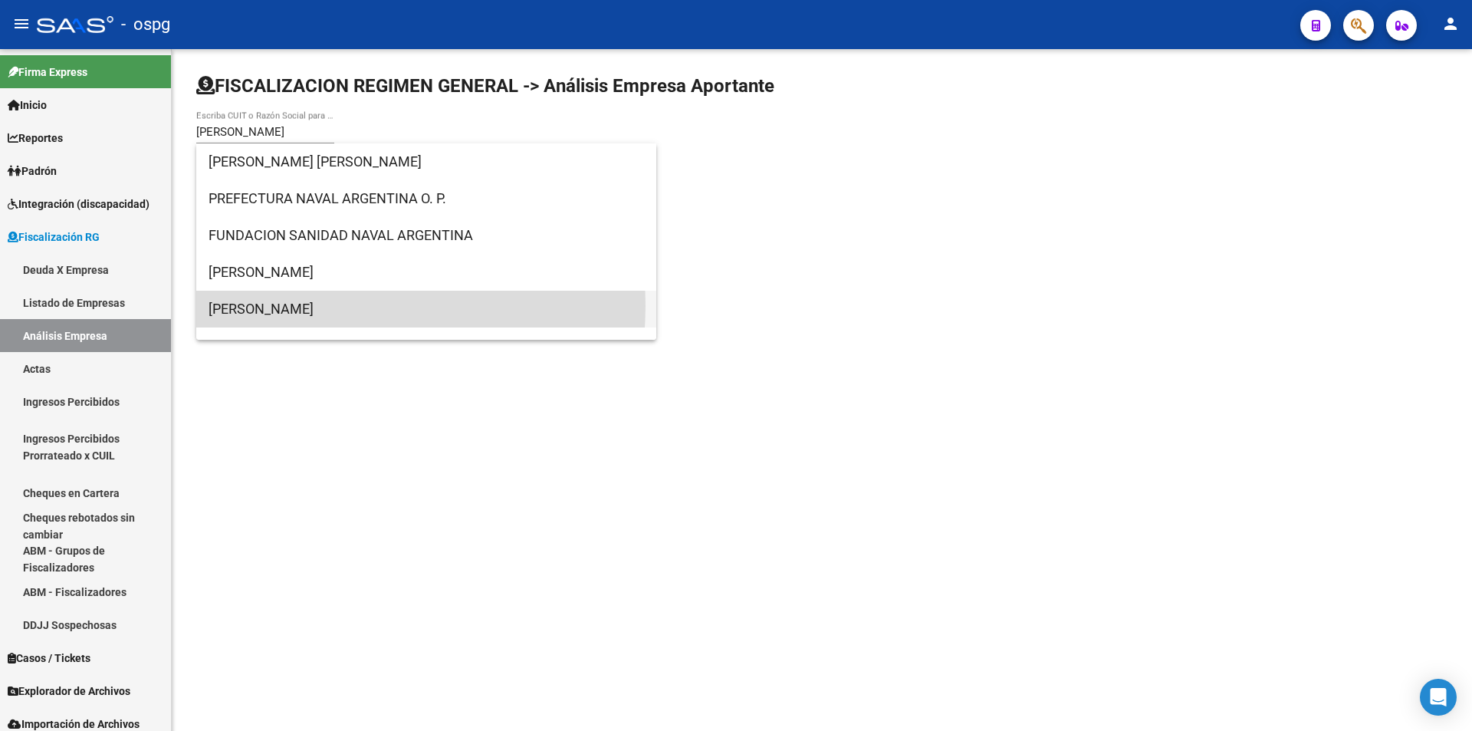
click at [289, 305] on span "[PERSON_NAME]" at bounding box center [426, 309] width 435 height 37
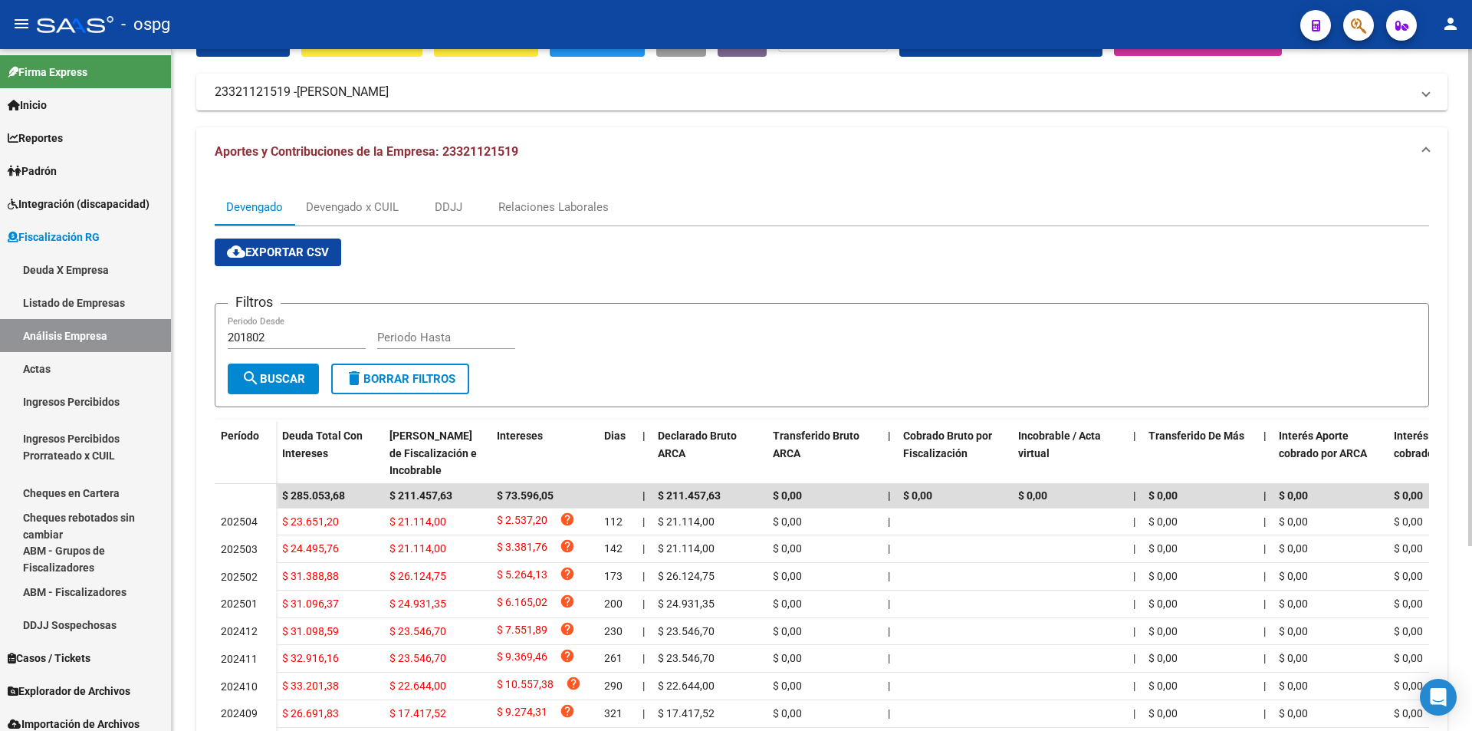
scroll to position [153, 0]
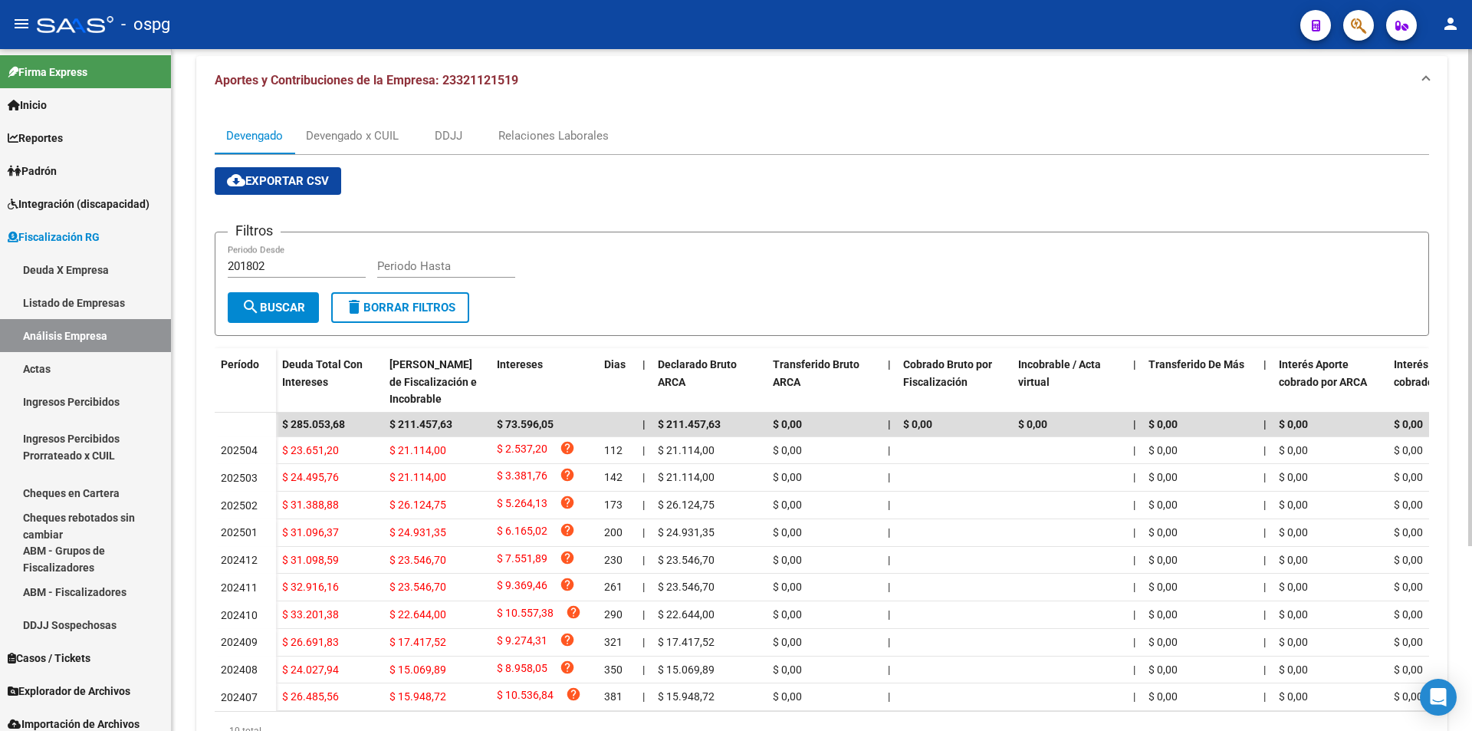
click at [410, 266] on input "Periodo Hasta" at bounding box center [446, 266] width 138 height 14
type input "202507"
click at [287, 309] on span "search Buscar" at bounding box center [273, 308] width 64 height 14
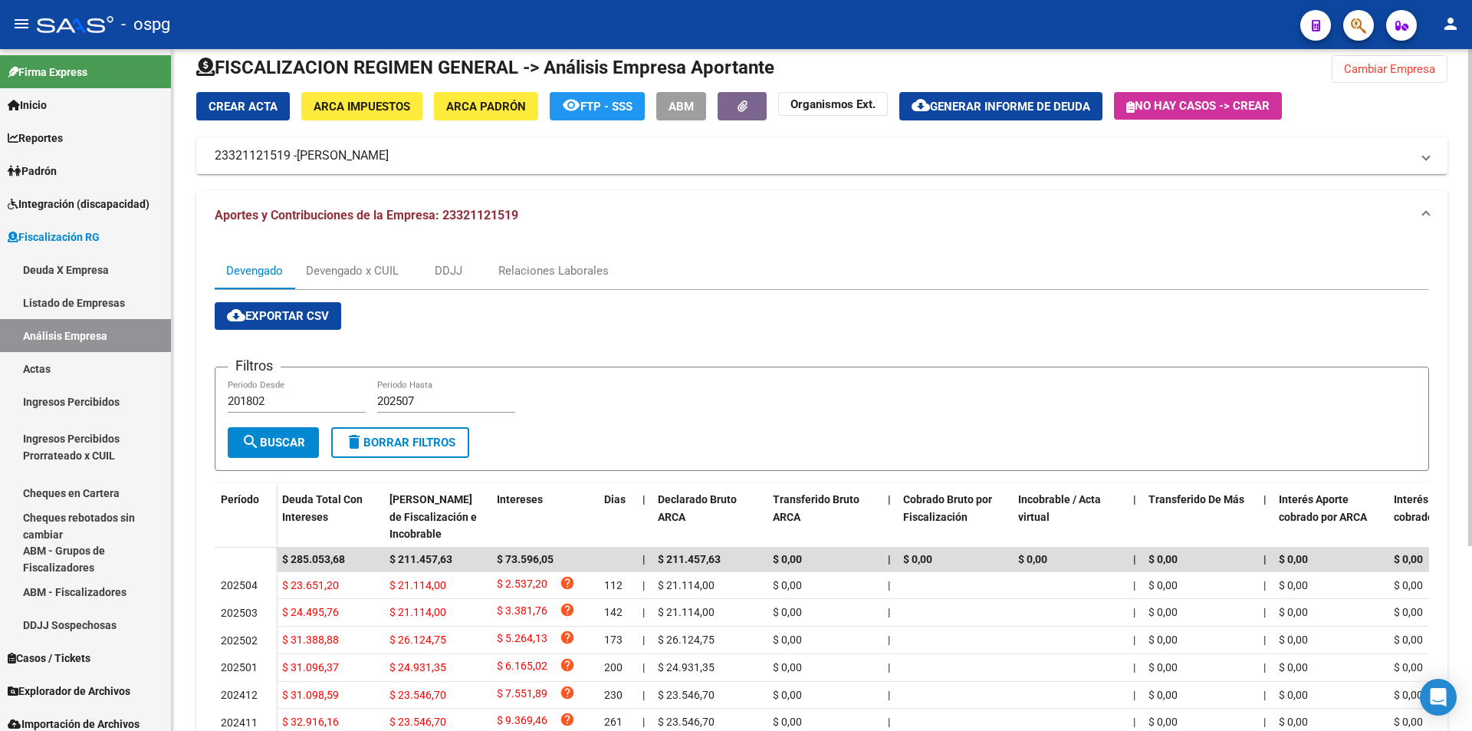
scroll to position [0, 0]
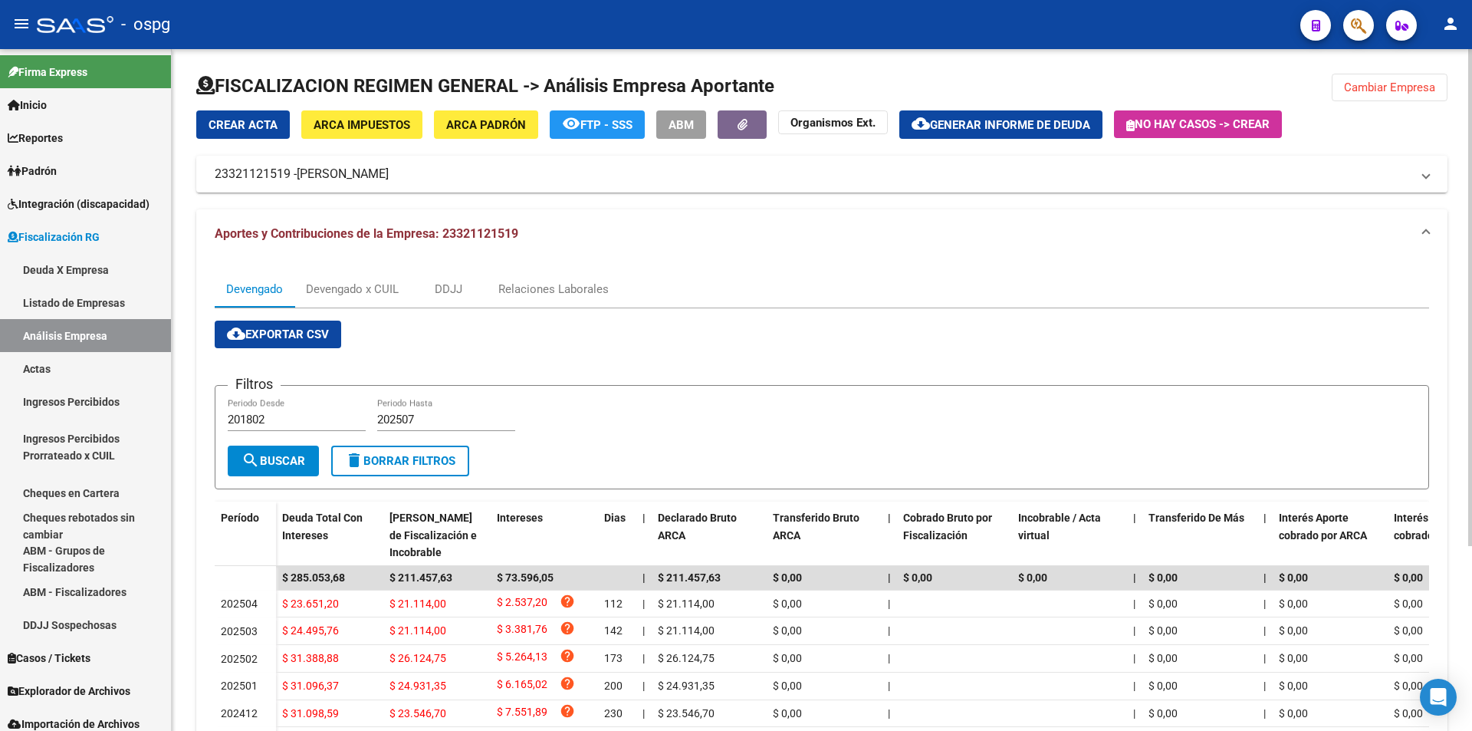
click at [503, 116] on button "ARCA Padrón" at bounding box center [486, 124] width 104 height 28
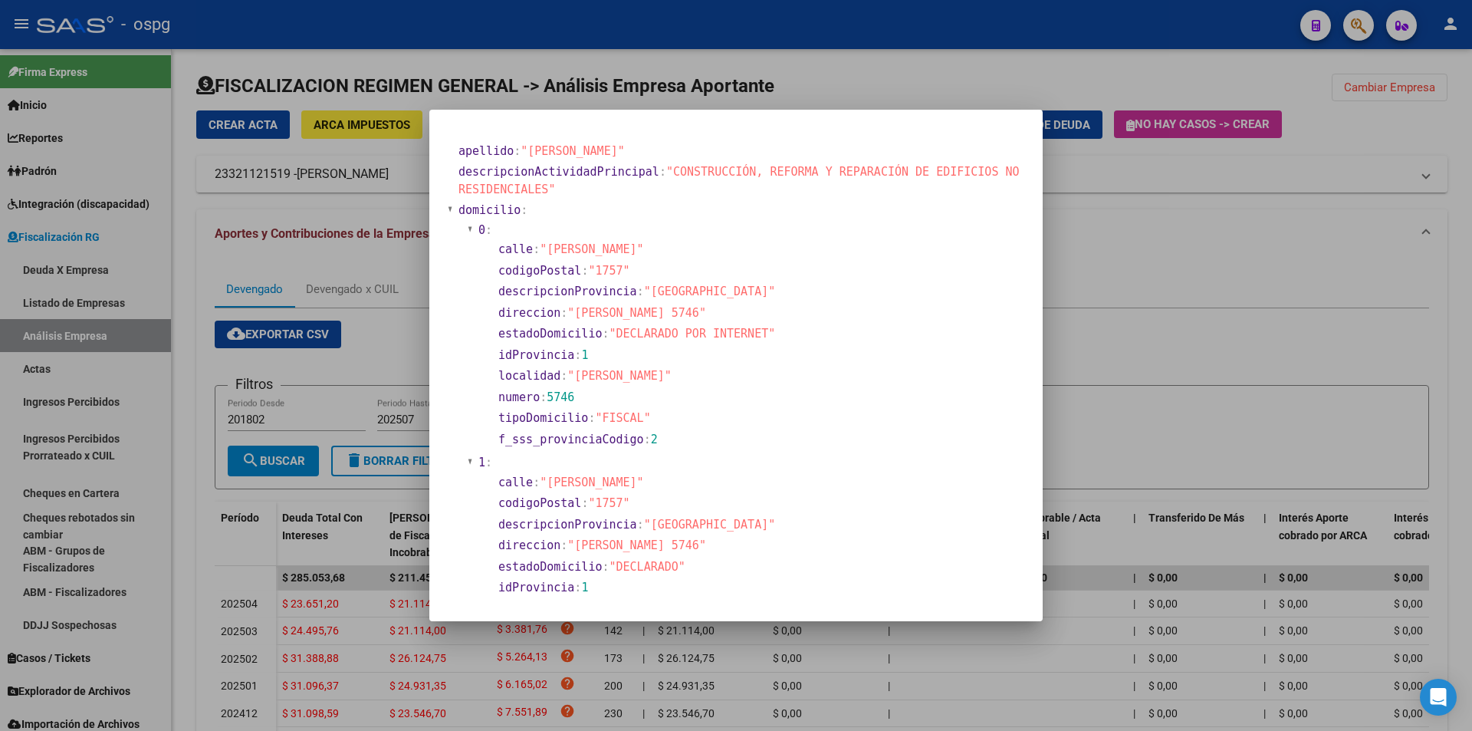
click at [1141, 361] on div at bounding box center [736, 365] width 1472 height 731
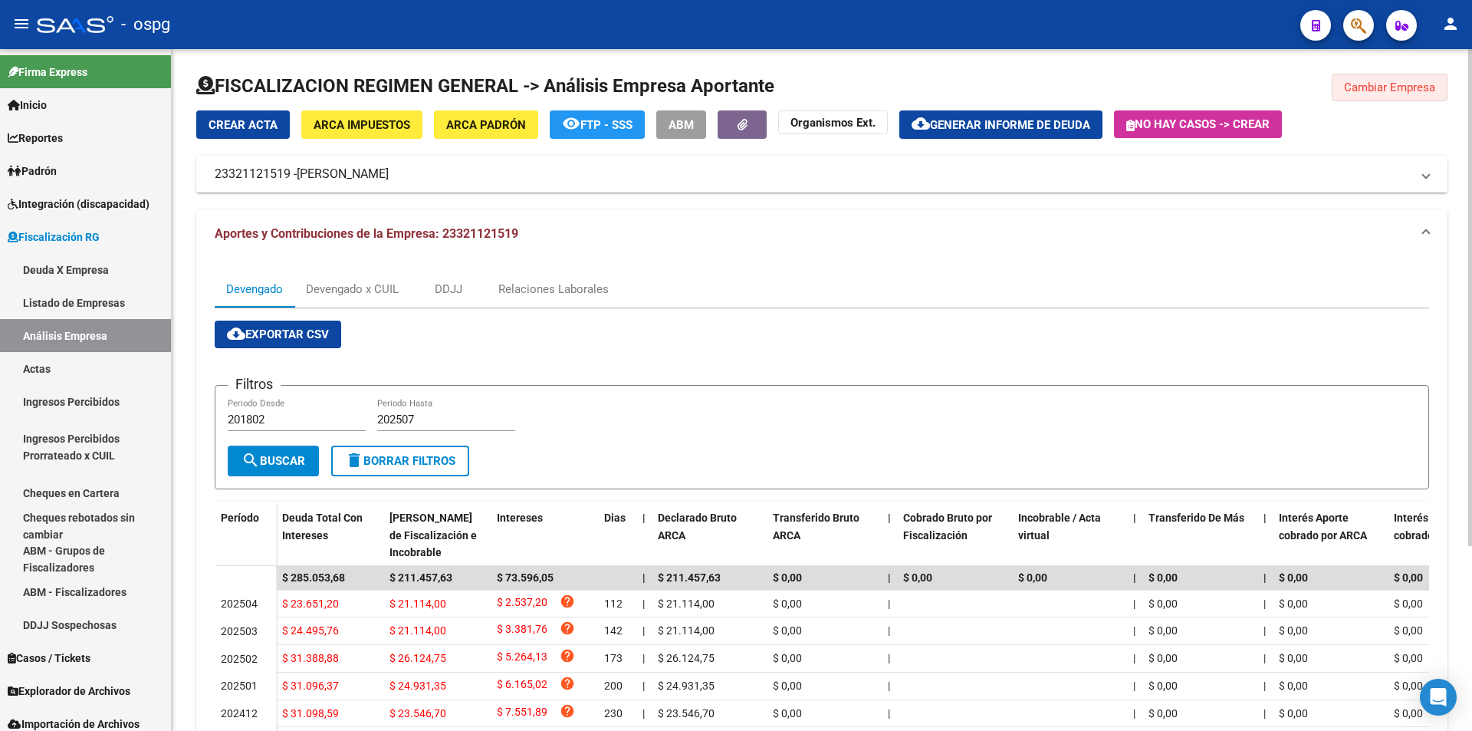
click at [1367, 94] on span "Cambiar Empresa" at bounding box center [1389, 87] width 91 height 14
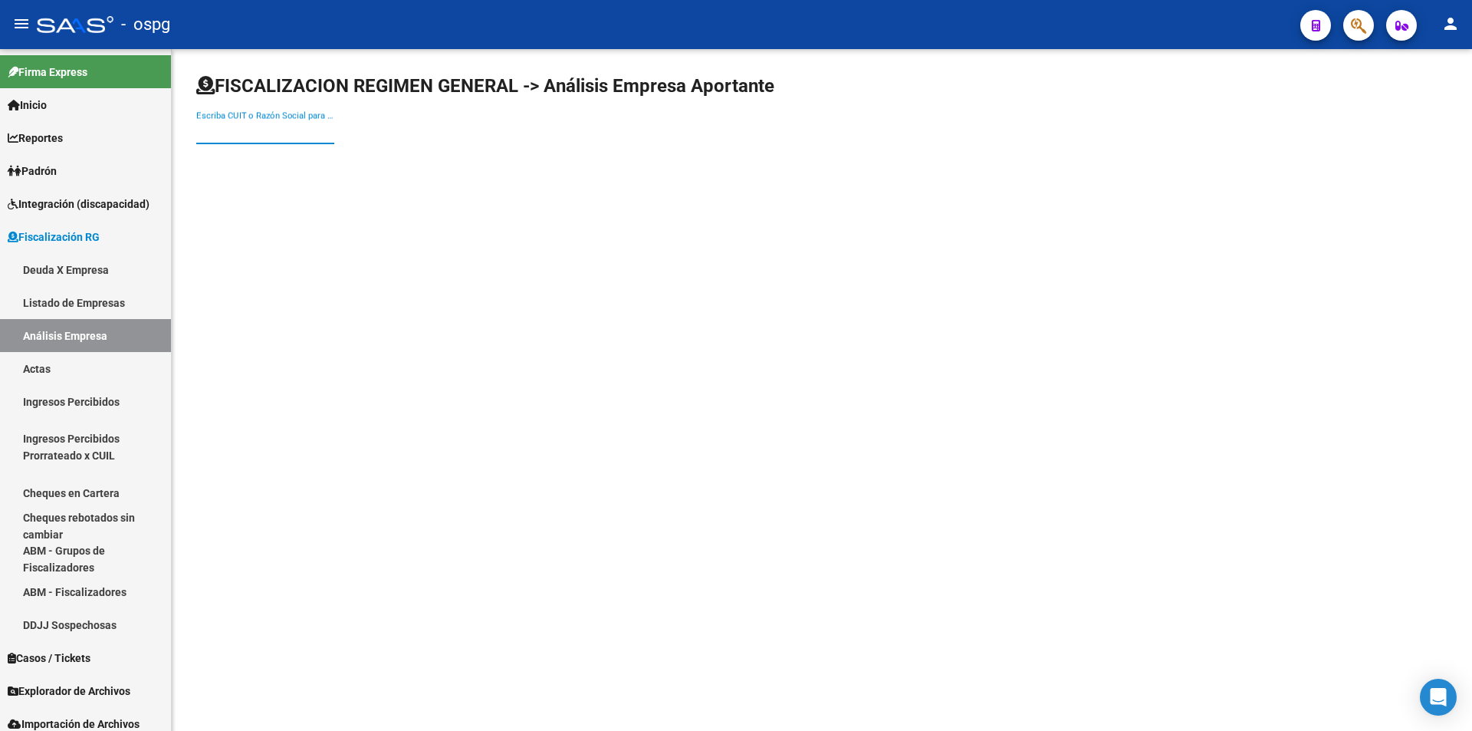
paste input "30-71336850-0"
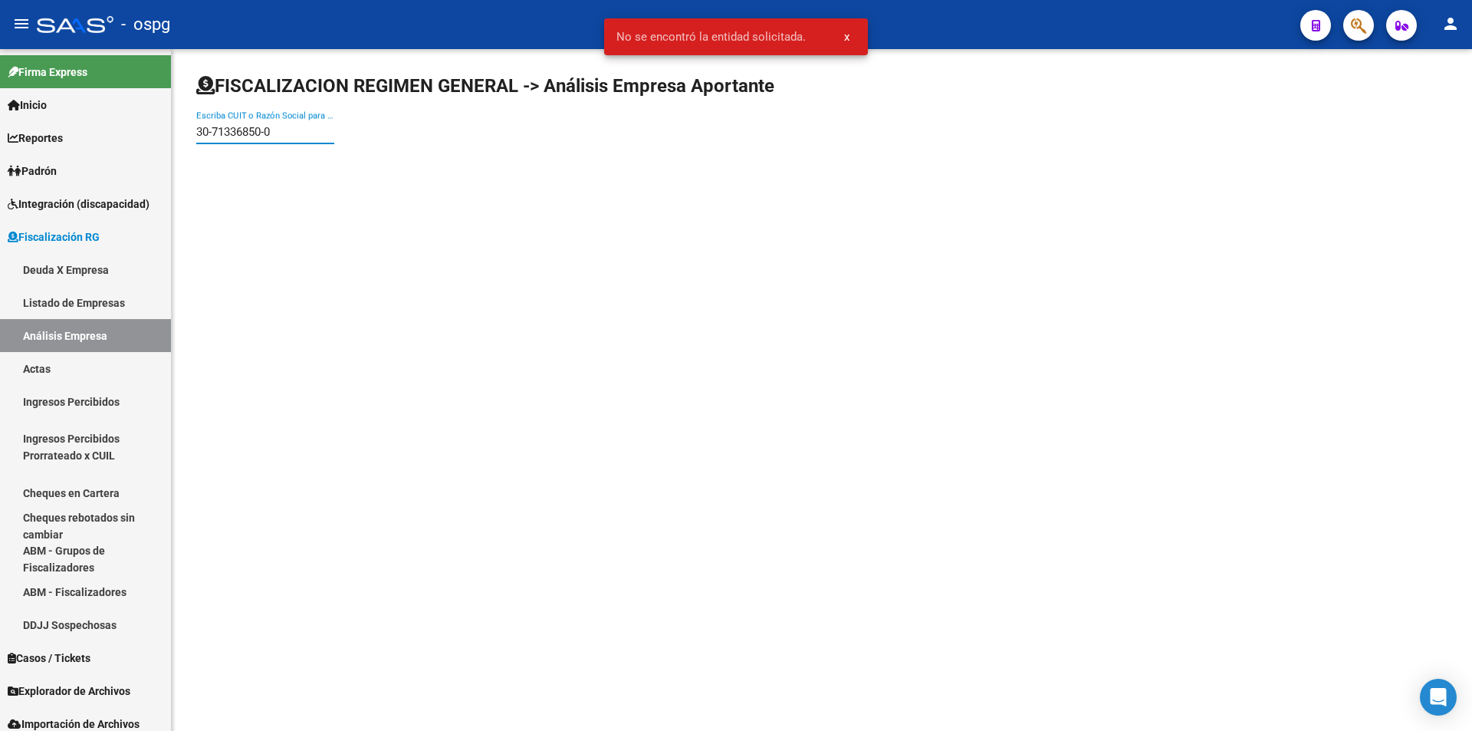
click at [213, 129] on input "30-71336850-0" at bounding box center [265, 132] width 138 height 14
click at [264, 130] on input "3071336850-0" at bounding box center [265, 132] width 138 height 14
type input "30713368500"
click at [274, 156] on span "NET PRINT SOLUTION SA" at bounding box center [426, 161] width 435 height 37
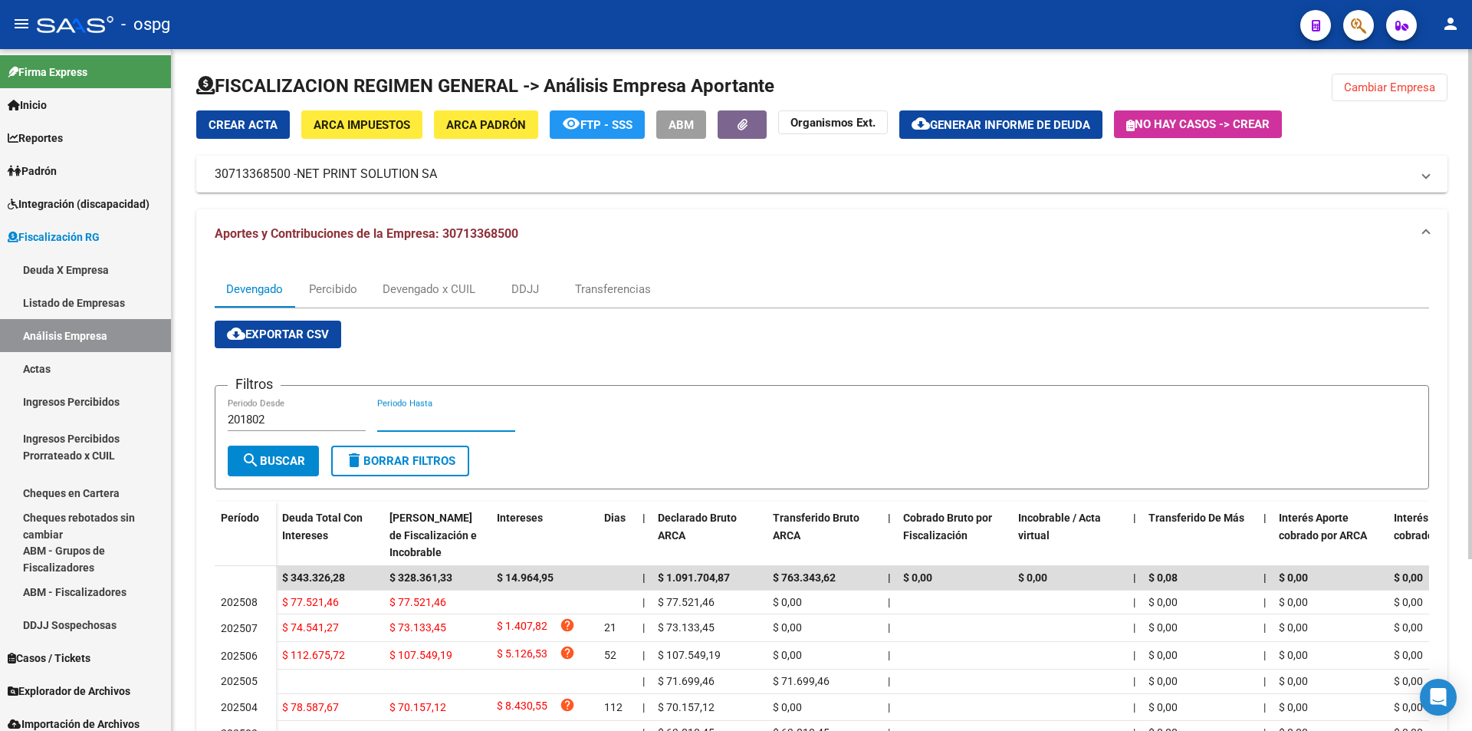
click at [468, 419] on input "Periodo Hasta" at bounding box center [446, 419] width 138 height 14
type input "202507"
click at [243, 458] on mat-icon "search" at bounding box center [250, 460] width 18 height 18
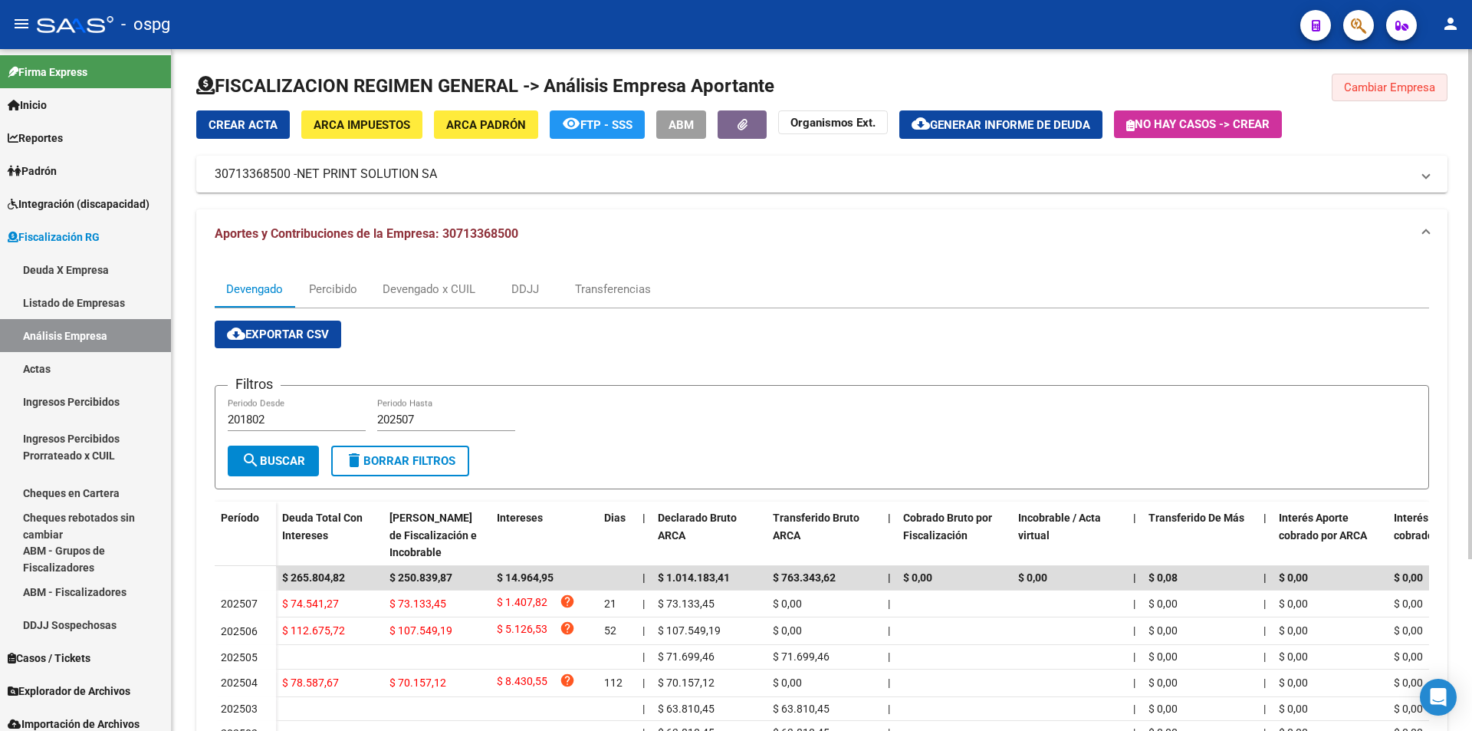
click at [1409, 95] on button "Cambiar Empresa" at bounding box center [1390, 88] width 116 height 28
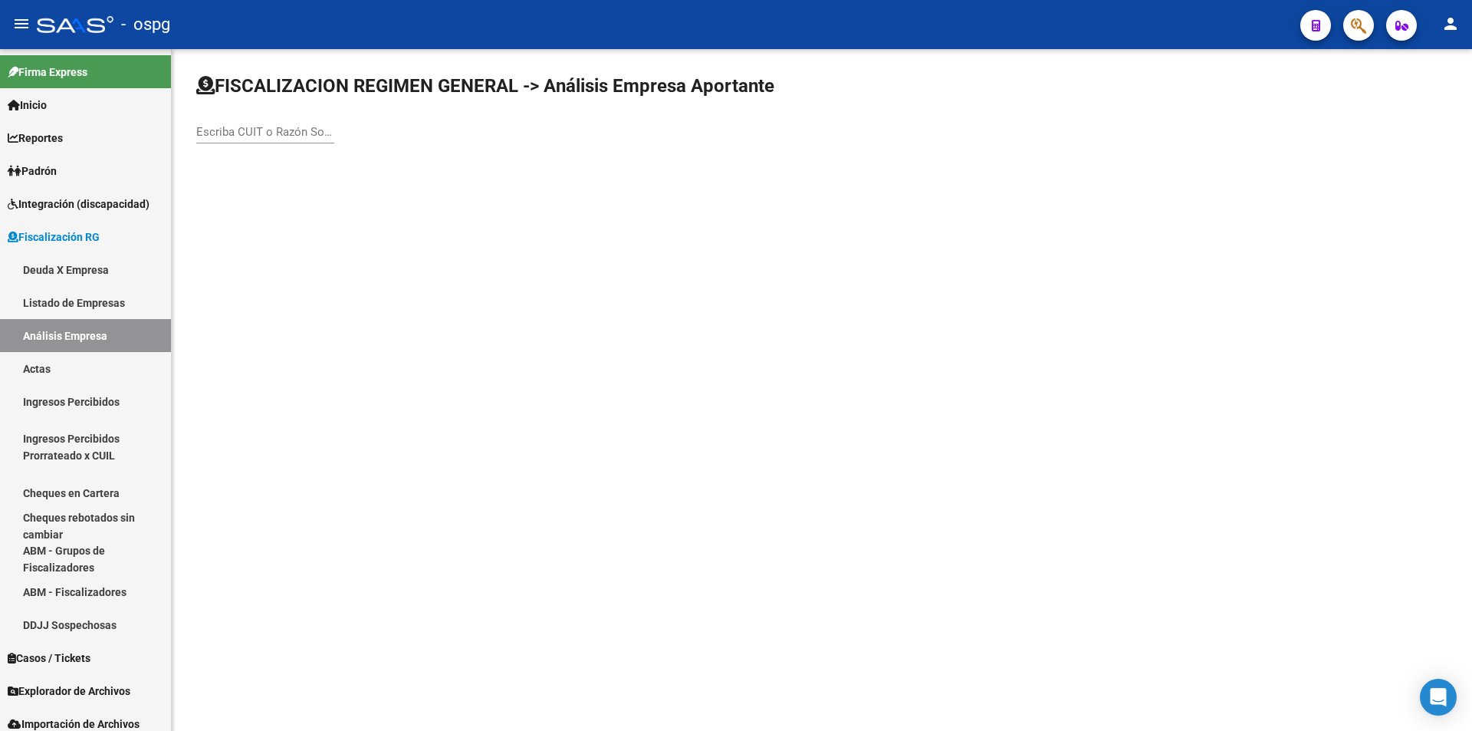
click at [248, 128] on input "Escriba CUIT o Razón Social para buscar" at bounding box center [265, 132] width 138 height 14
click at [247, 141] on div "Escriba CUIT o Razón Social para buscar" at bounding box center [265, 126] width 138 height 33
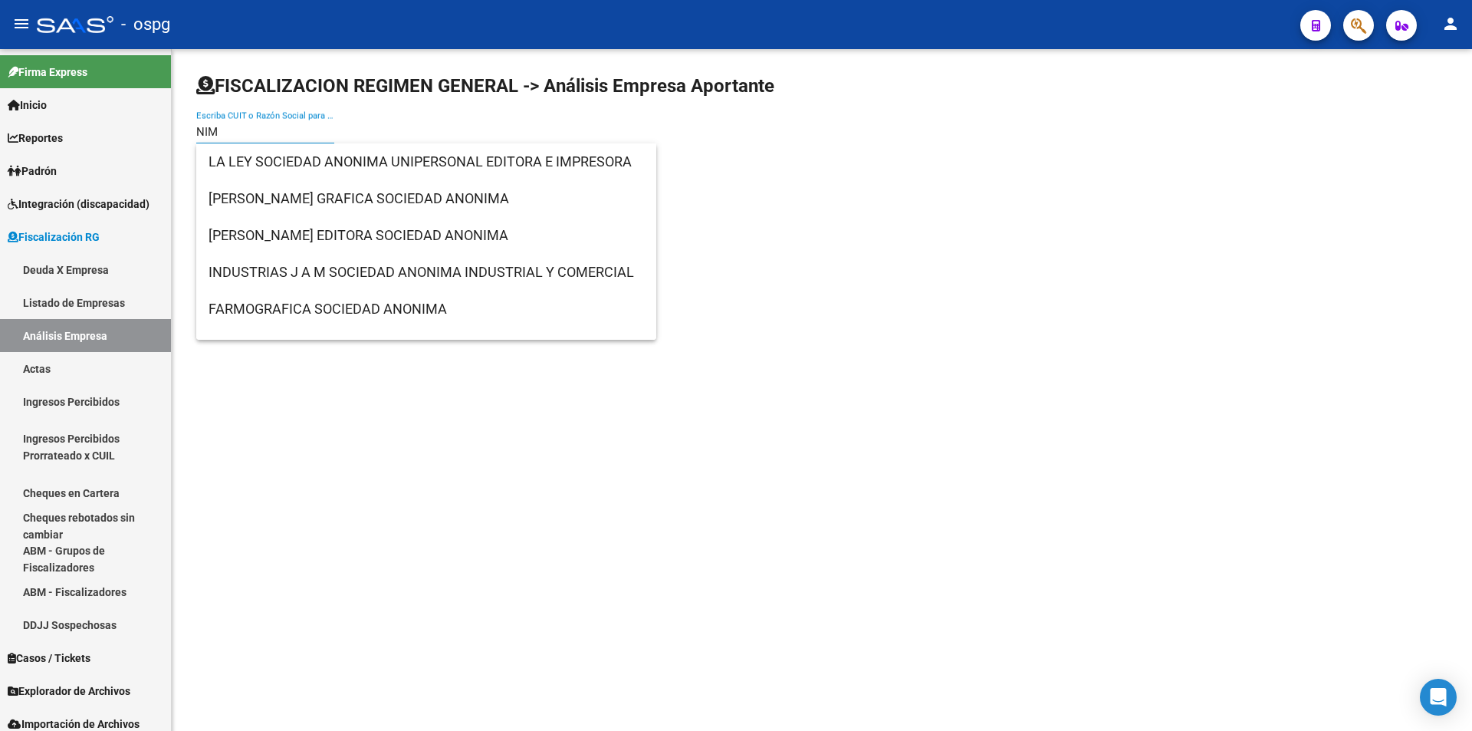
click at [203, 128] on input "NIM" at bounding box center [265, 132] width 138 height 14
click at [228, 129] on input "NIM" at bounding box center [265, 132] width 138 height 14
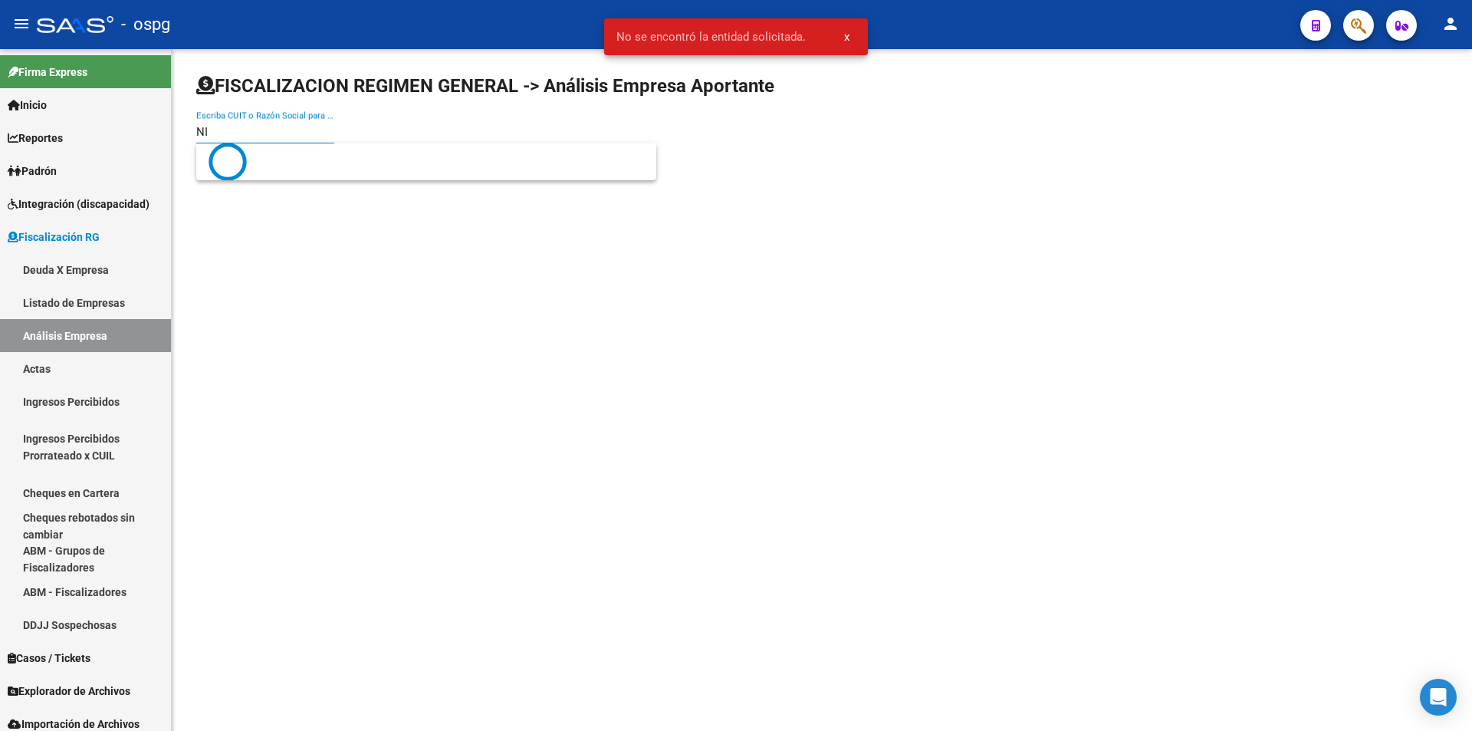
type input "N"
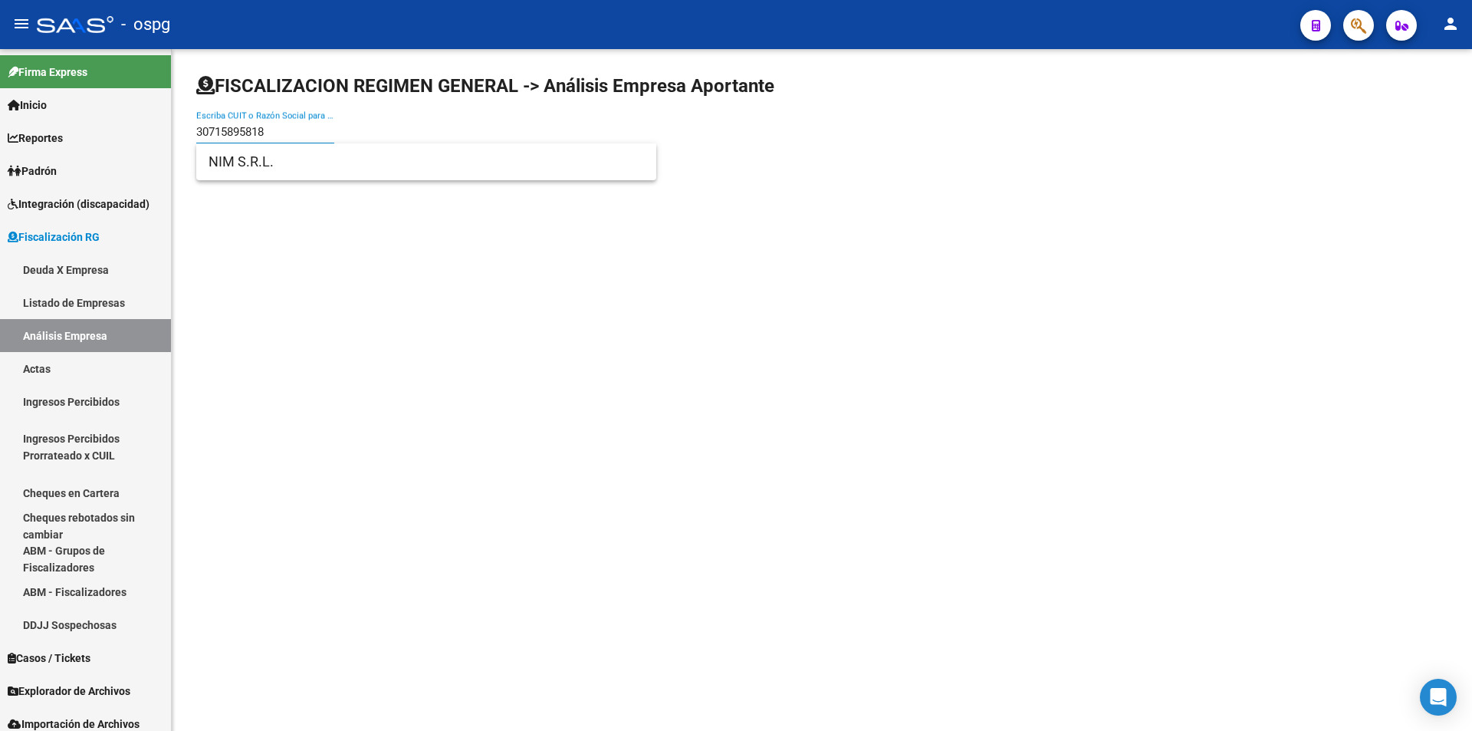
type input "30715895818"
click at [251, 166] on span "NIM S.R.L." at bounding box center [426, 161] width 435 height 37
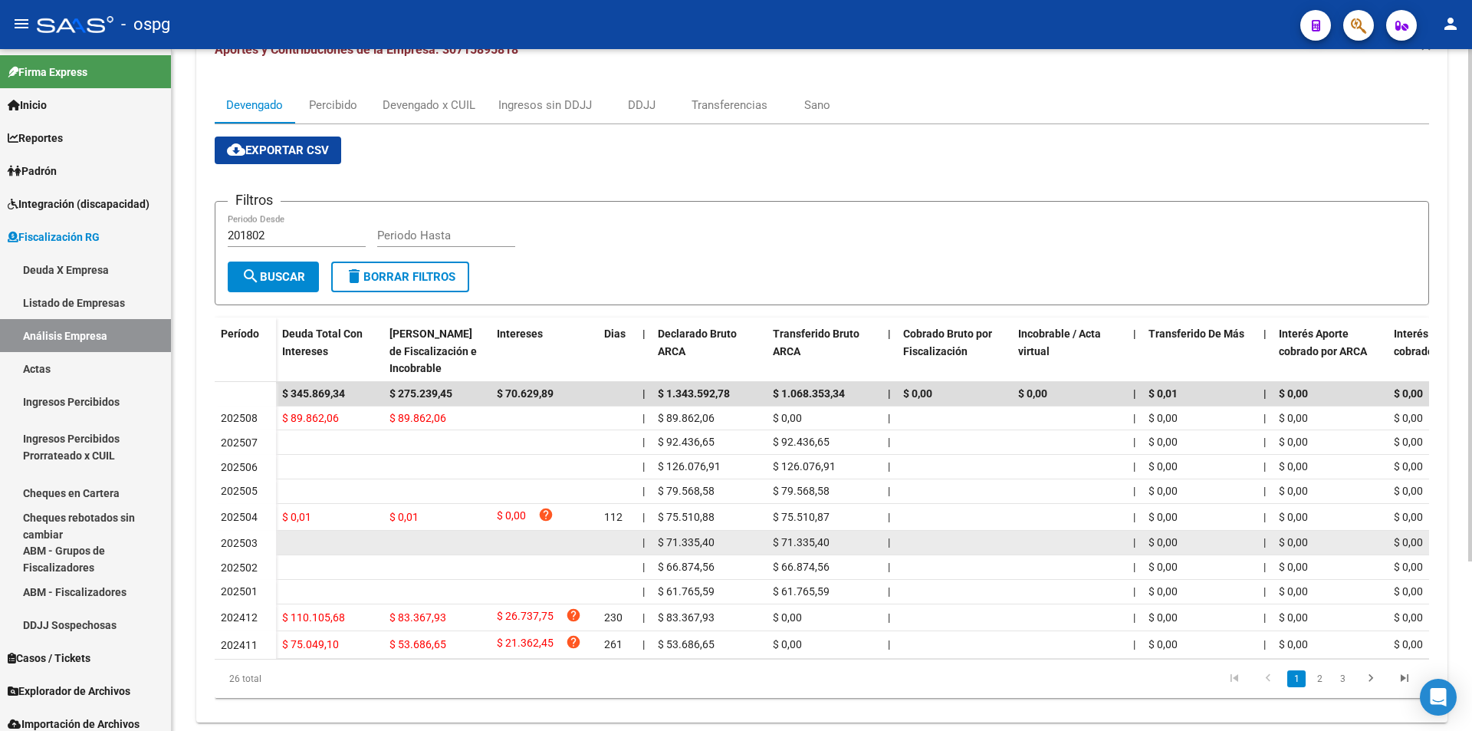
scroll to position [149, 0]
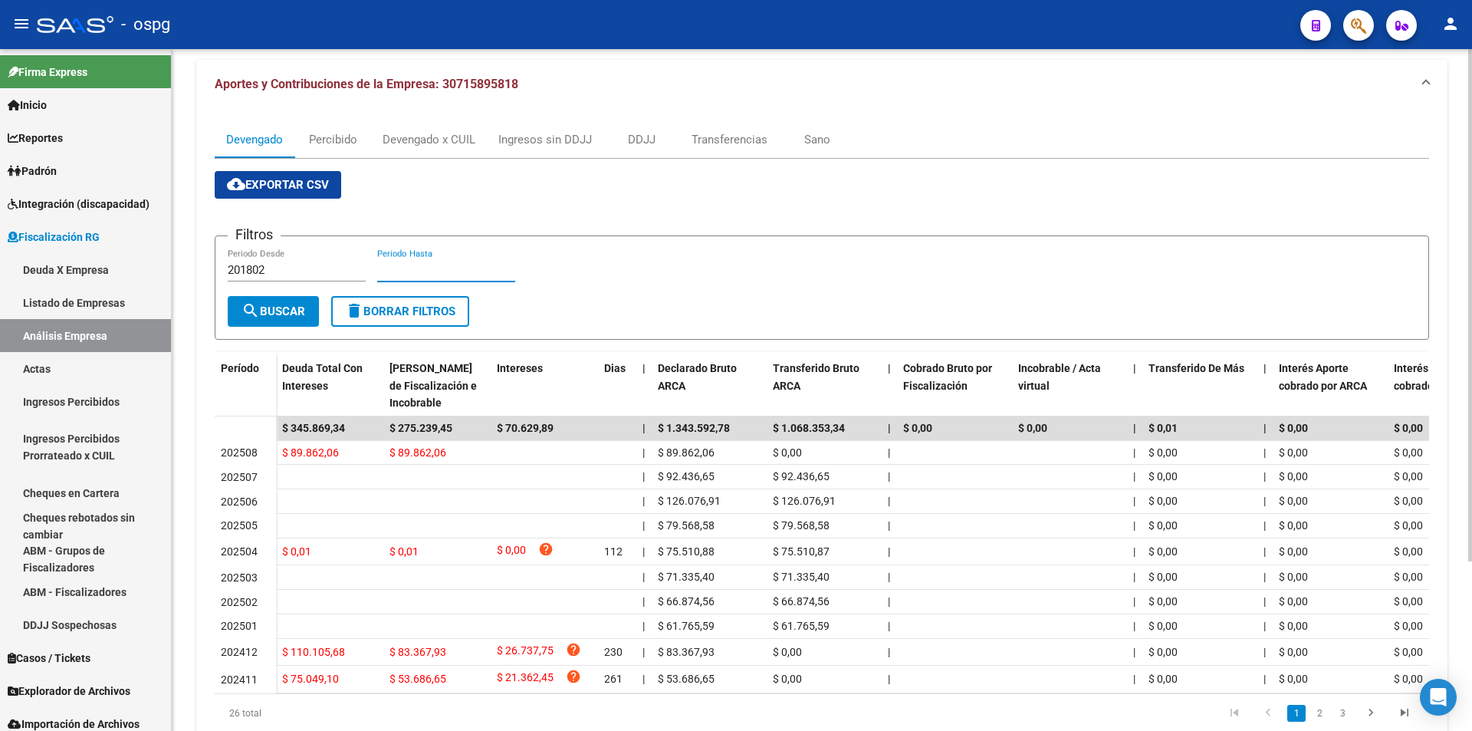
click at [491, 274] on input "Periodo Hasta" at bounding box center [446, 270] width 138 height 14
type input "202507"
click at [249, 313] on mat-icon "search" at bounding box center [250, 310] width 18 height 18
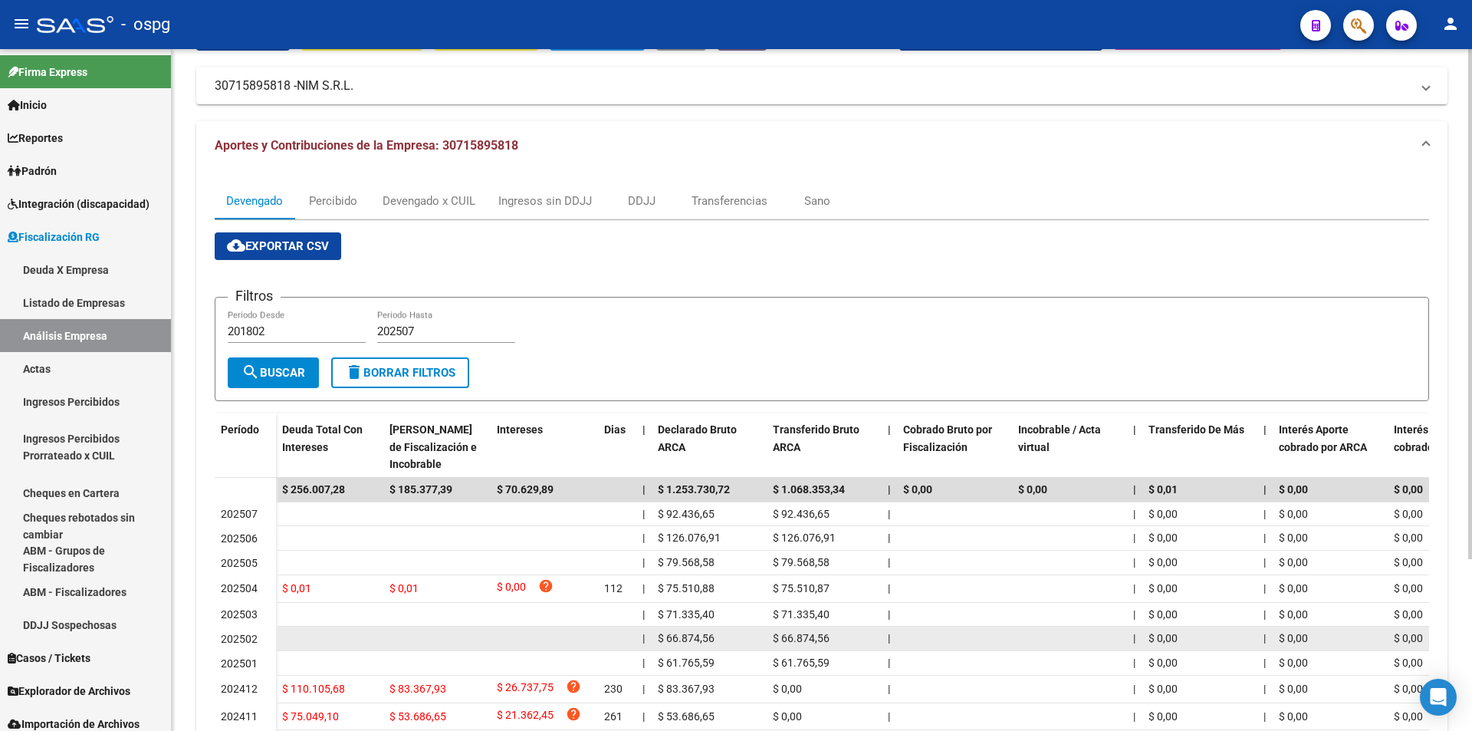
scroll to position [0, 0]
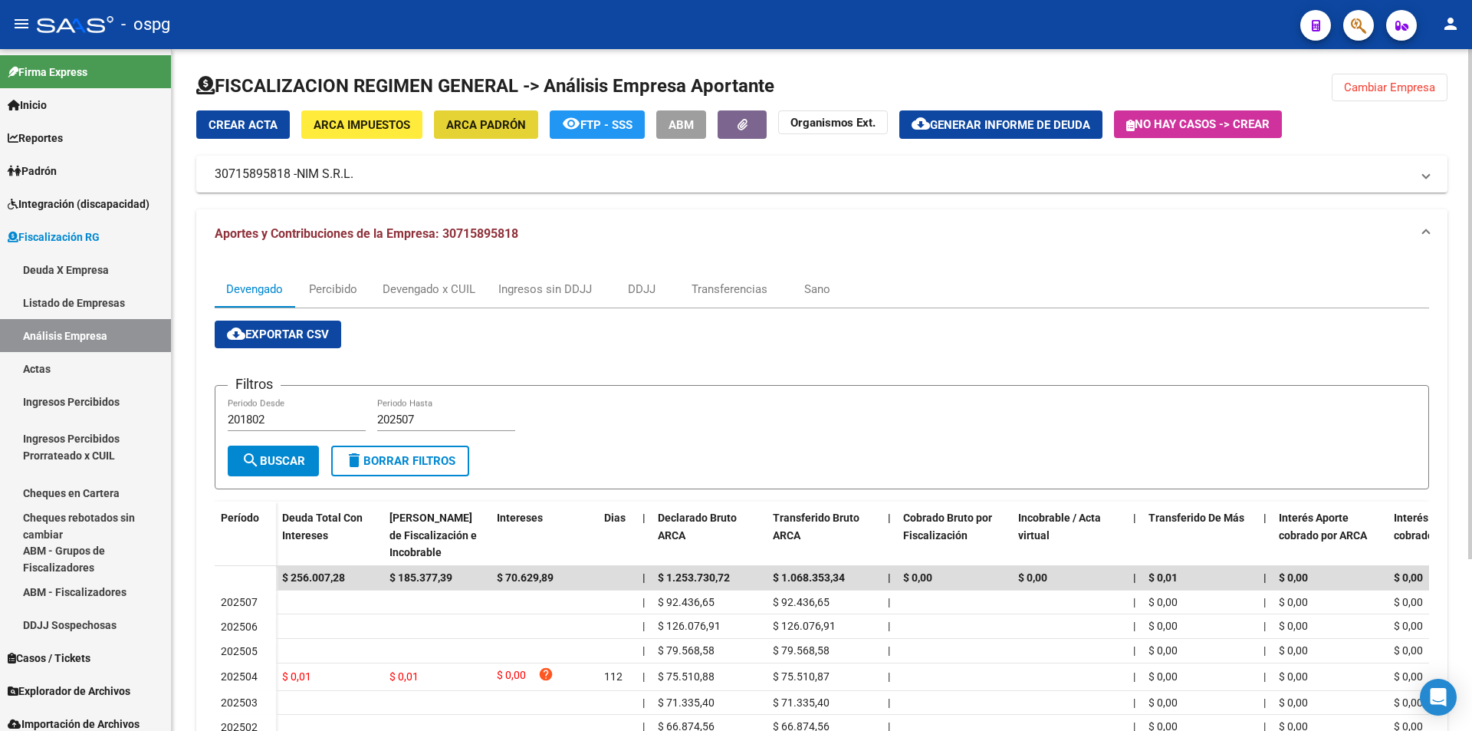
click at [492, 123] on span "ARCA Padrón" at bounding box center [486, 125] width 80 height 14
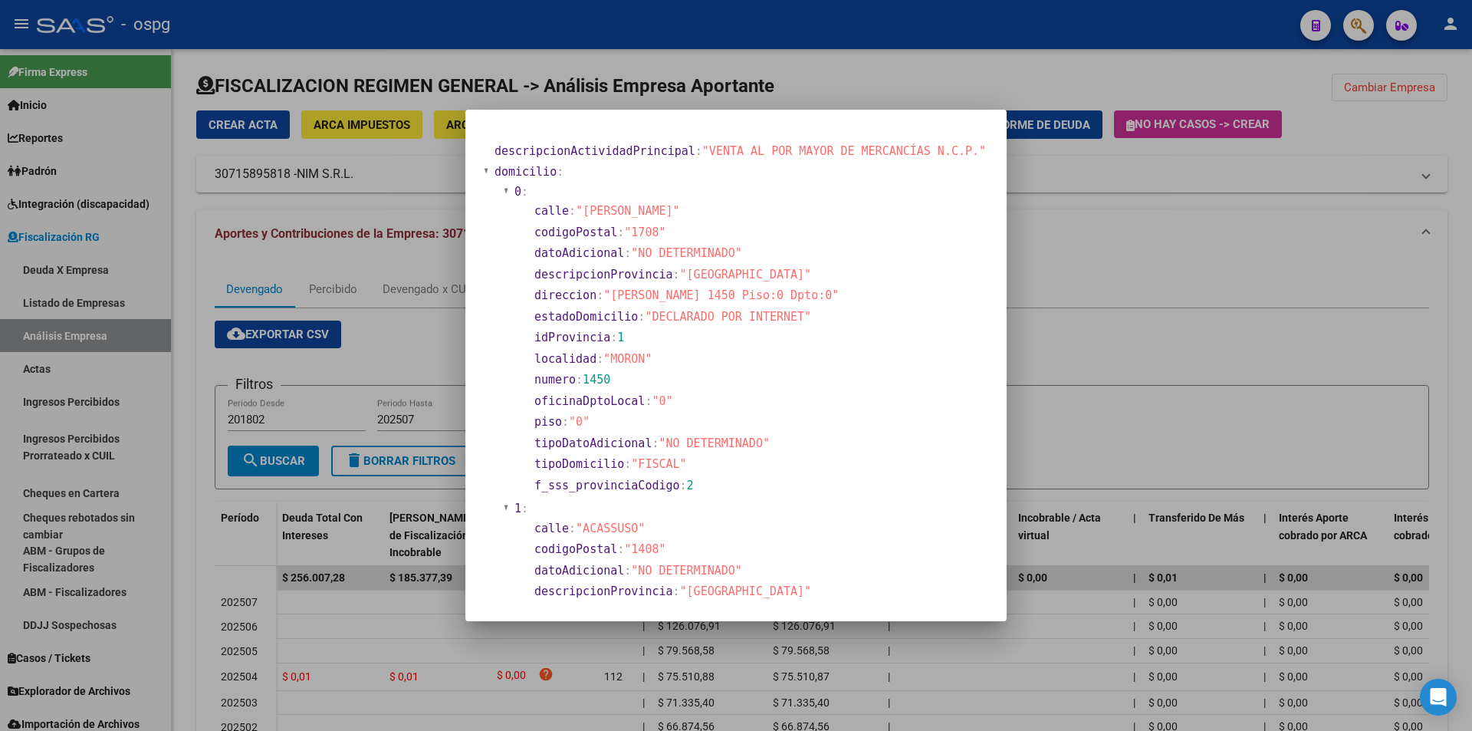
click at [1059, 356] on div at bounding box center [736, 365] width 1472 height 731
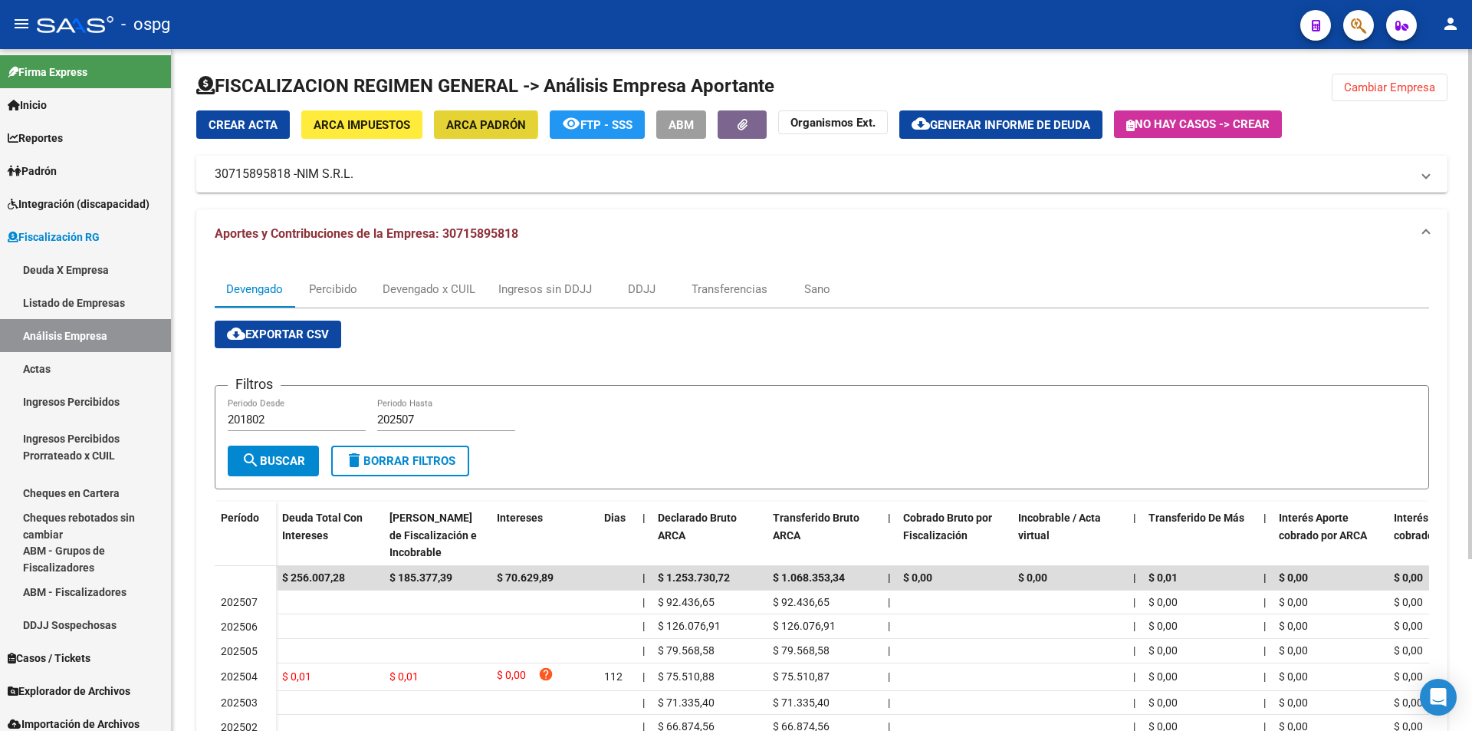
click at [463, 124] on span "ARCA Padrón" at bounding box center [486, 125] width 80 height 14
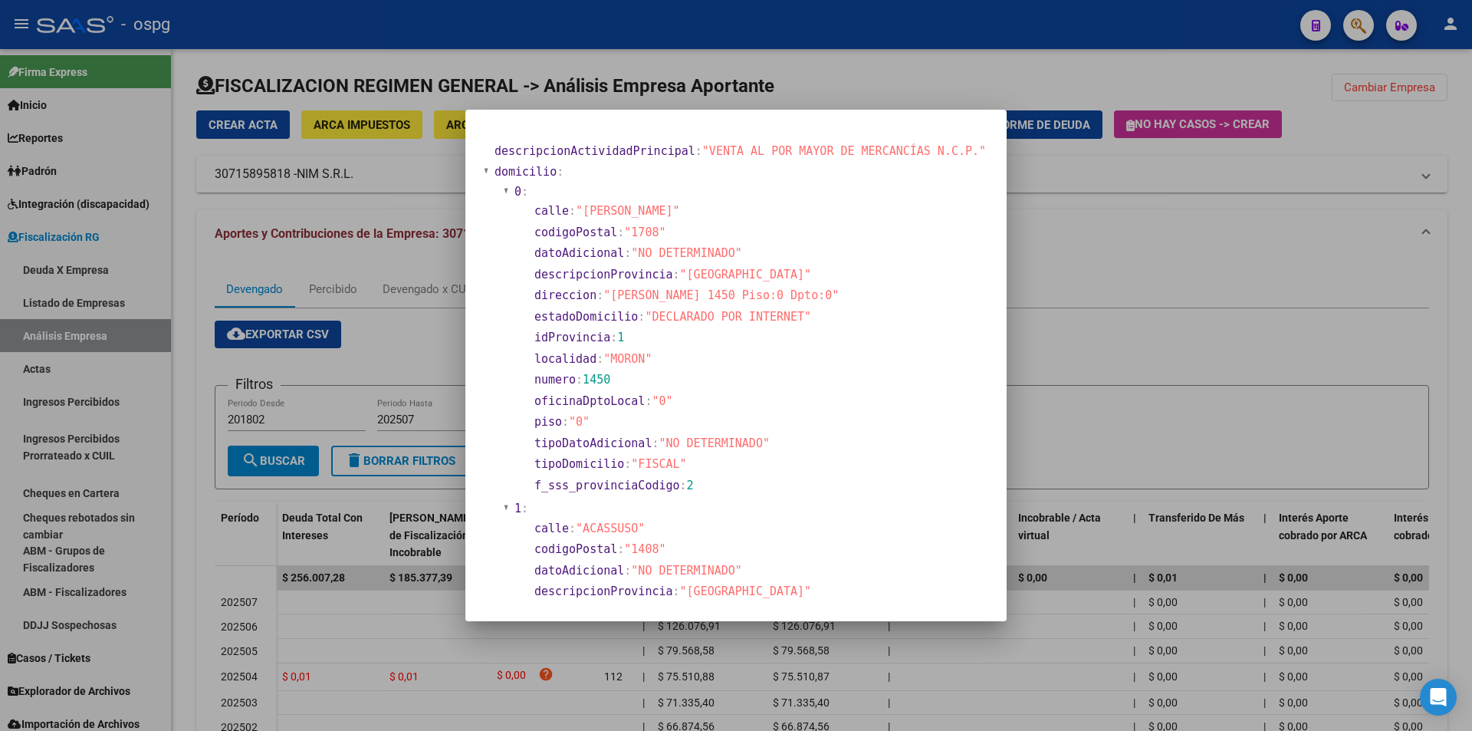
click at [1020, 390] on div at bounding box center [736, 365] width 1472 height 731
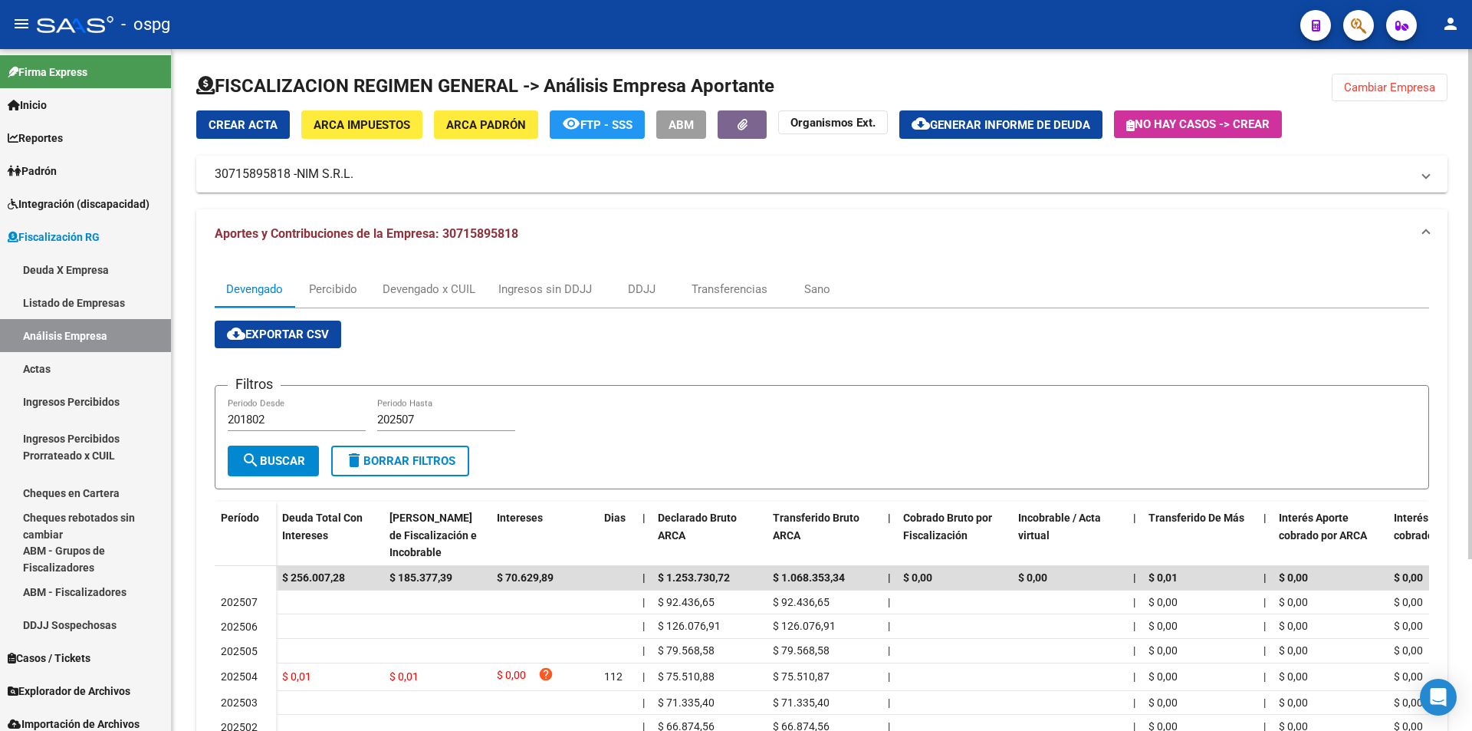
click at [1404, 74] on button "Cambiar Empresa" at bounding box center [1390, 88] width 116 height 28
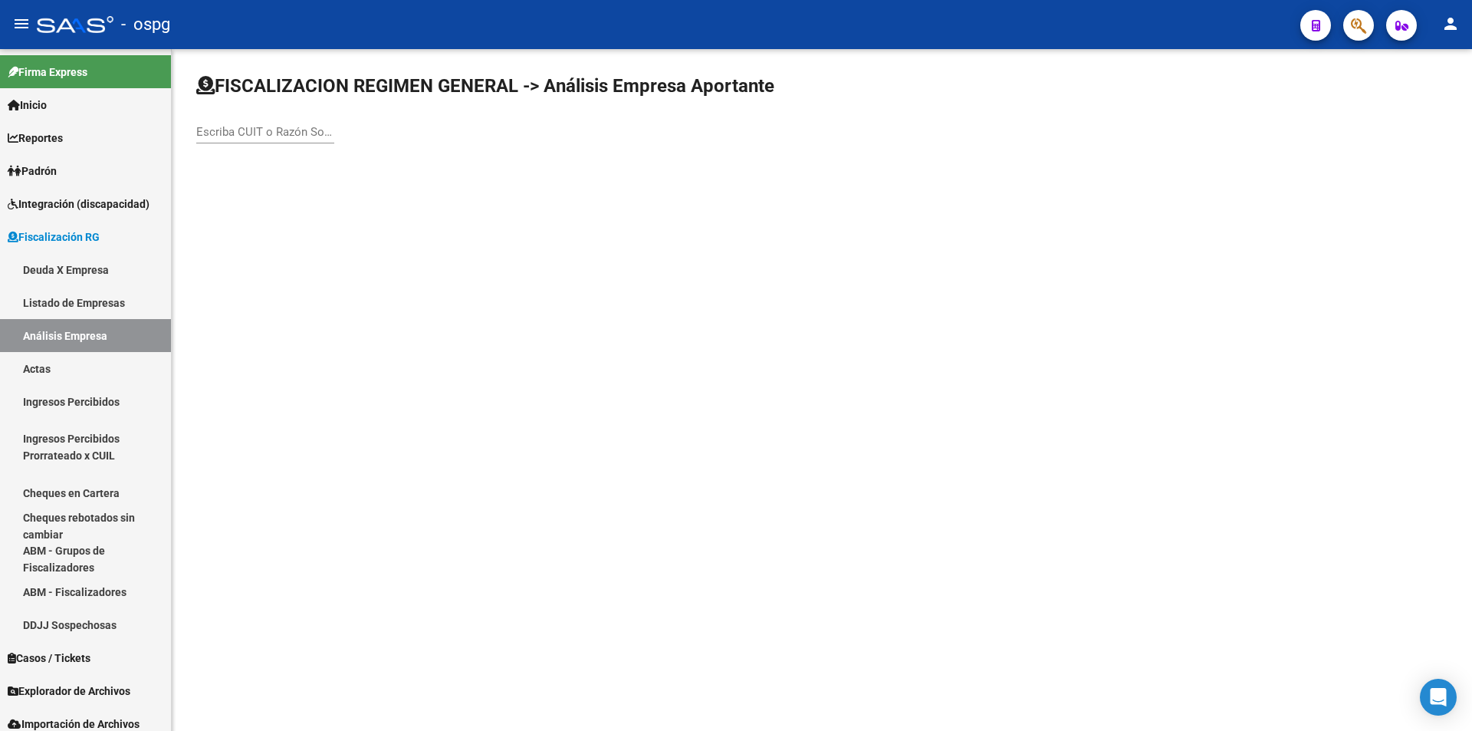
click at [286, 132] on input "Escriba CUIT o Razón Social para buscar" at bounding box center [265, 132] width 138 height 14
type input "S"
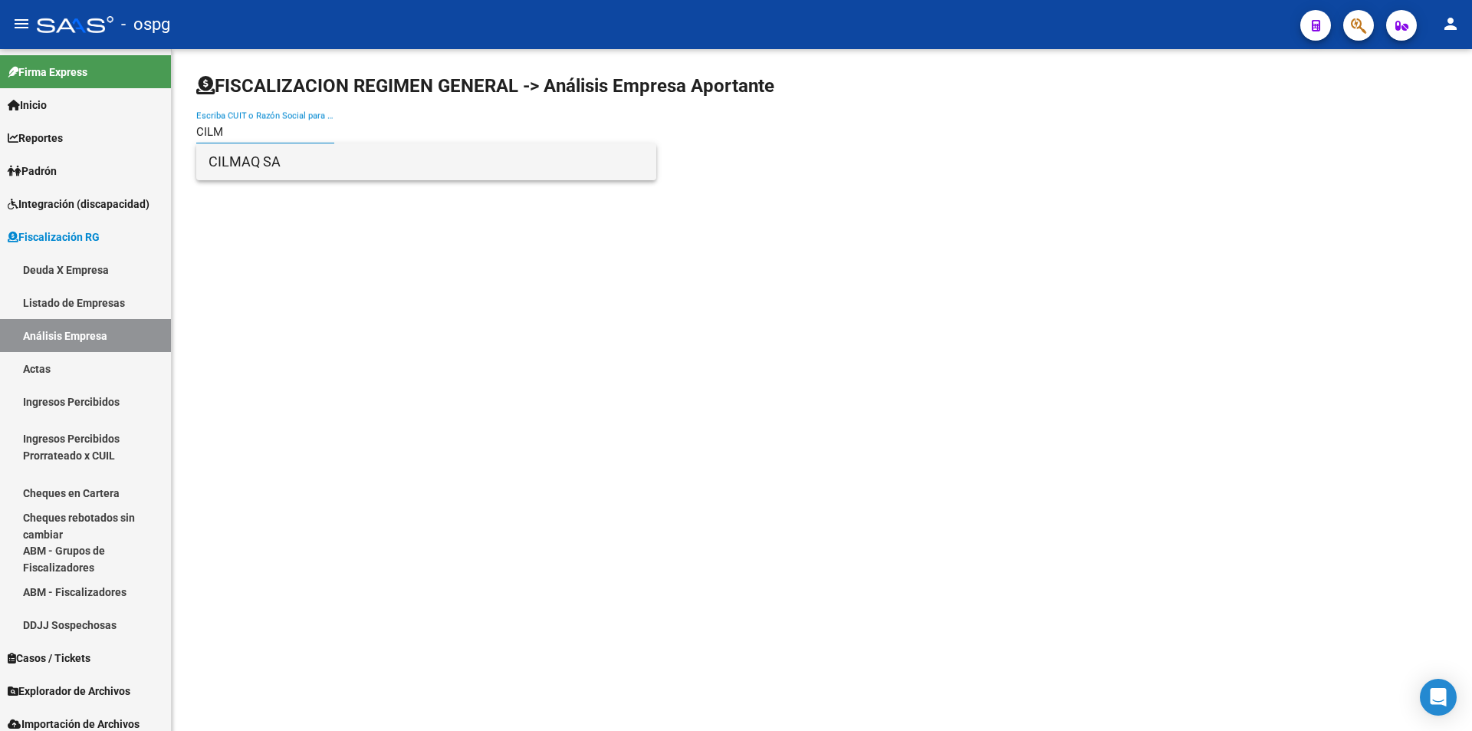
type input "CILM"
click at [309, 162] on span "CILMAQ SA" at bounding box center [426, 161] width 435 height 37
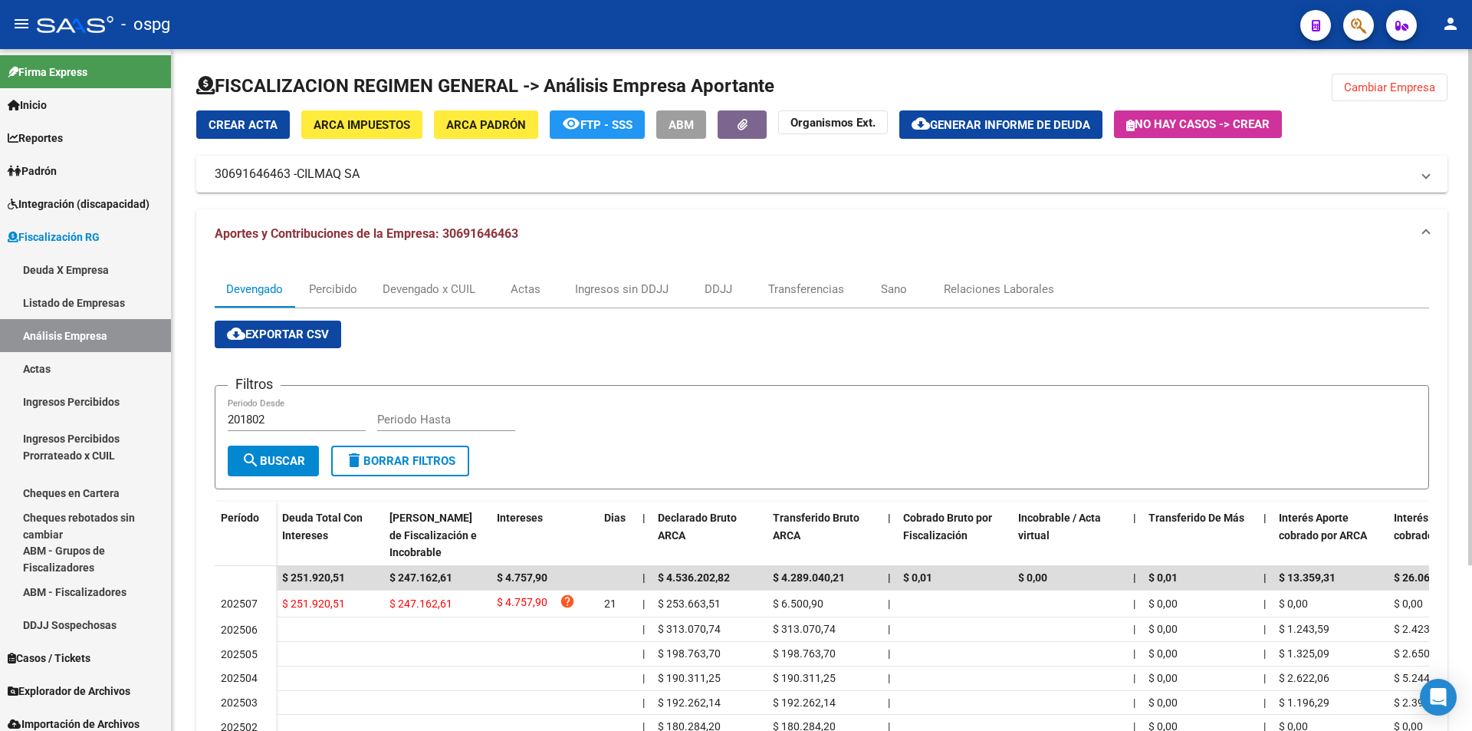
click at [1408, 82] on span "Cambiar Empresa" at bounding box center [1389, 87] width 91 height 14
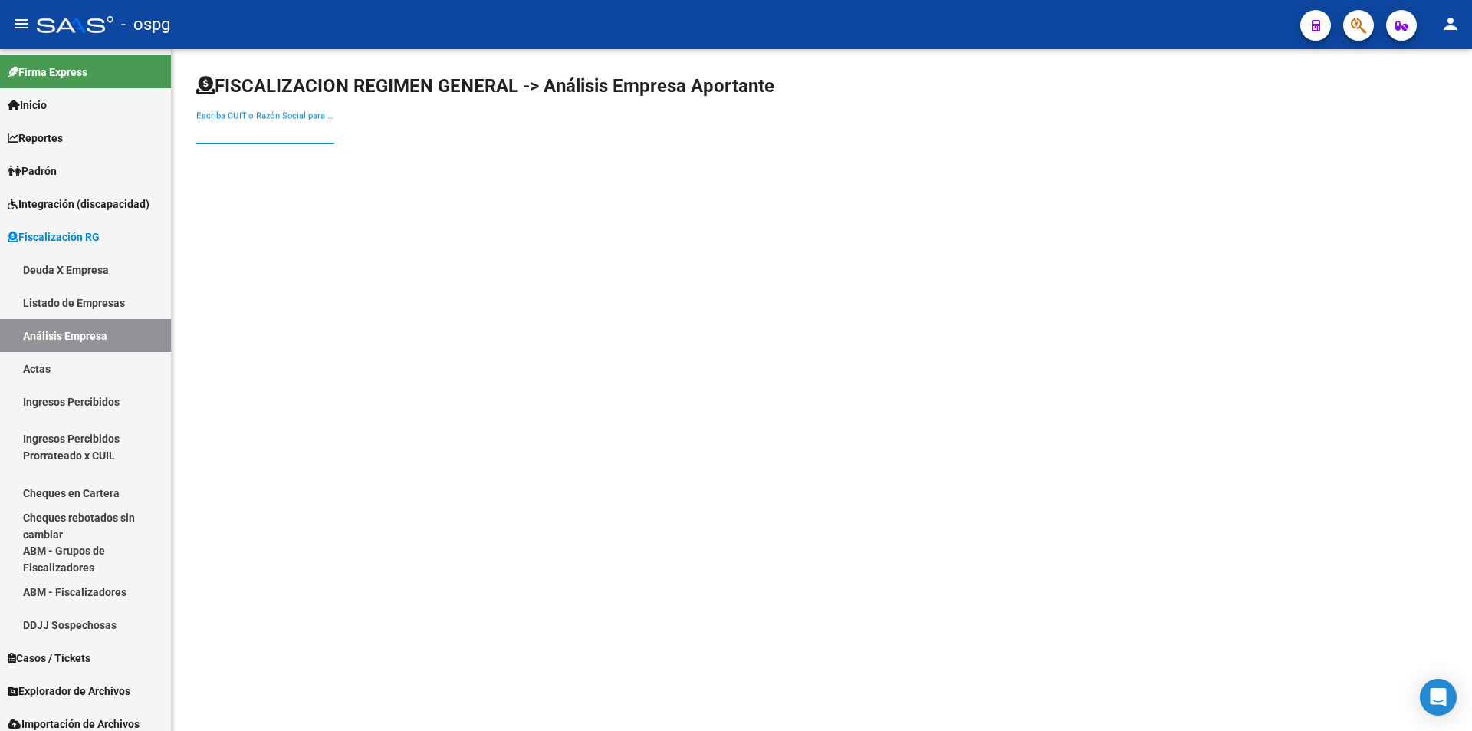
click at [242, 126] on input "Escriba CUIT o Razón Social para buscar" at bounding box center [265, 132] width 138 height 14
type input "BRUSMA"
click at [247, 155] on span "BRUSMALE" at bounding box center [426, 161] width 435 height 37
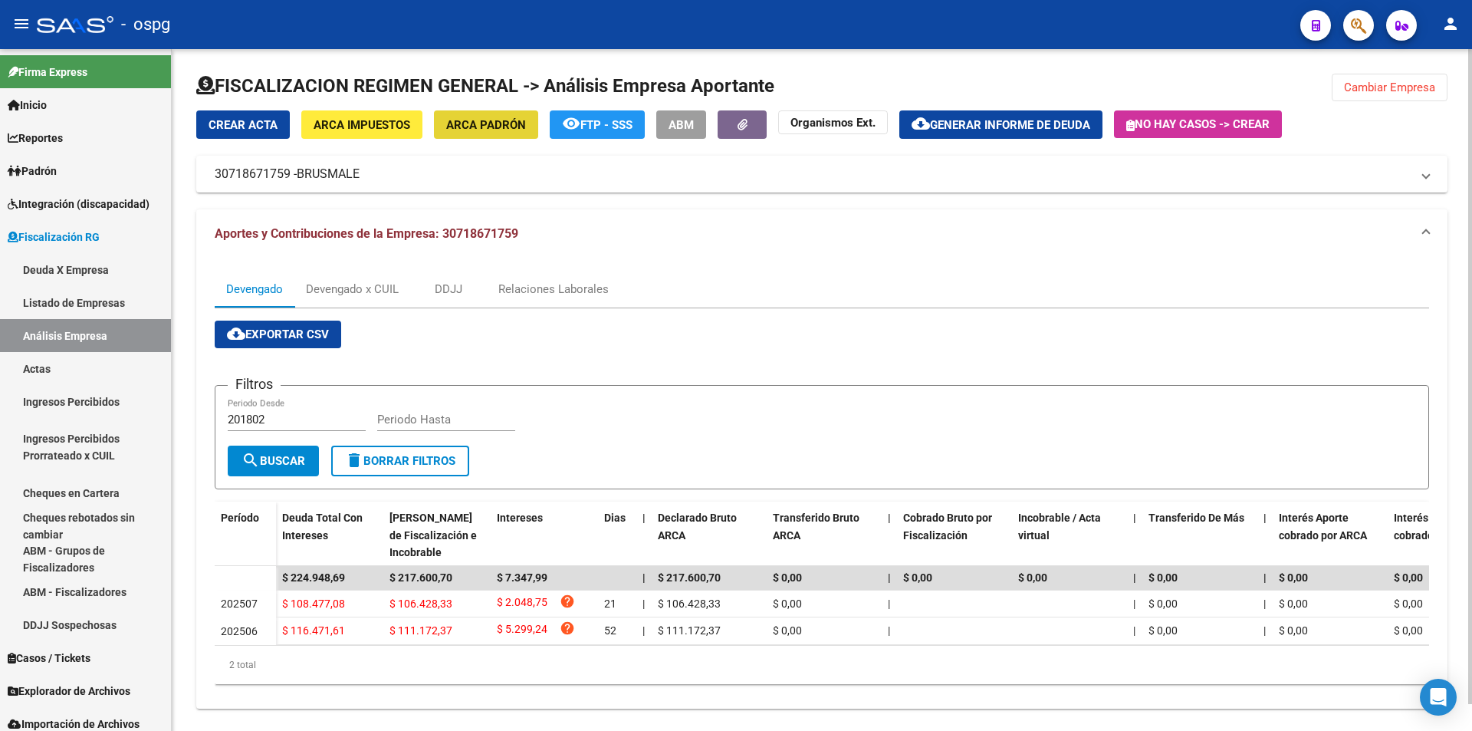
click at [495, 127] on span "ARCA Padrón" at bounding box center [486, 125] width 80 height 14
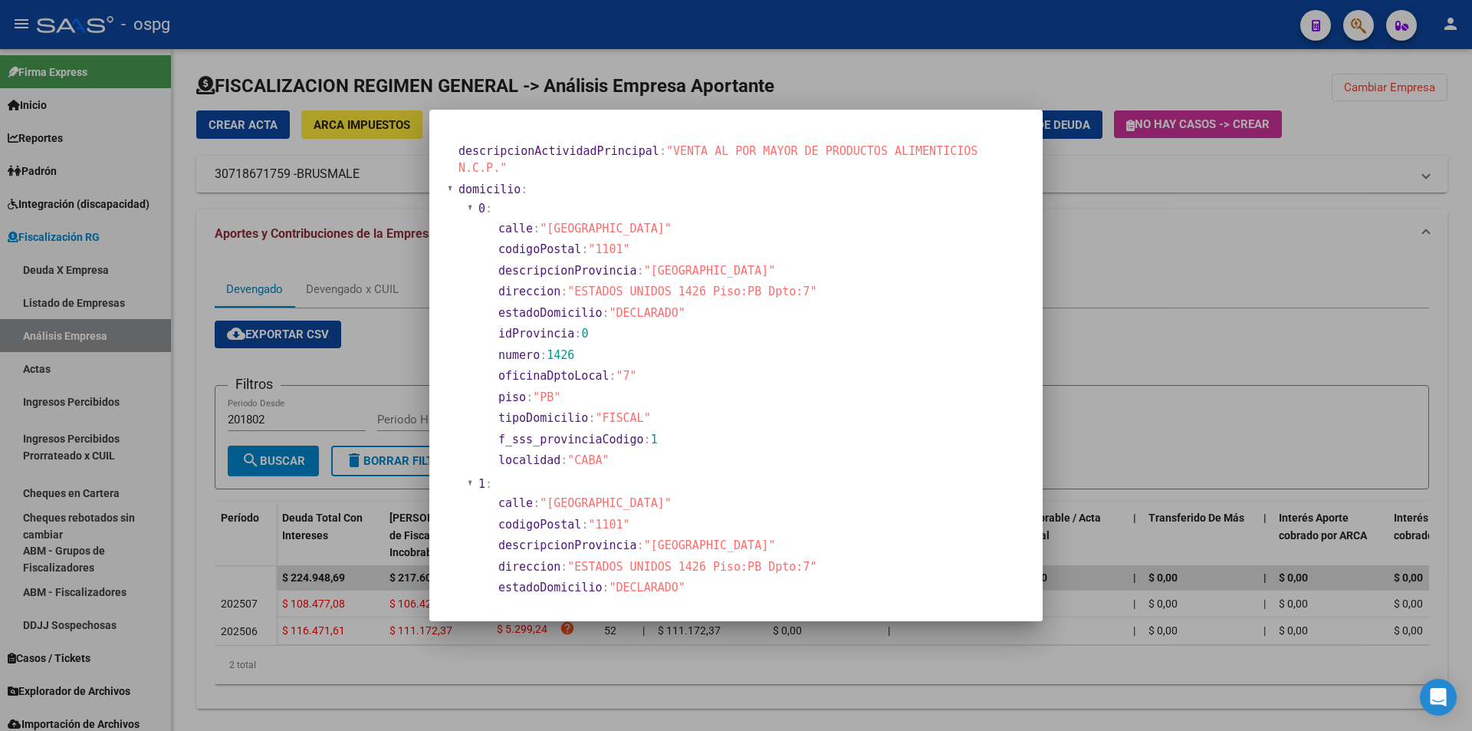
click at [1129, 355] on div at bounding box center [736, 365] width 1472 height 731
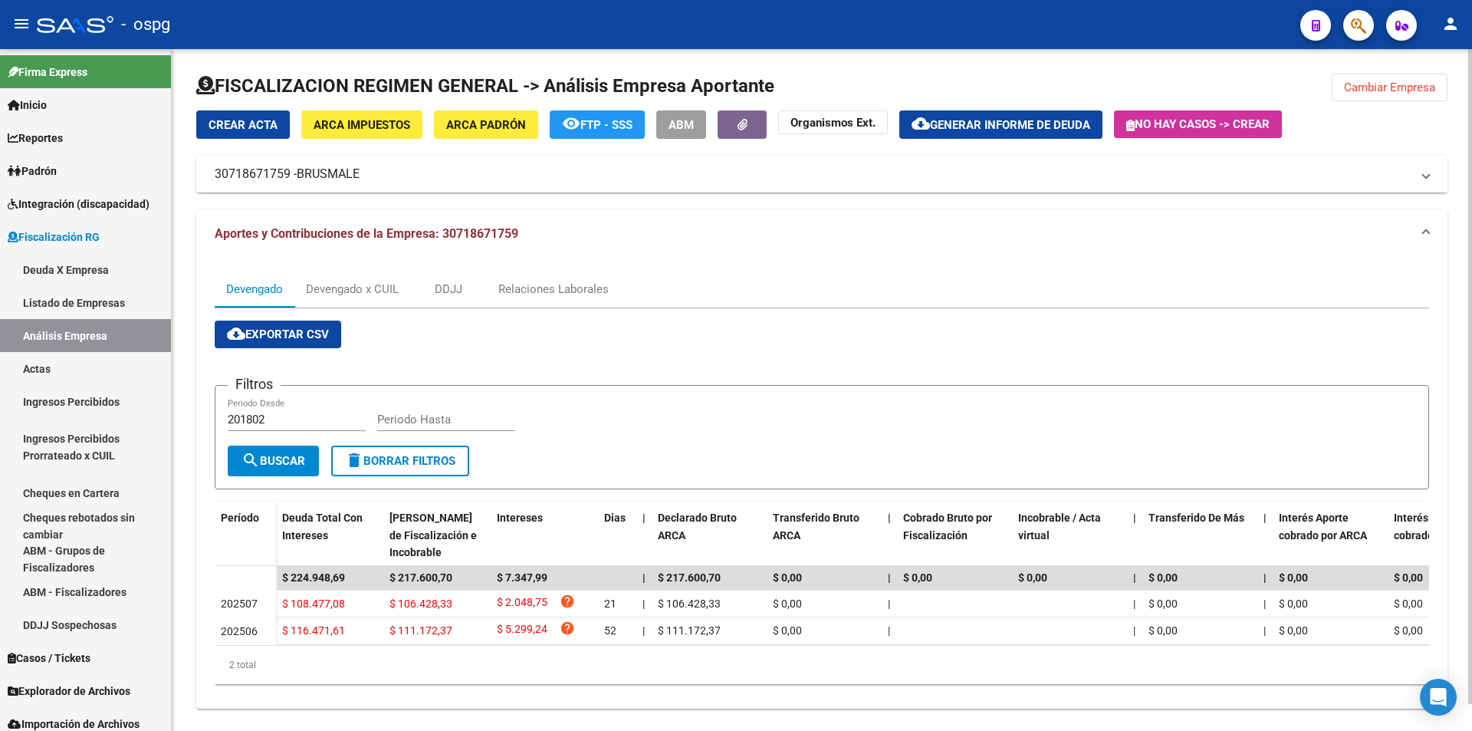
drag, startPoint x: 218, startPoint y: 170, endPoint x: 291, endPoint y: 176, distance: 73.1
click at [291, 176] on mat-panel-title "30718671759 - BRUSMALE" at bounding box center [813, 174] width 1196 height 17
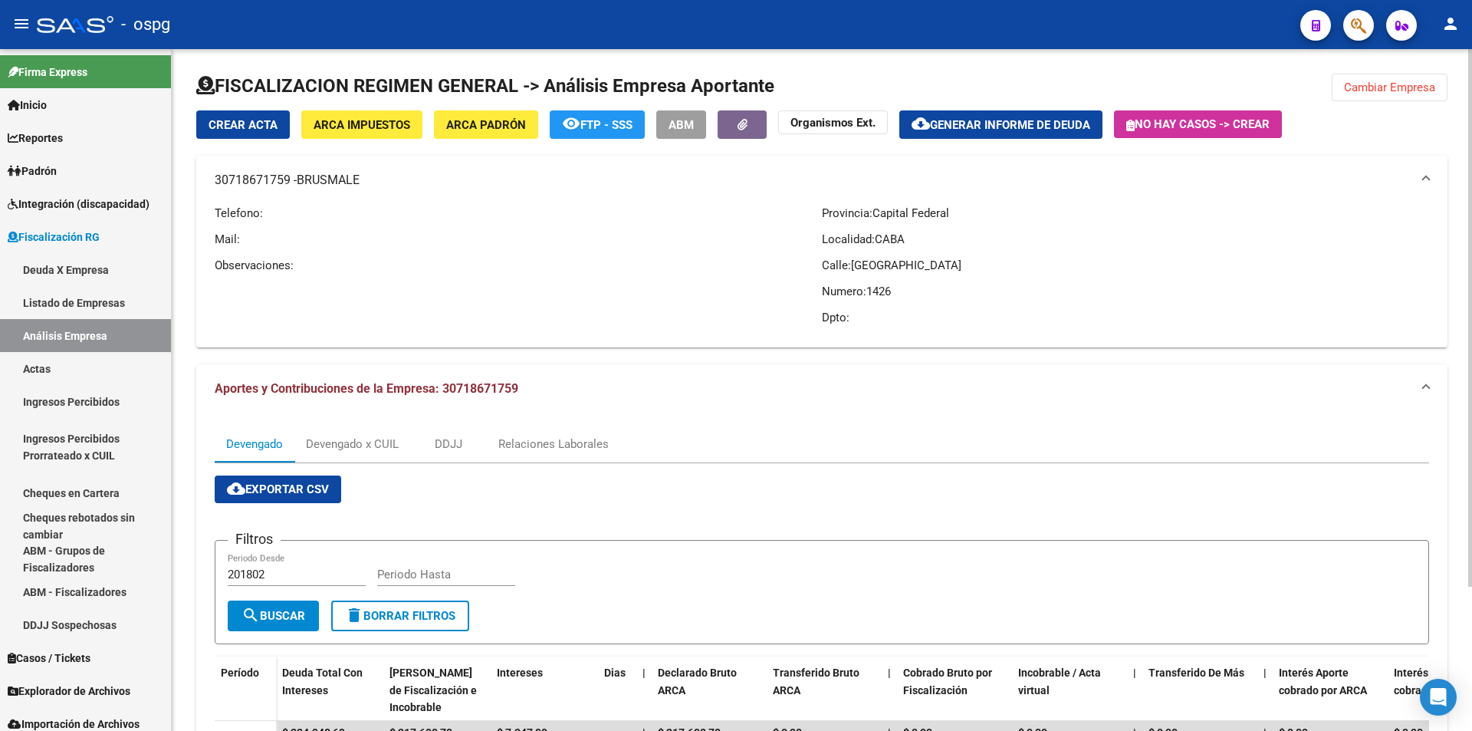
copy mat-panel-title "30718671759"
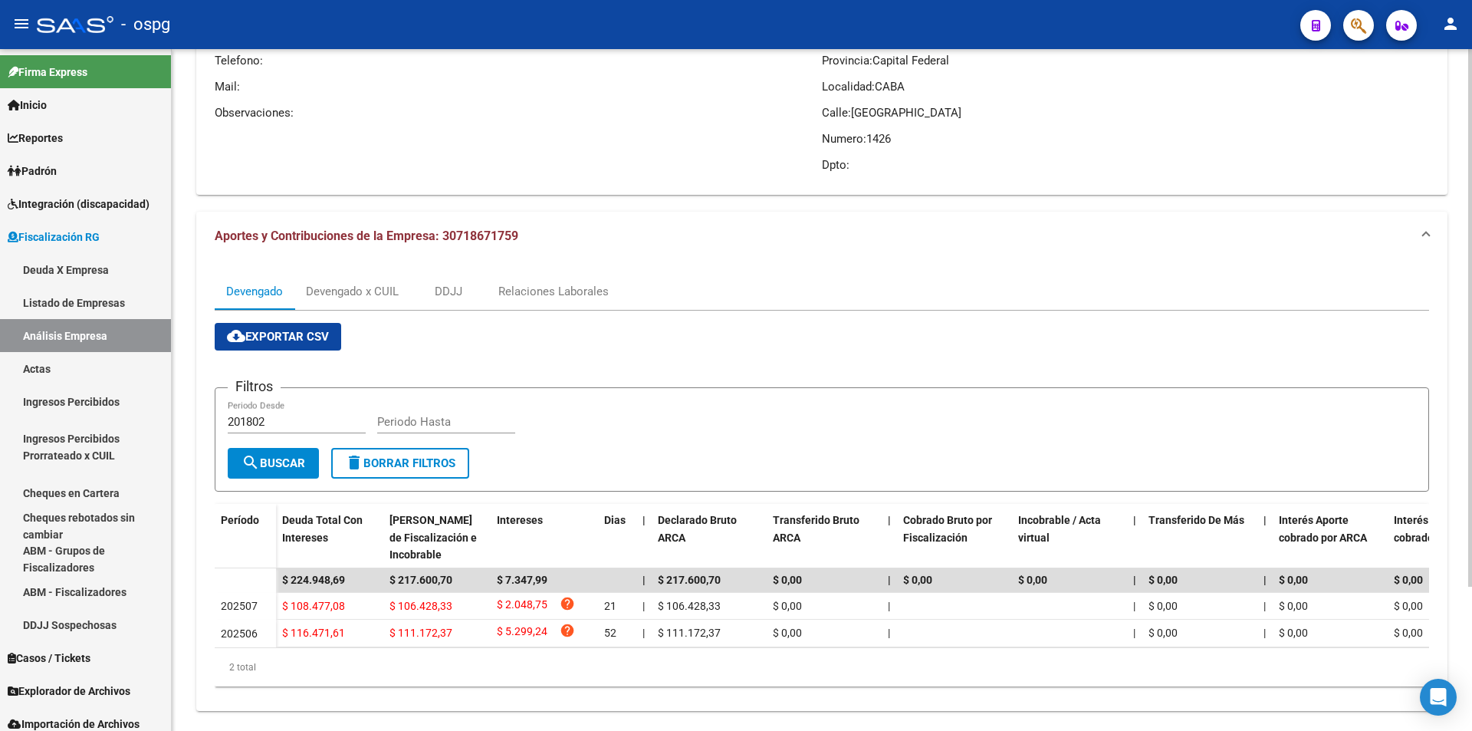
scroll to position [153, 0]
click at [824, 441] on div "Filtros 201802 Periodo Desde Periodo Hasta" at bounding box center [822, 423] width 1188 height 48
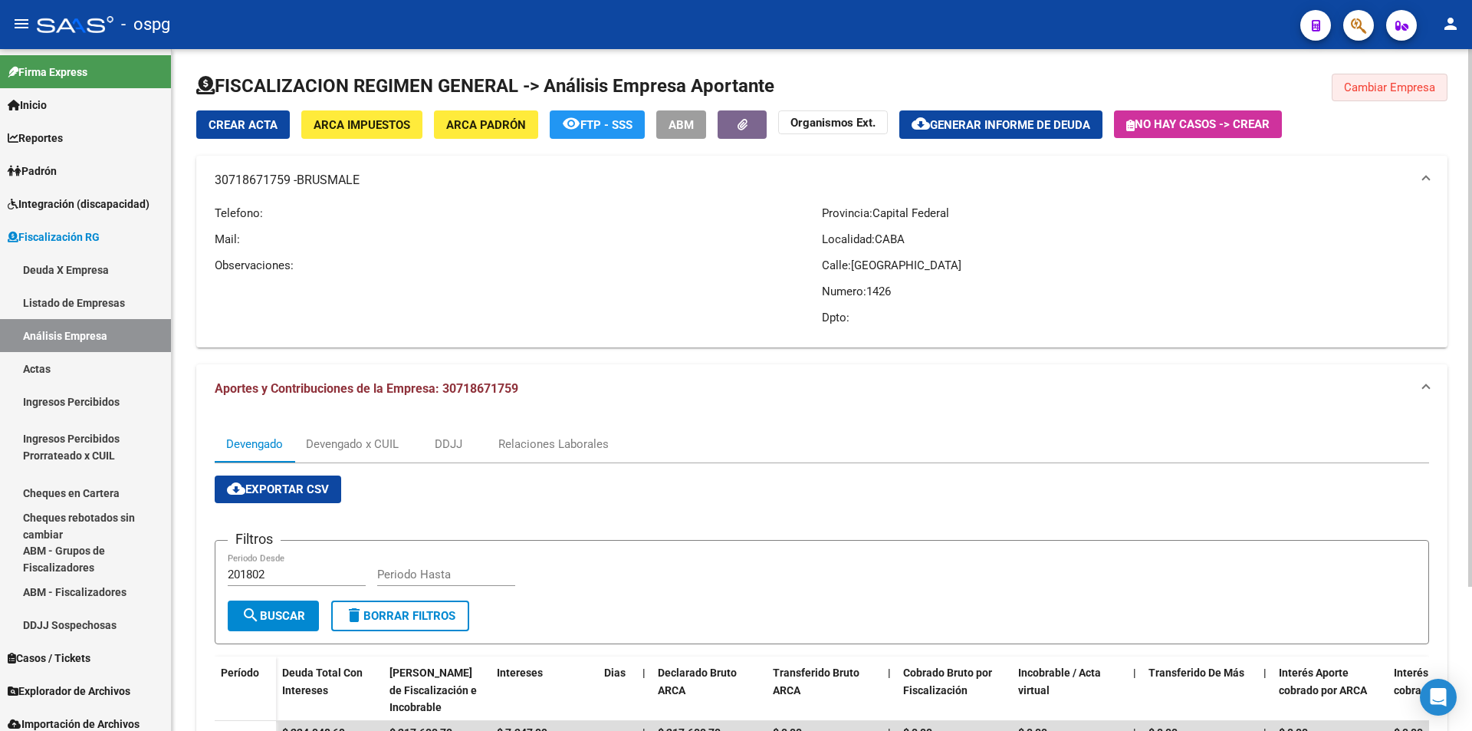
click at [1407, 91] on span "Cambiar Empresa" at bounding box center [1389, 87] width 91 height 14
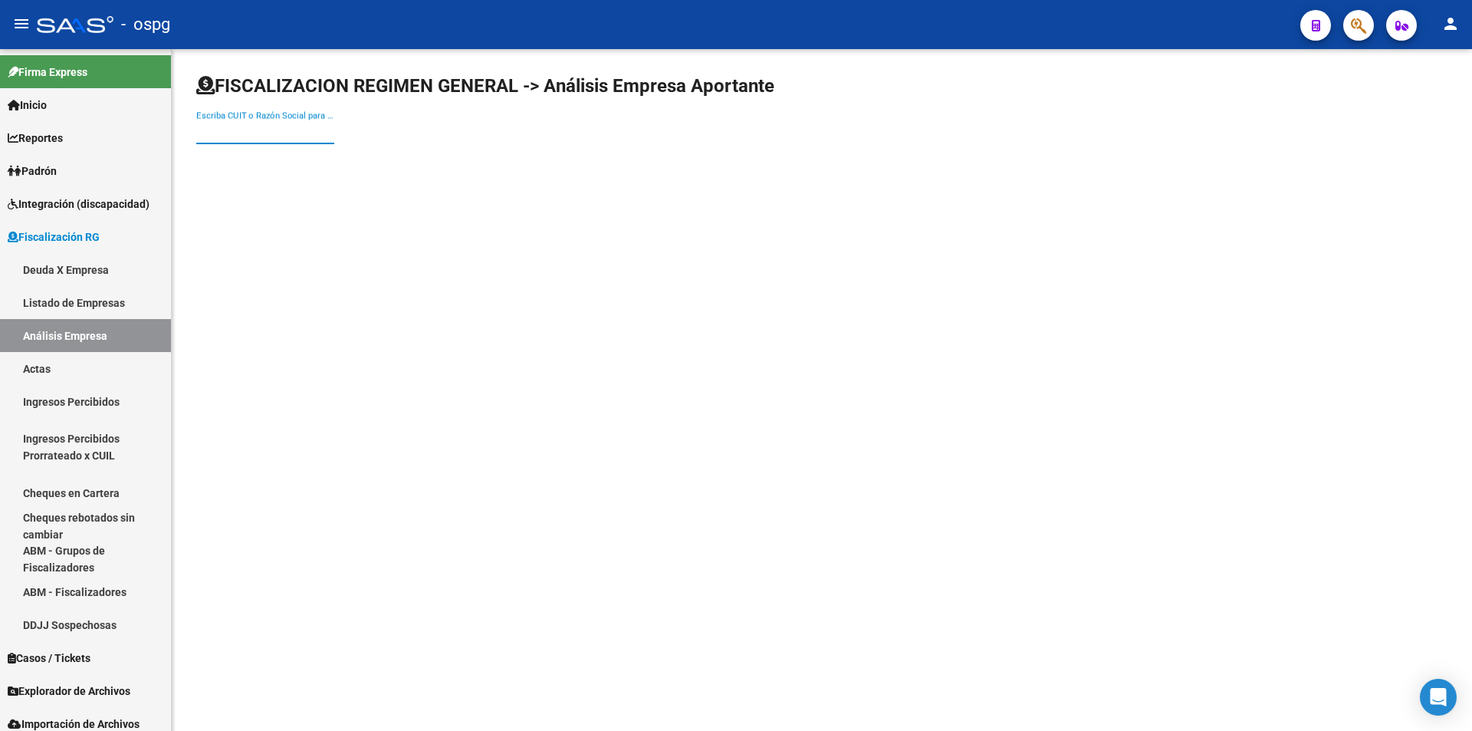
click at [258, 131] on input "Escriba CUIT o Razón Social para buscar" at bounding box center [265, 132] width 138 height 14
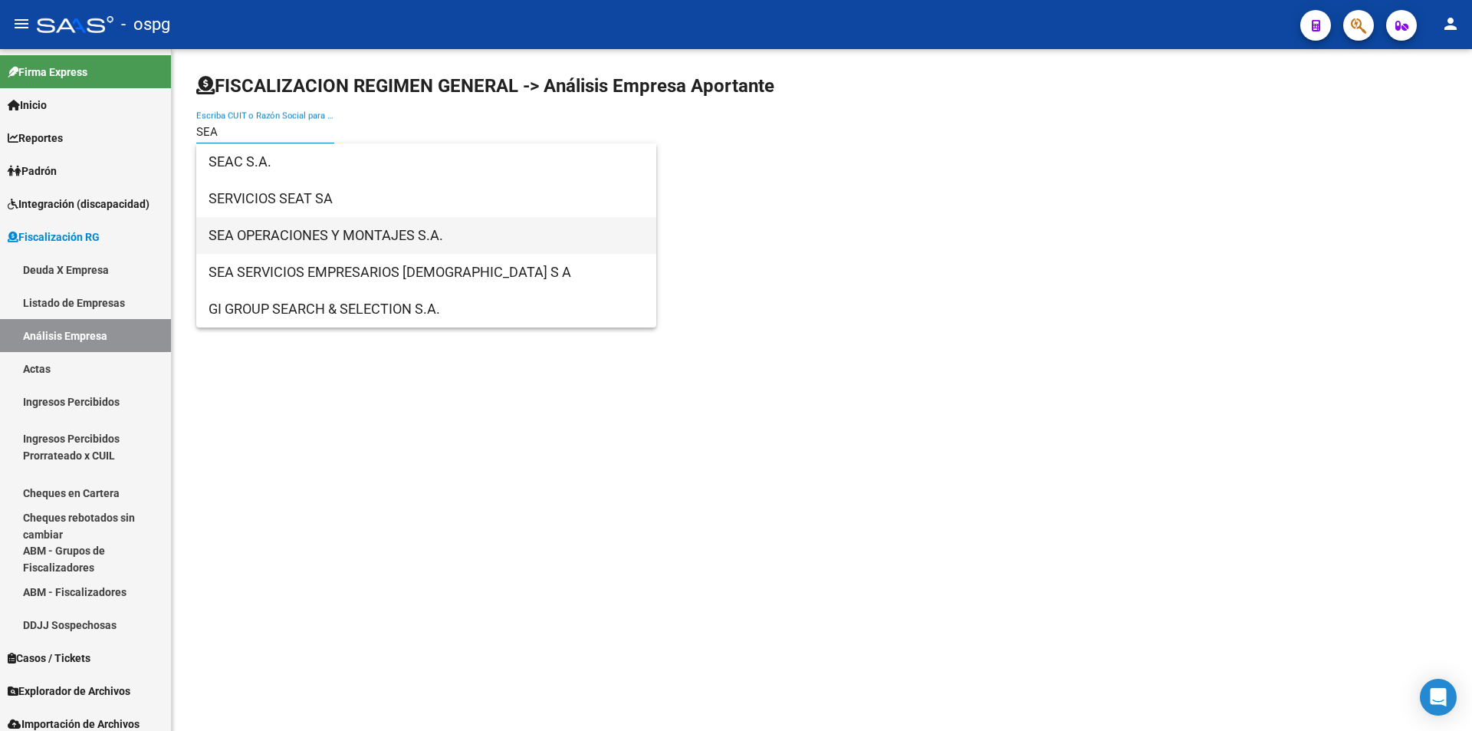
type input "SEA"
click at [378, 229] on span "SEA OPERACIONES Y MONTAJES S.A." at bounding box center [426, 235] width 435 height 37
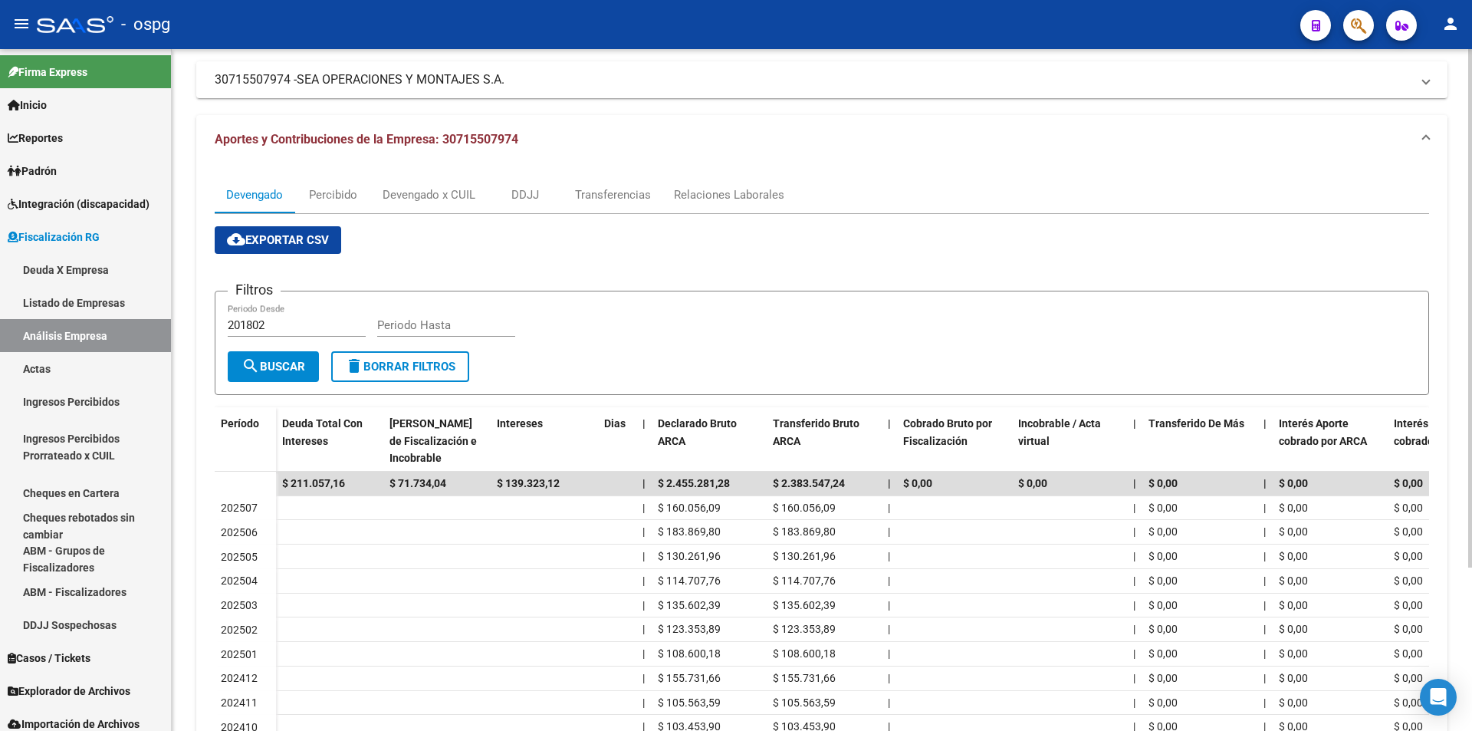
scroll to position [215, 0]
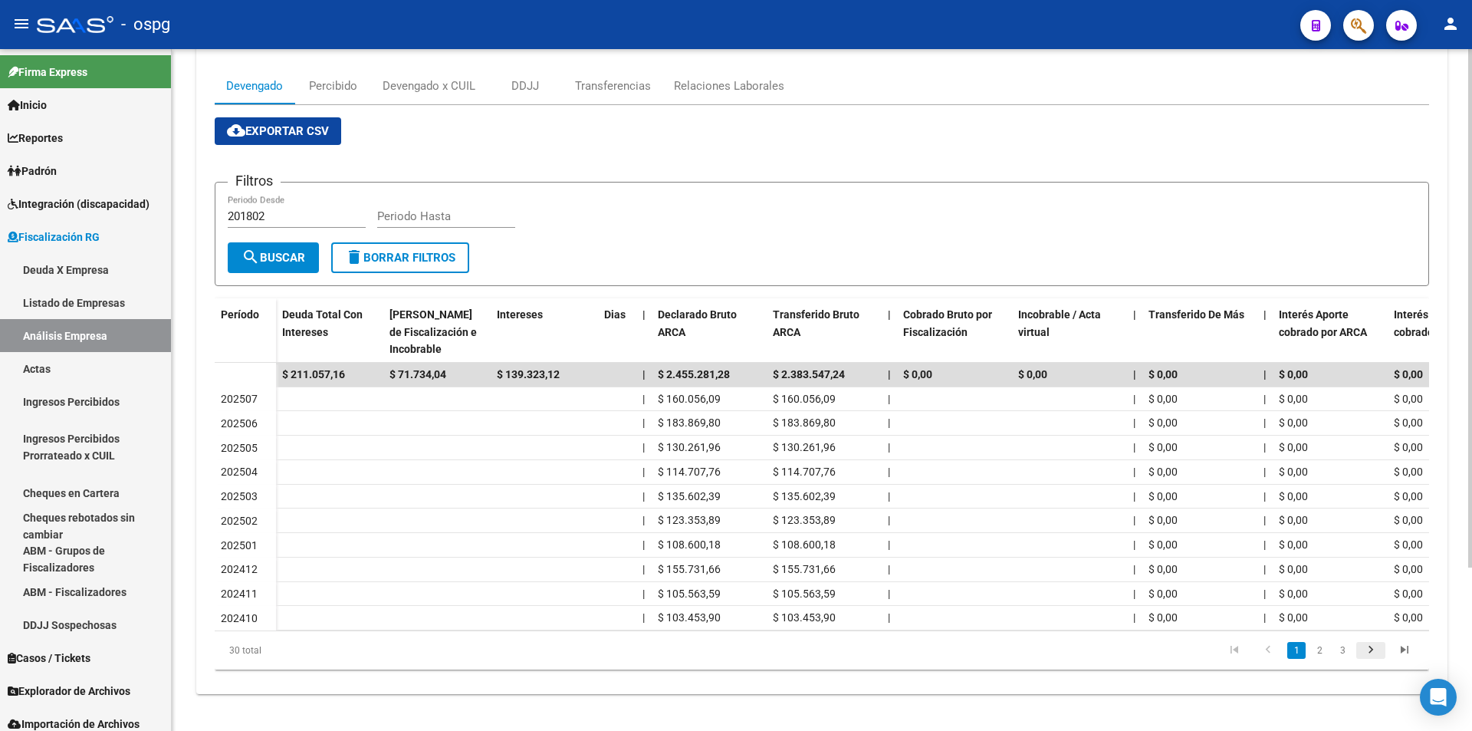
click at [1366, 649] on icon "go to next page" at bounding box center [1371, 651] width 20 height 18
click at [1368, 652] on icon "go to next page" at bounding box center [1371, 651] width 20 height 18
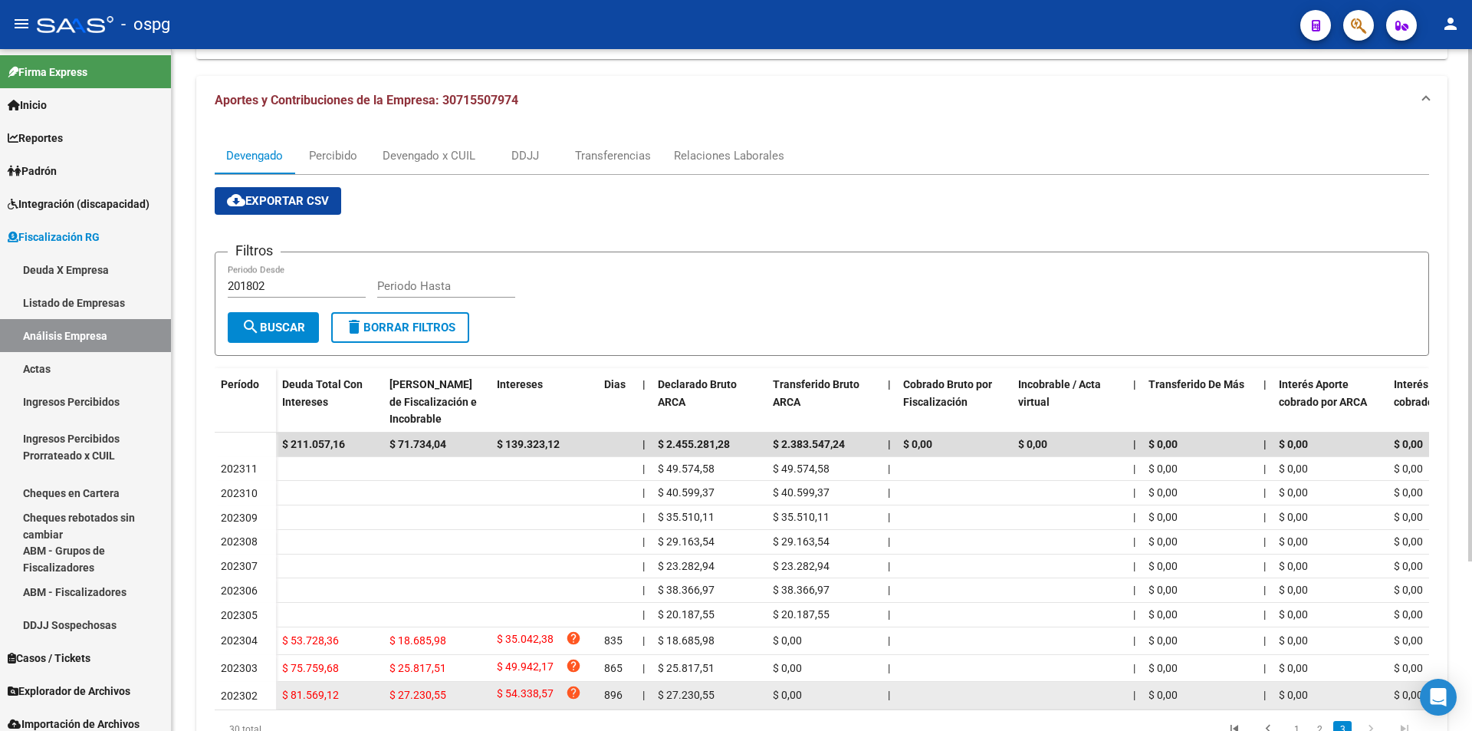
scroll to position [0, 0]
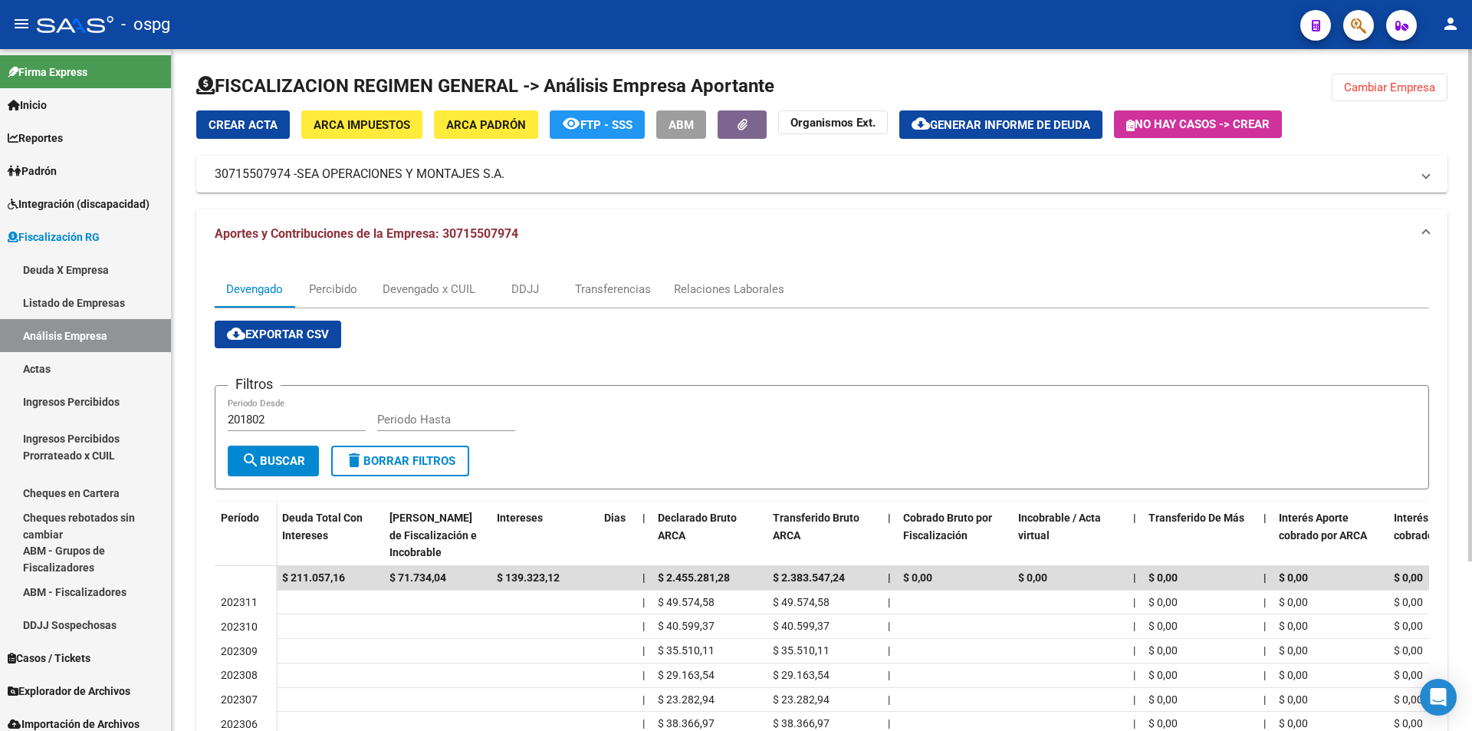
click at [1398, 93] on span "Cambiar Empresa" at bounding box center [1389, 87] width 91 height 14
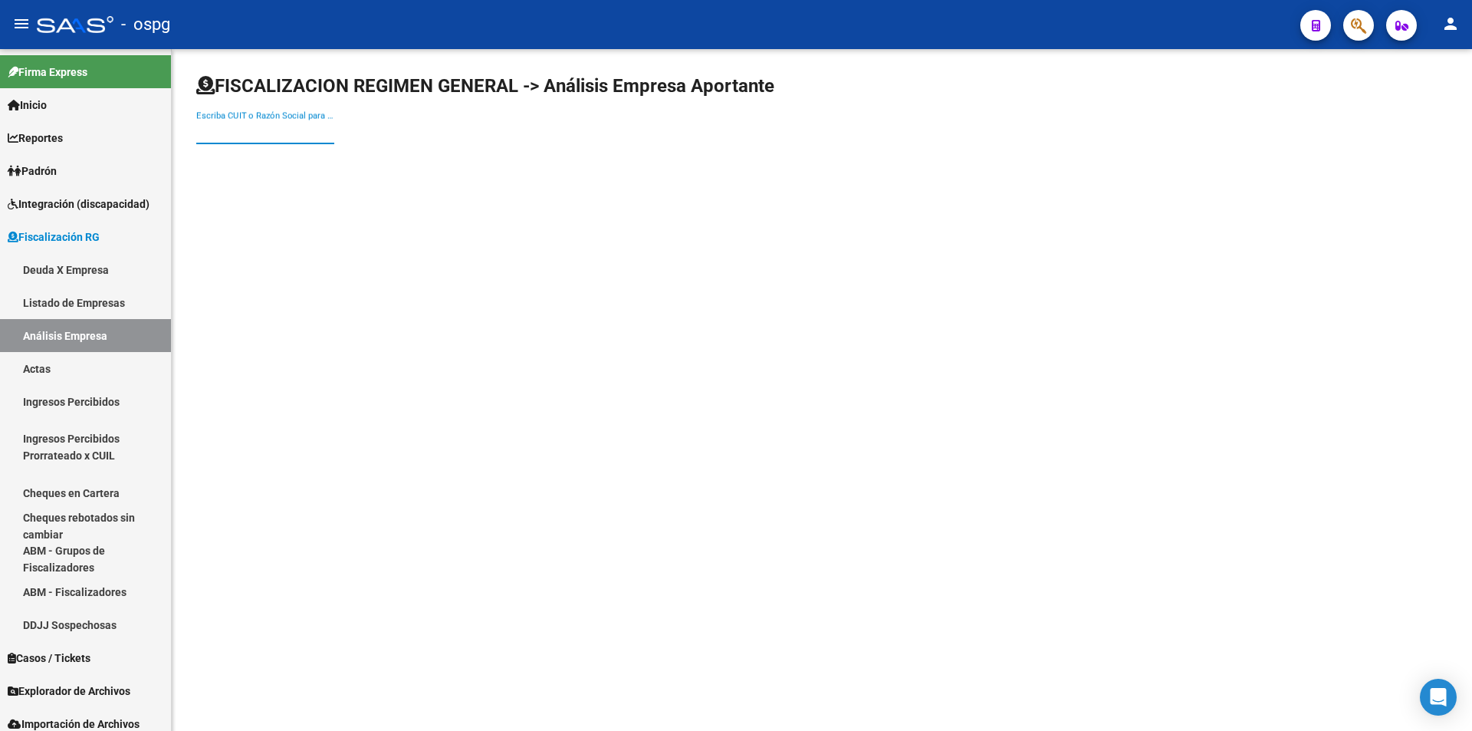
click at [259, 138] on input "Escriba CUIT o Razón Social para buscar" at bounding box center [265, 132] width 138 height 14
paste input "30-71132160-4"
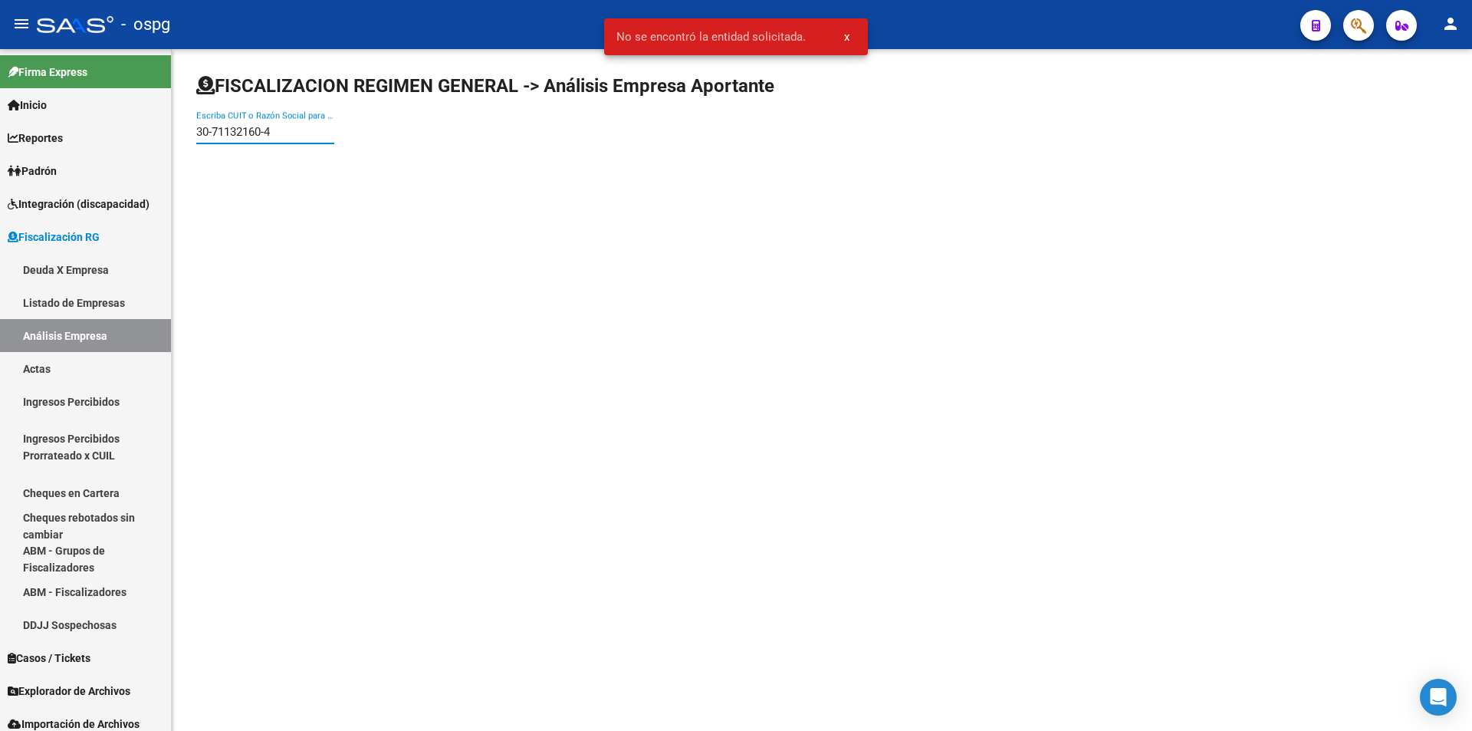
click at [214, 131] on input "30-71132160-4" at bounding box center [265, 132] width 138 height 14
click at [264, 132] on input "3071132160-4" at bounding box center [265, 132] width 138 height 14
click at [306, 128] on input "30711321604" at bounding box center [265, 132] width 138 height 14
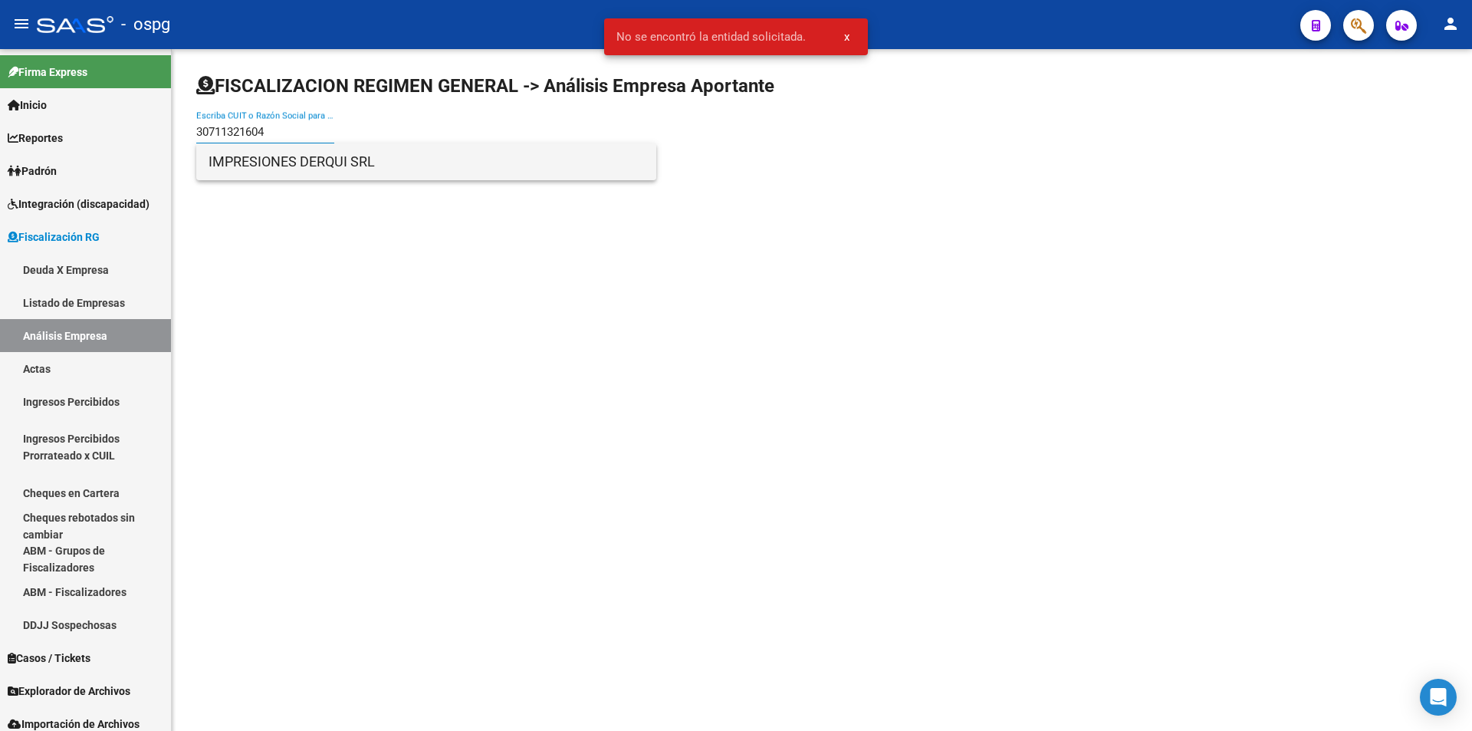
type input "30711321604"
click at [324, 168] on span "IMPRESIONES DERQUI SRL" at bounding box center [426, 161] width 435 height 37
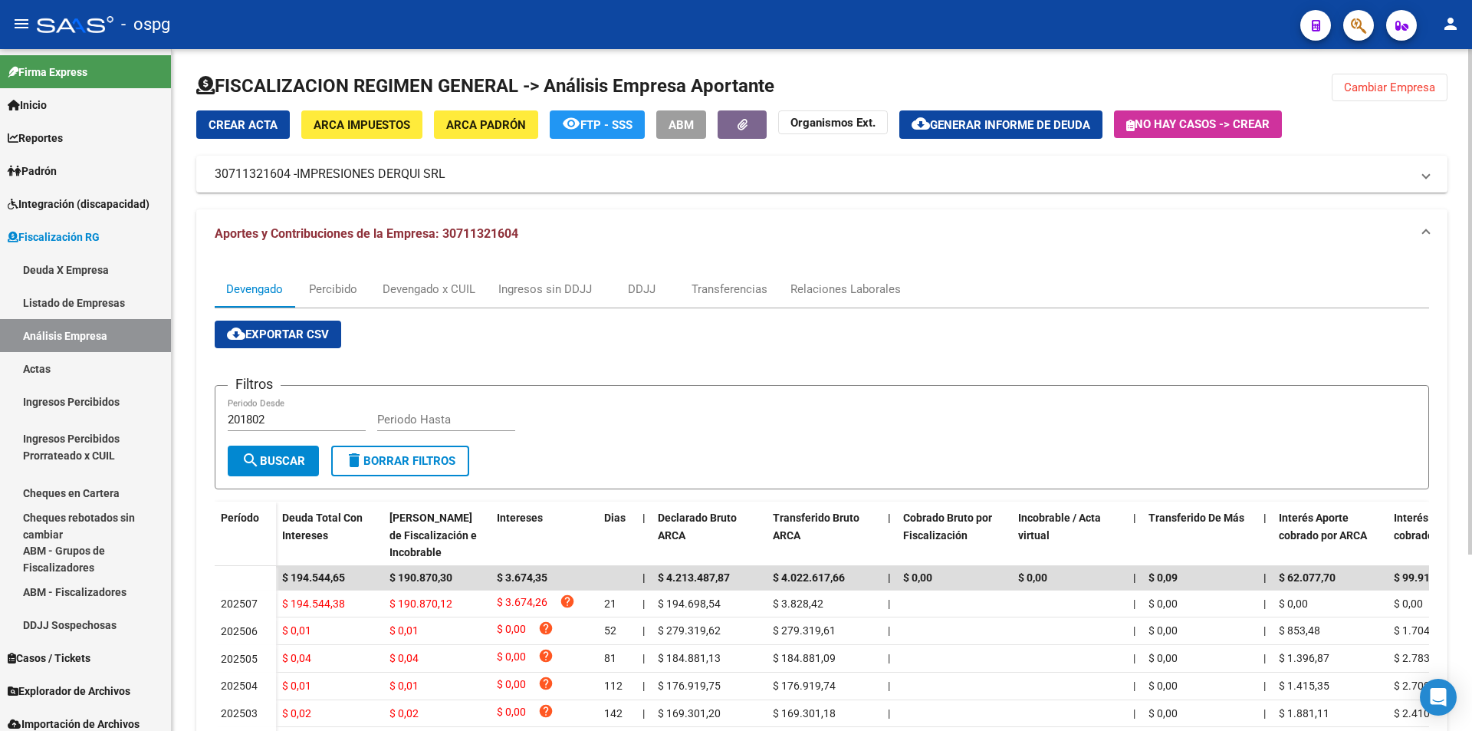
click at [1403, 95] on button "Cambiar Empresa" at bounding box center [1390, 88] width 116 height 28
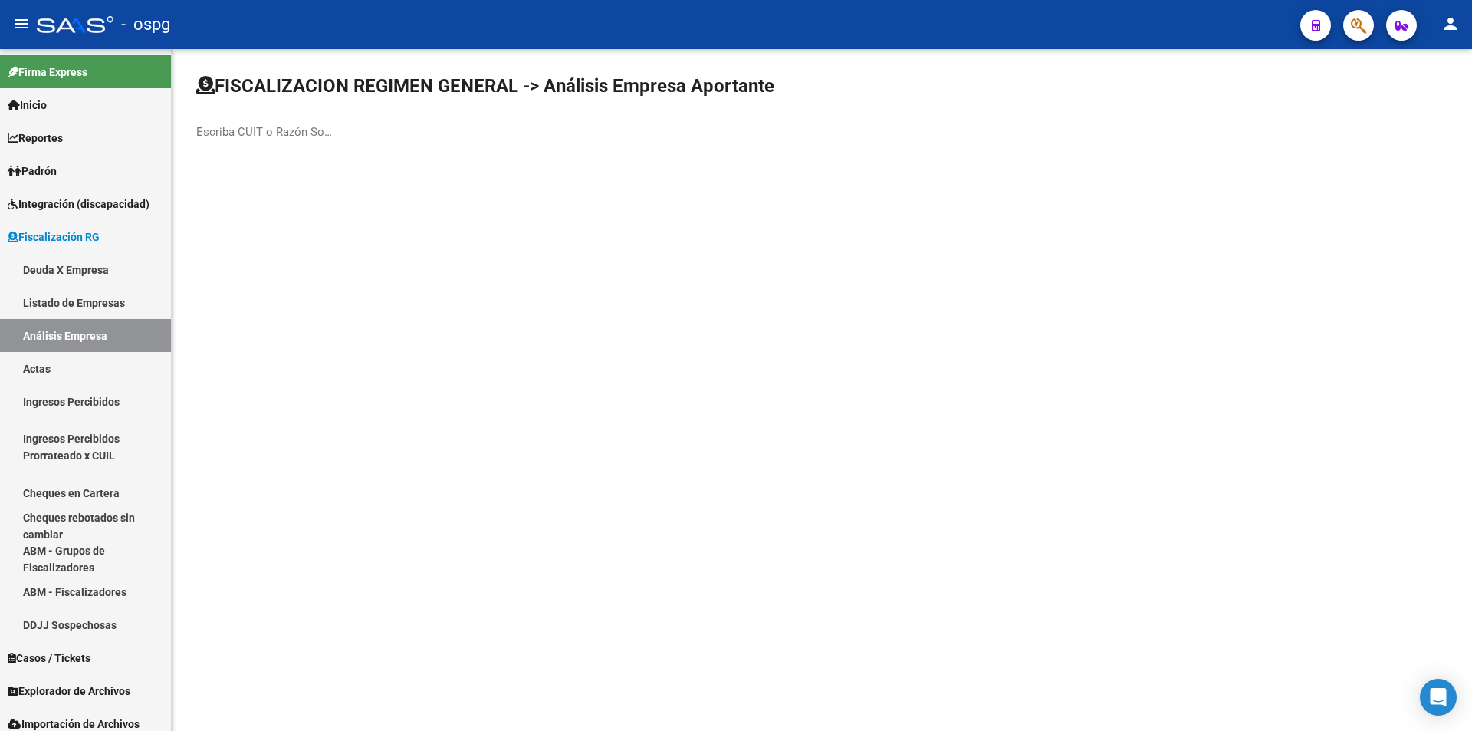
click at [282, 134] on input "Escriba CUIT o Razón Social para buscar" at bounding box center [265, 132] width 138 height 14
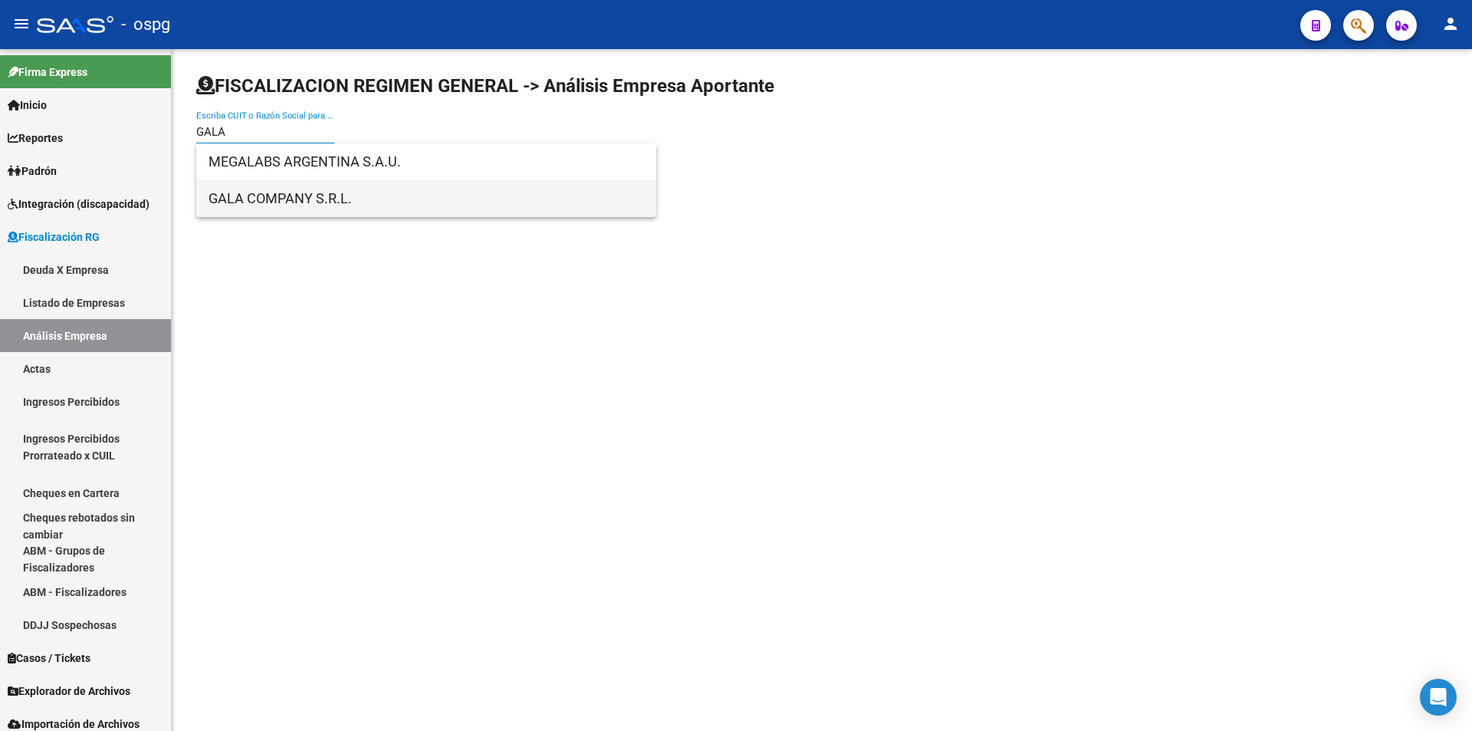
type input "GALA"
click at [345, 202] on span "GALA COMPANY S.R.L." at bounding box center [426, 198] width 435 height 37
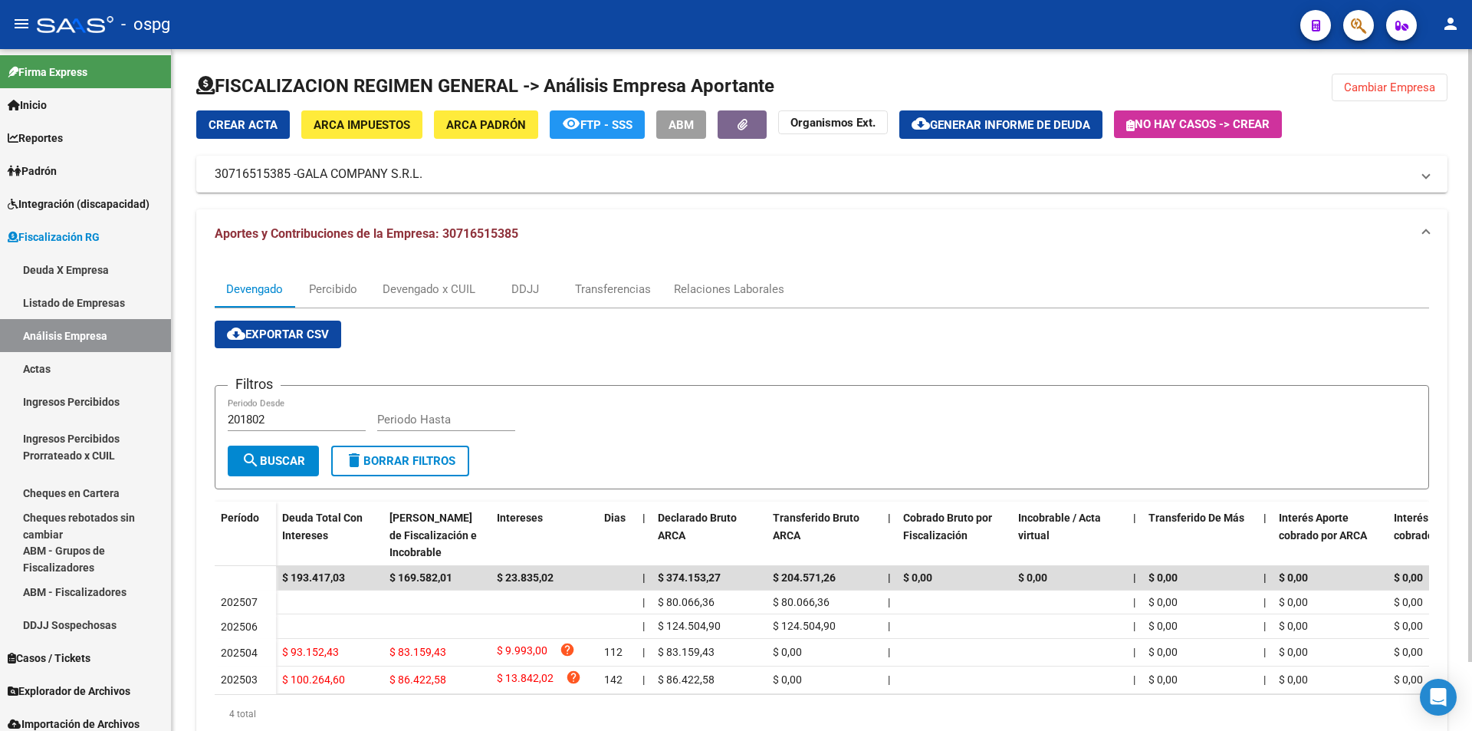
click at [488, 132] on span "ARCA Padrón" at bounding box center [486, 125] width 80 height 14
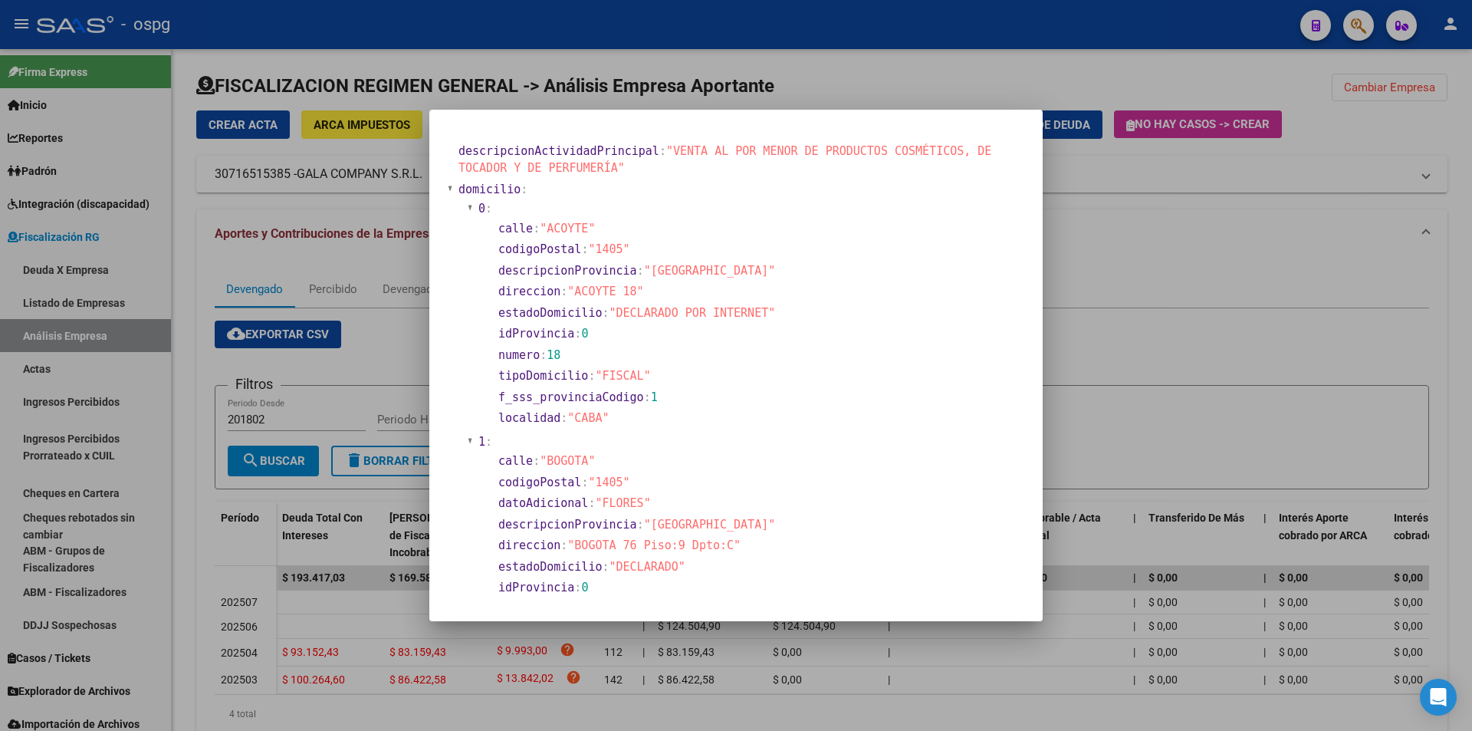
click at [1168, 346] on div at bounding box center [736, 365] width 1472 height 731
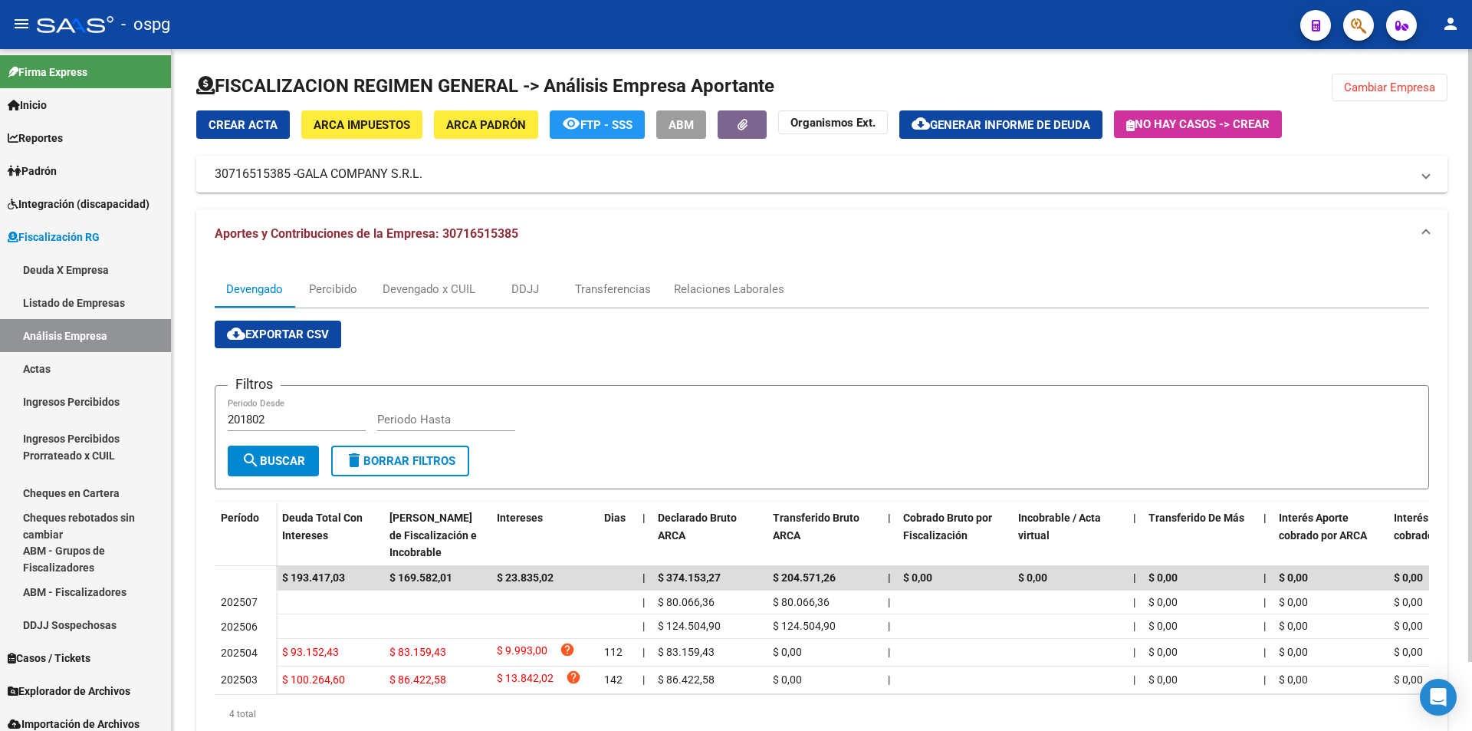
drag, startPoint x: 217, startPoint y: 170, endPoint x: 255, endPoint y: 172, distance: 38.4
click at [289, 178] on mat-panel-title "30716515385 - GALA COMPANY S.R.L." at bounding box center [813, 174] width 1196 height 17
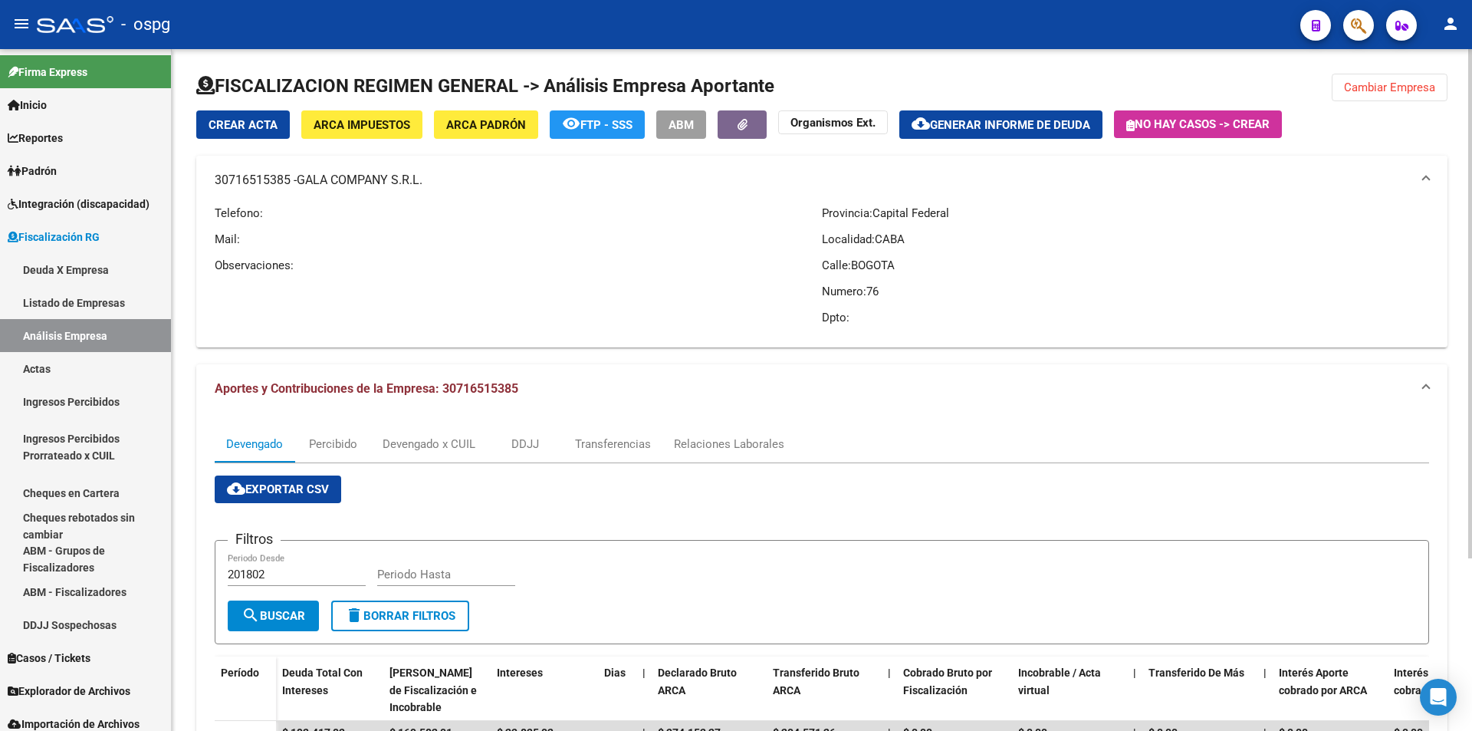
copy mat-panel-title "30716515385"
click at [1408, 98] on button "Cambiar Empresa" at bounding box center [1390, 88] width 116 height 28
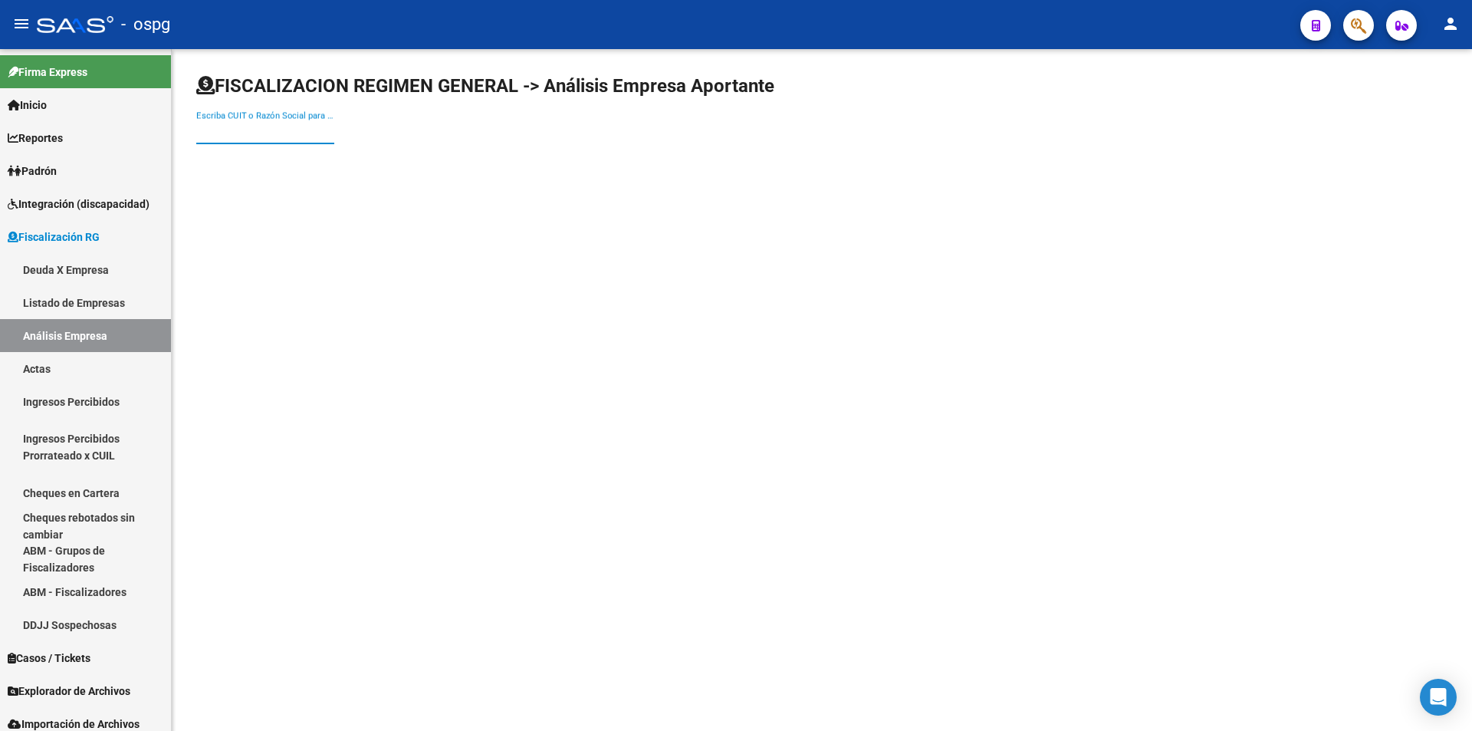
click at [261, 128] on input "Escriba CUIT o Razón Social para buscar" at bounding box center [265, 132] width 138 height 14
type input "LARTEX"
click at [270, 159] on span "LARTEX SRL" at bounding box center [426, 161] width 435 height 37
